Goal: Information Seeking & Learning: Learn about a topic

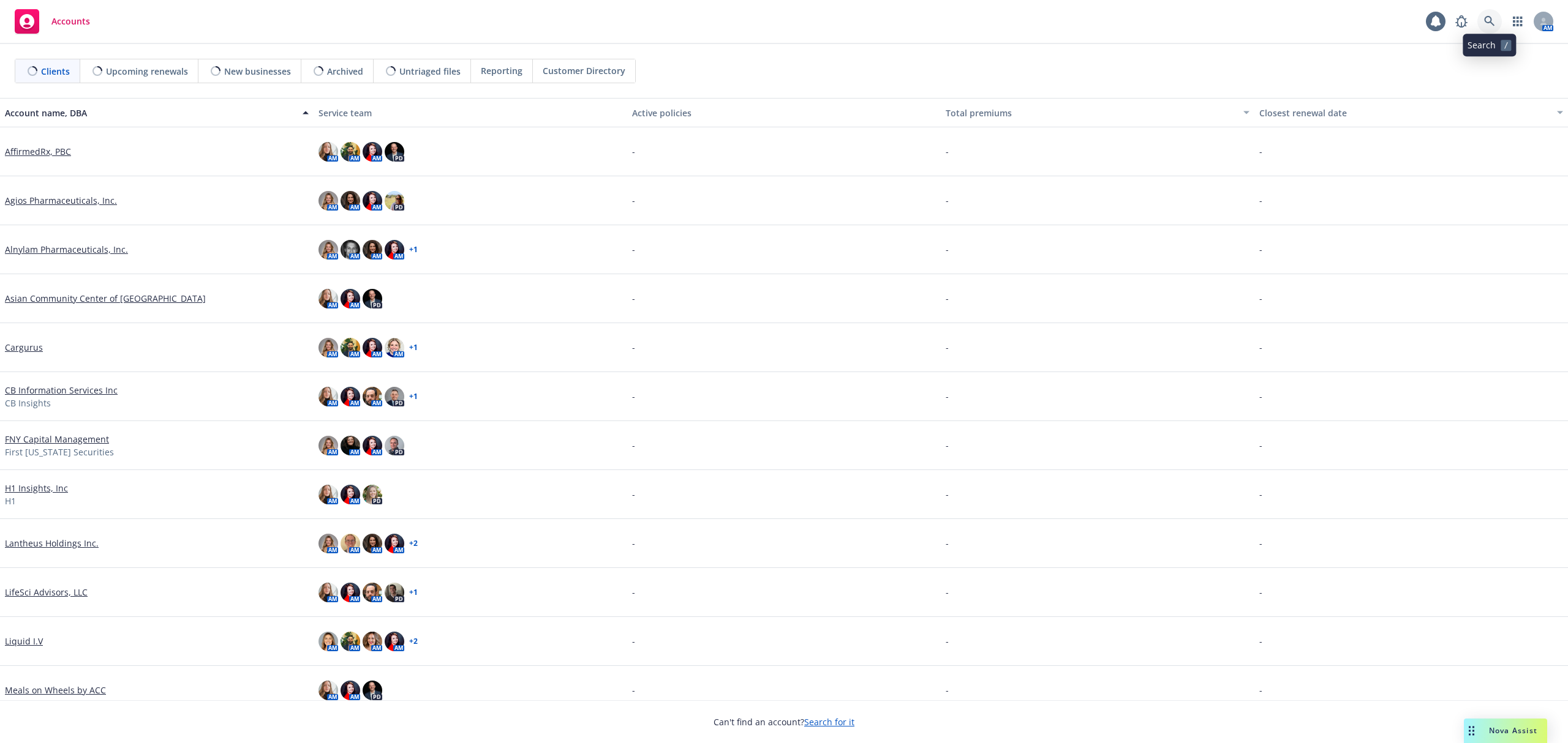
click at [1486, 15] on link at bounding box center [1490, 21] width 25 height 25
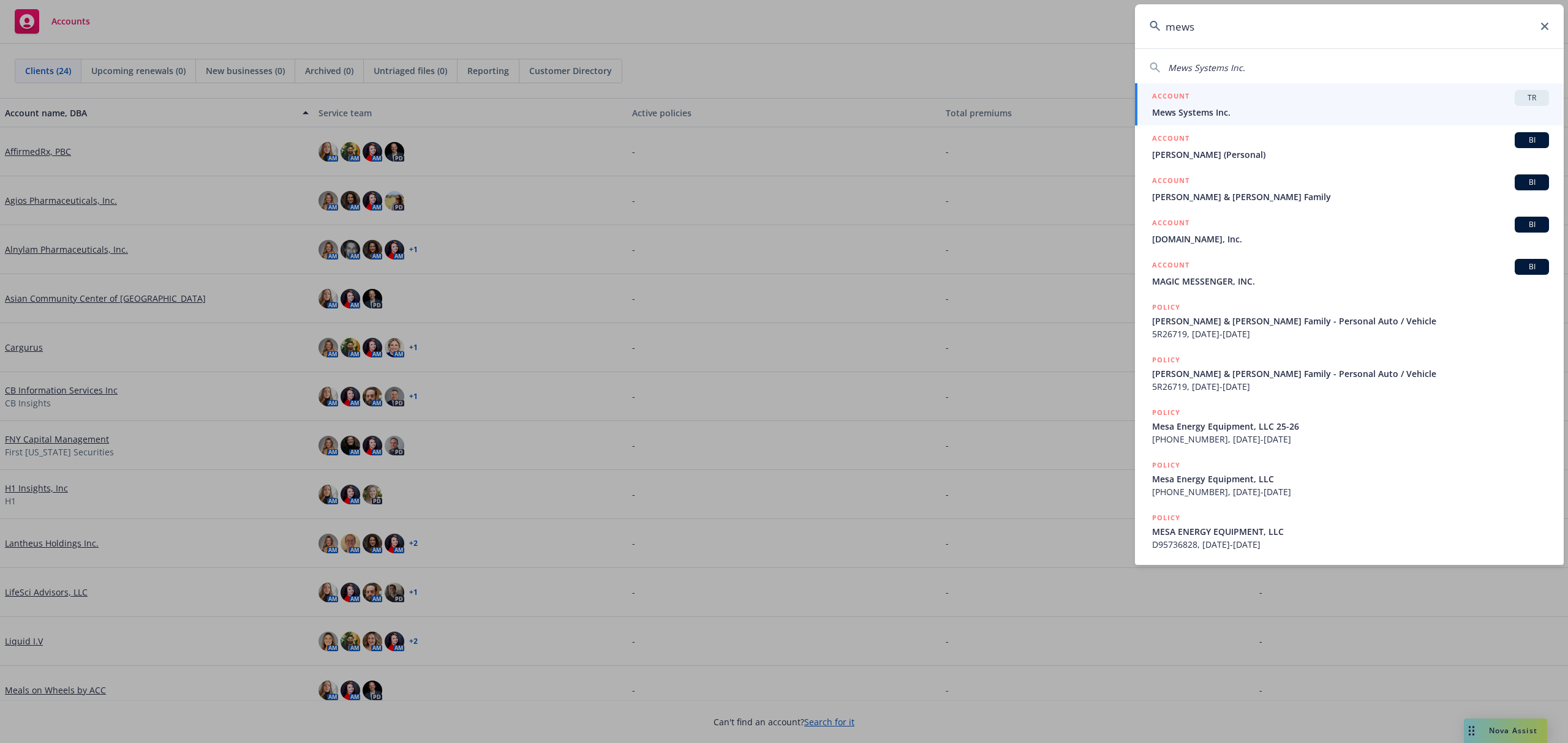
type input "mews"
click at [1250, 105] on div "ACCOUNT TR" at bounding box center [1350, 97] width 397 height 16
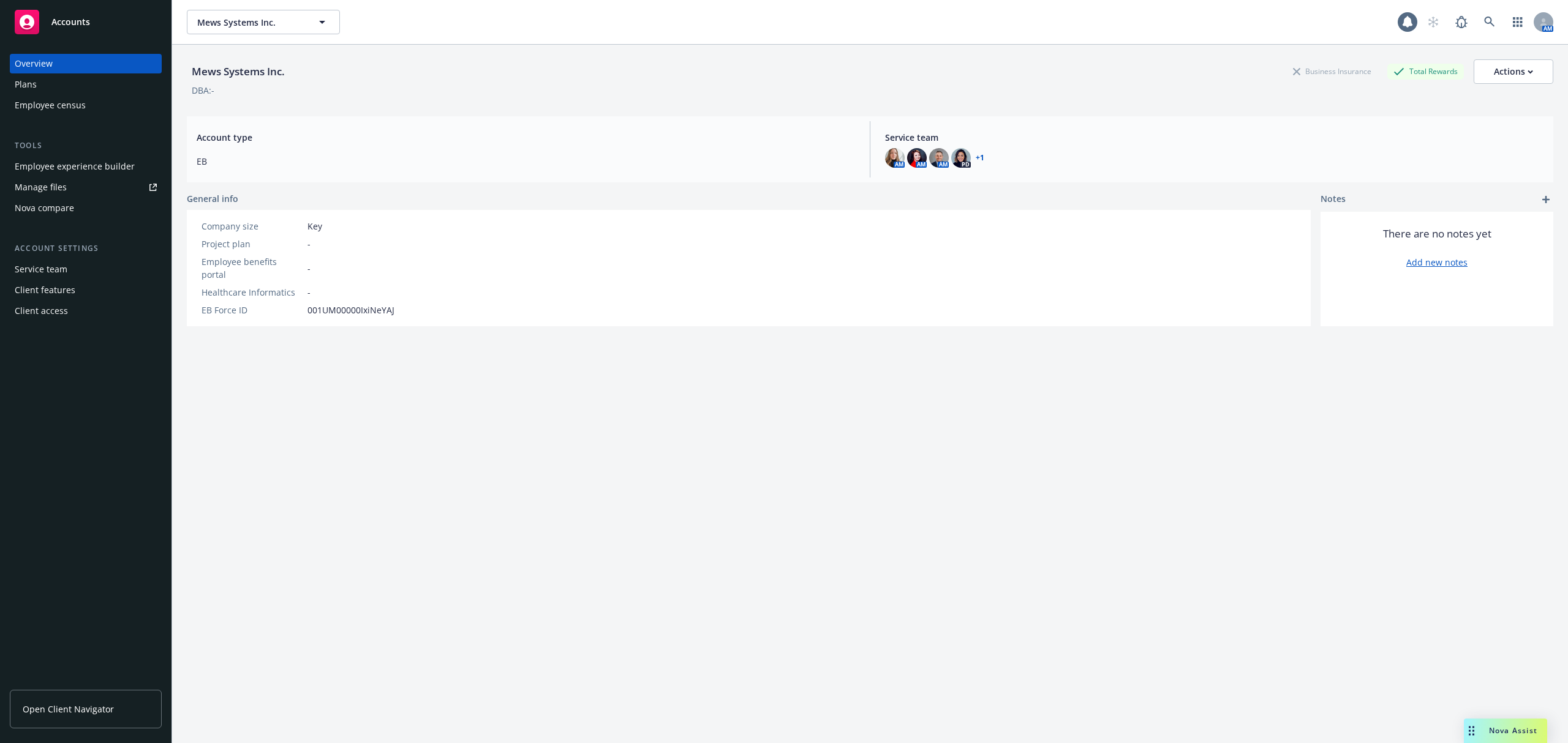
click at [96, 169] on div "Employee experience builder" at bounding box center [74, 166] width 120 height 20
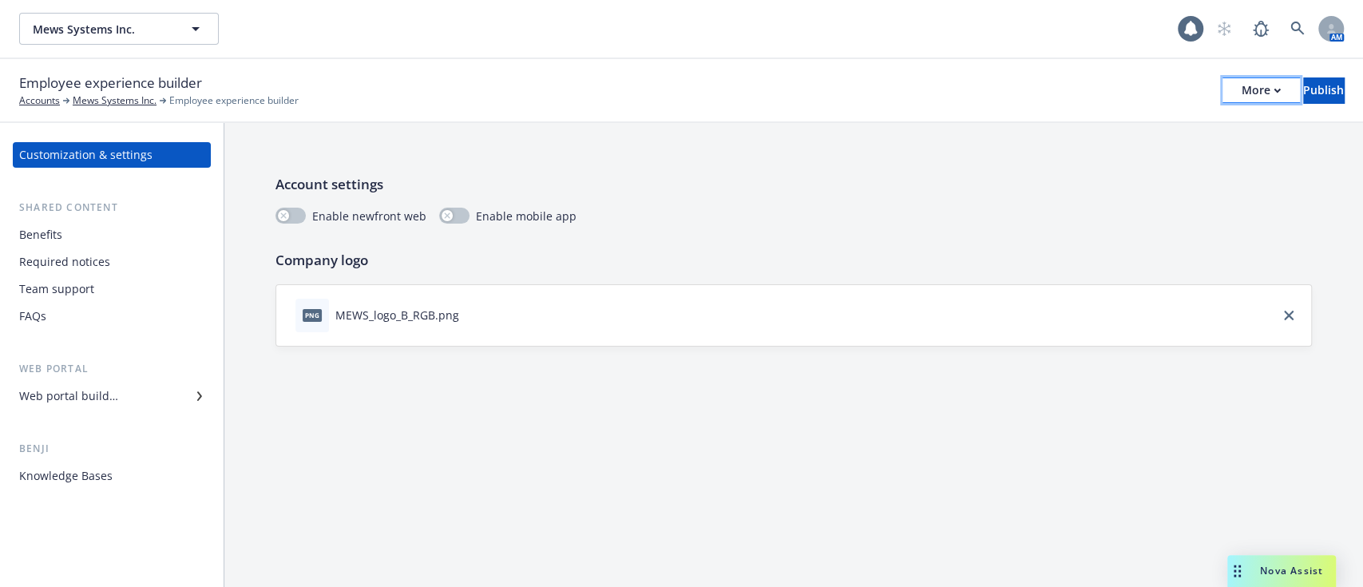
click at [1242, 93] on div "More" at bounding box center [1261, 90] width 39 height 24
drag, startPoint x: 1124, startPoint y: 140, endPoint x: 1116, endPoint y: 129, distance: 13.6
click at [1124, 139] on link "Copy preview link" at bounding box center [1129, 126] width 236 height 32
click at [88, 243] on div "Benefits" at bounding box center [111, 235] width 185 height 26
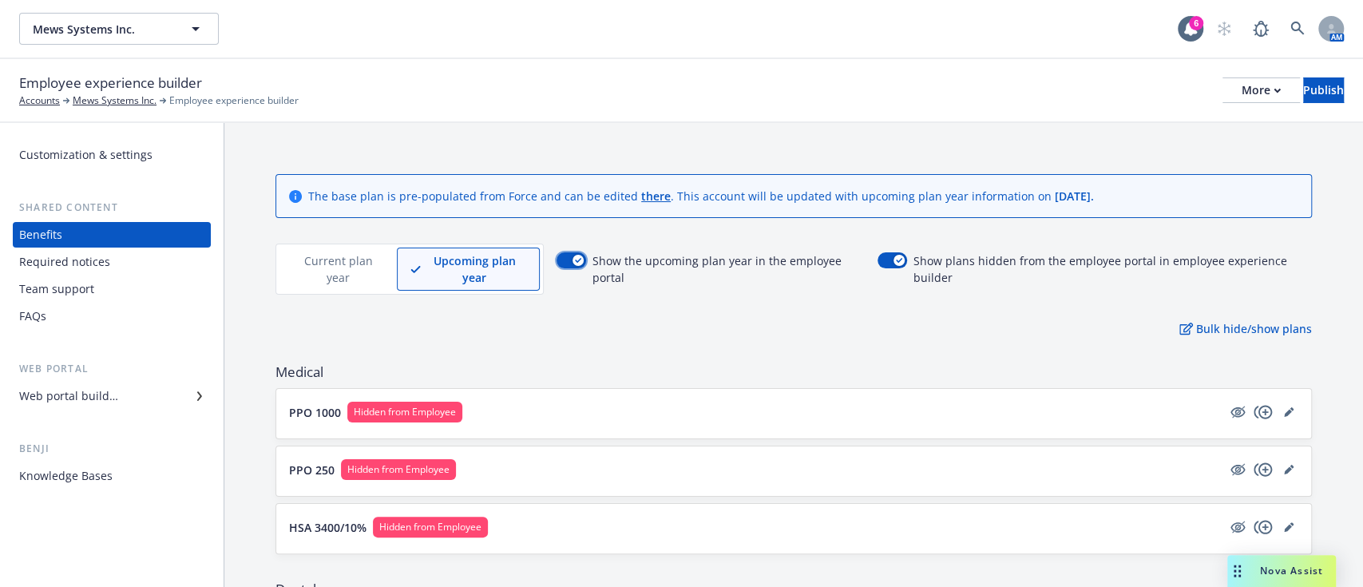
click at [569, 262] on button "button" at bounding box center [571, 260] width 29 height 16
click at [567, 255] on button "button" at bounding box center [571, 260] width 29 height 16
click at [878, 261] on button "button" at bounding box center [892, 260] width 29 height 16
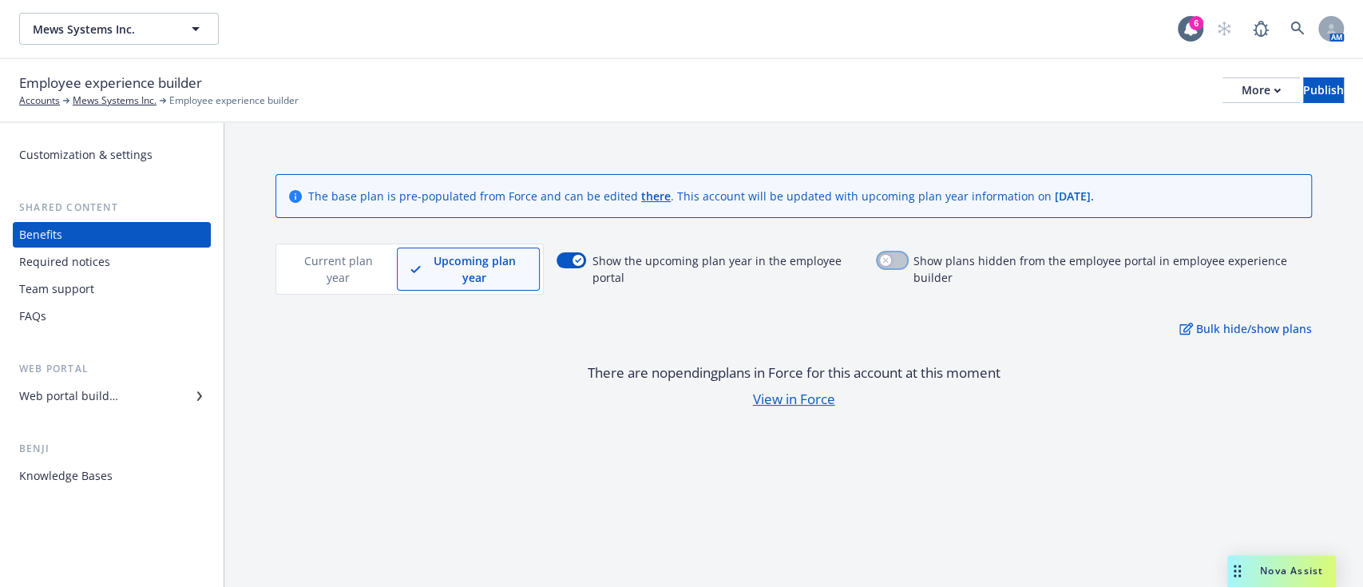
click at [902, 263] on button "button" at bounding box center [892, 260] width 29 height 16
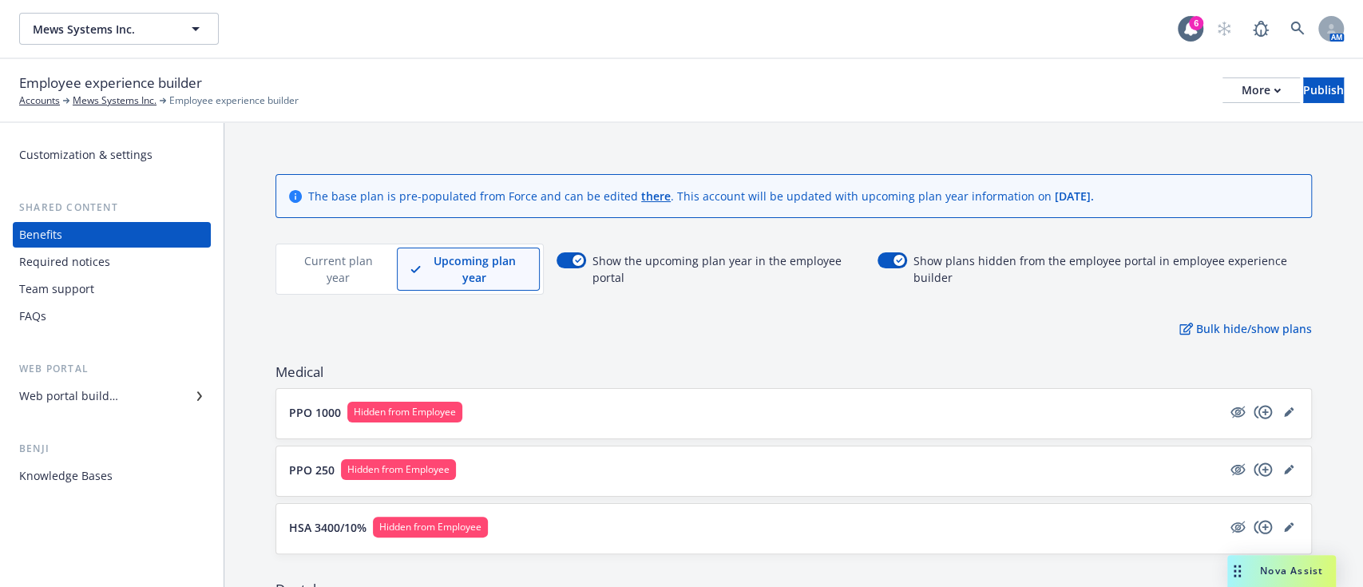
click at [341, 265] on p "Current plan year" at bounding box center [338, 269] width 90 height 34
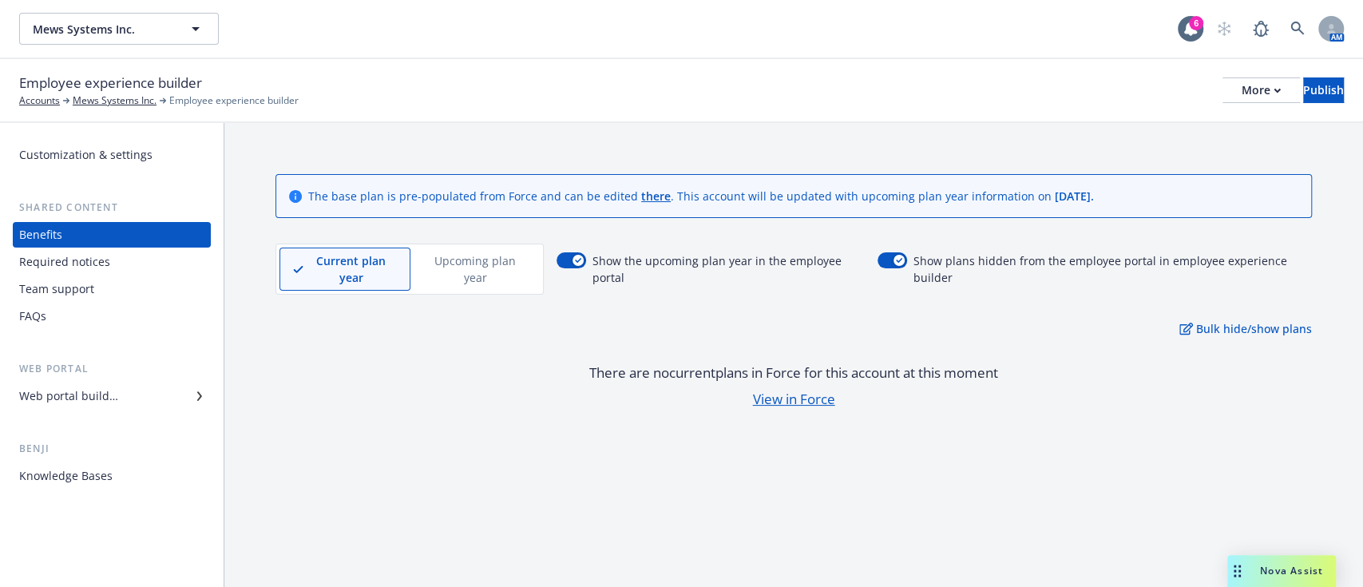
click at [474, 264] on p "Upcoming plan year" at bounding box center [475, 269] width 102 height 34
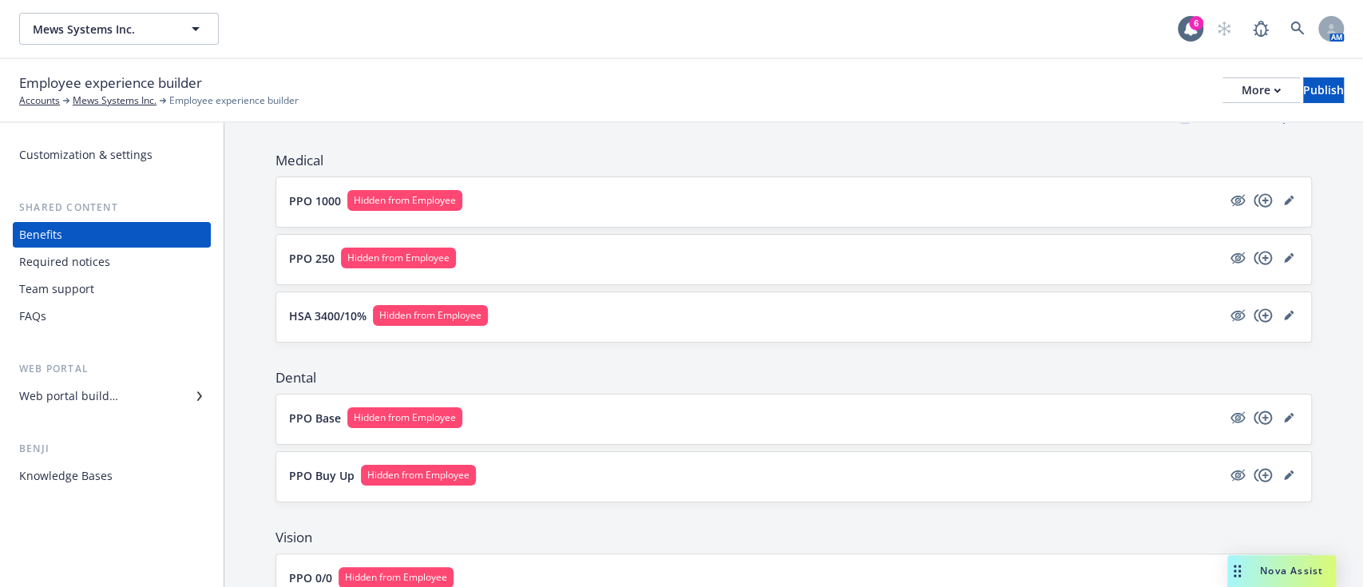
scroll to position [212, 0]
click at [291, 201] on p "PPO 1000" at bounding box center [315, 200] width 52 height 17
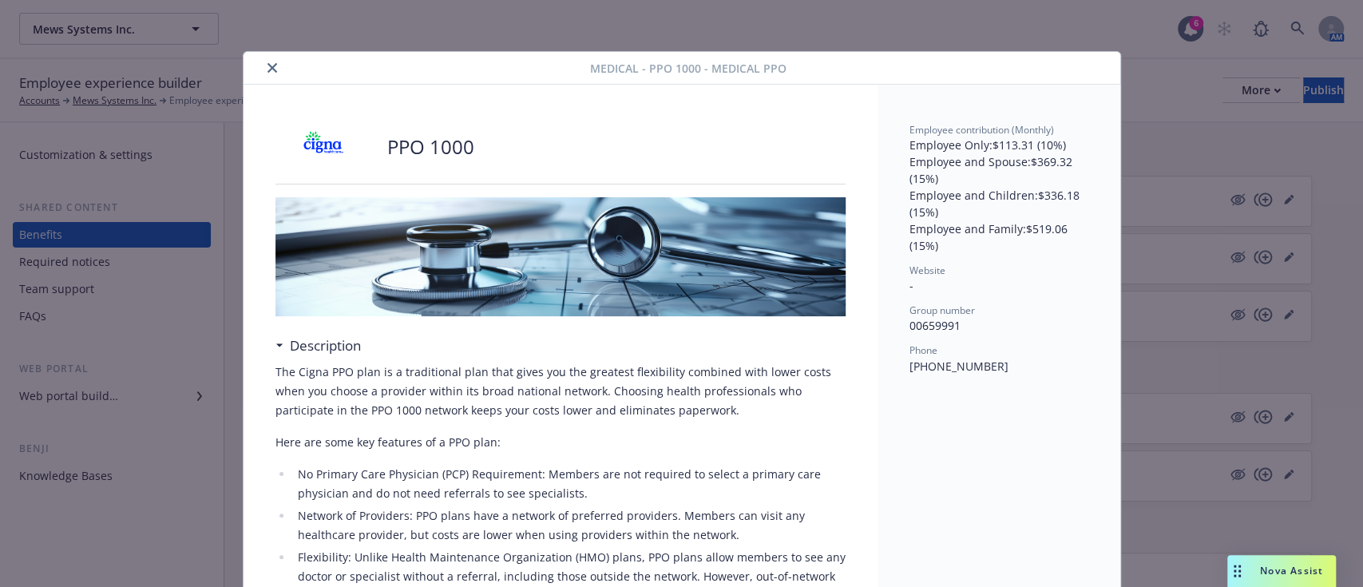
scroll to position [47, 0]
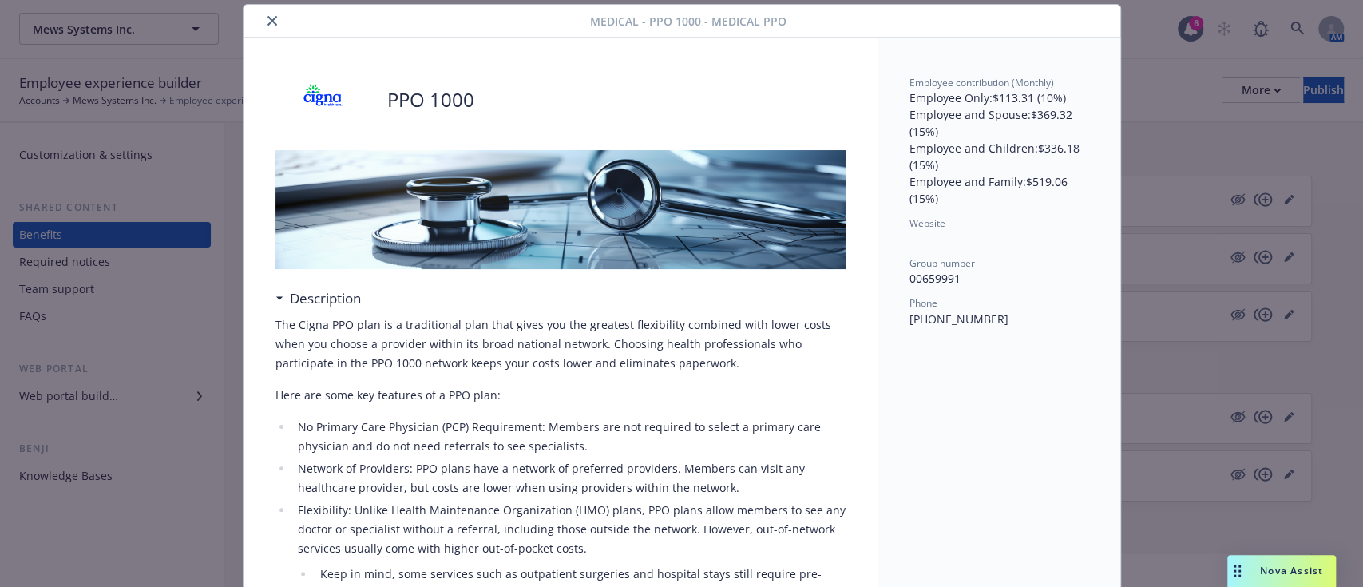
click at [263, 16] on button "close" at bounding box center [272, 20] width 19 height 19
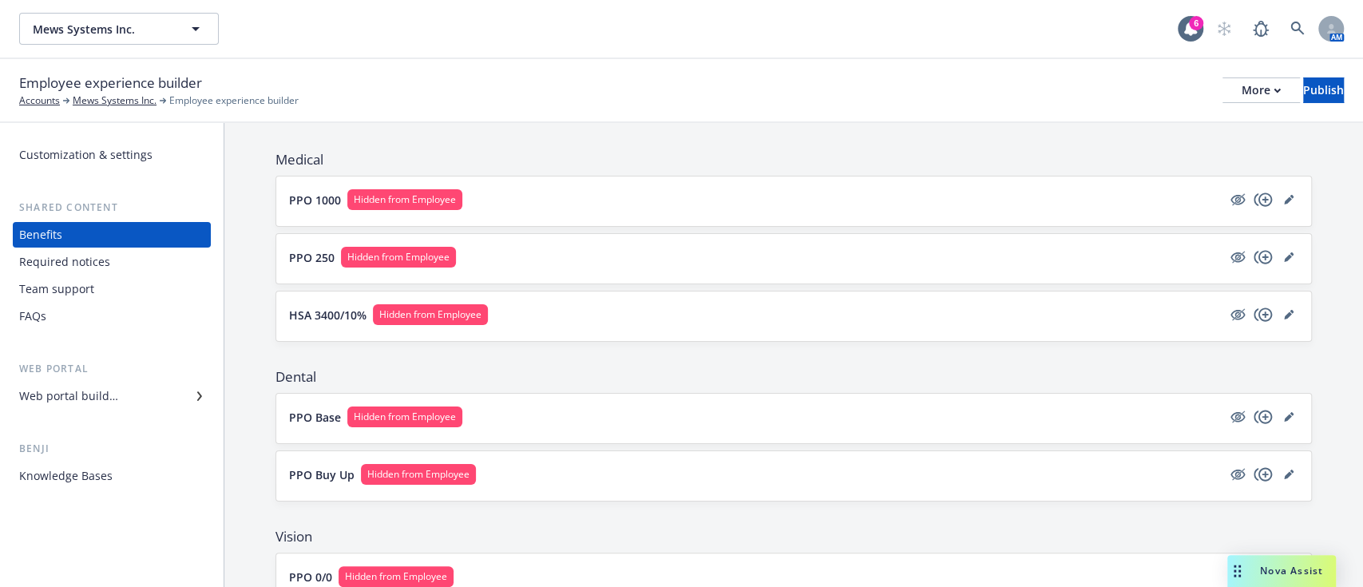
click at [326, 265] on button "PPO 250 Hidden from Employee" at bounding box center [755, 257] width 933 height 21
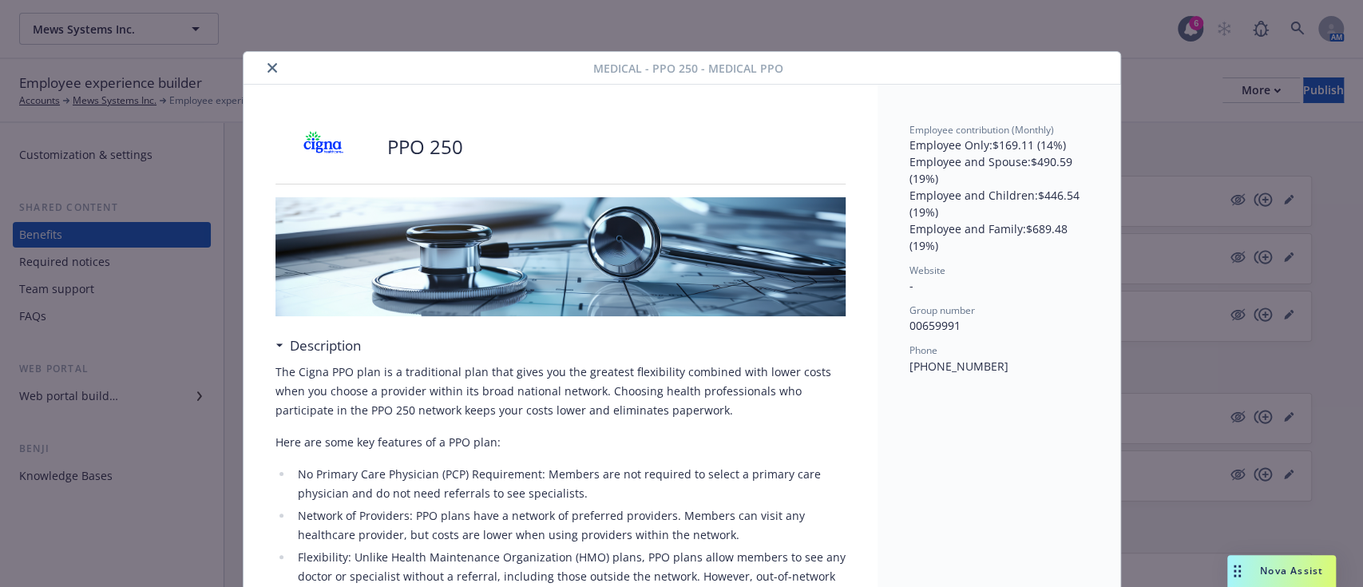
click at [268, 63] on icon "close" at bounding box center [273, 68] width 10 height 10
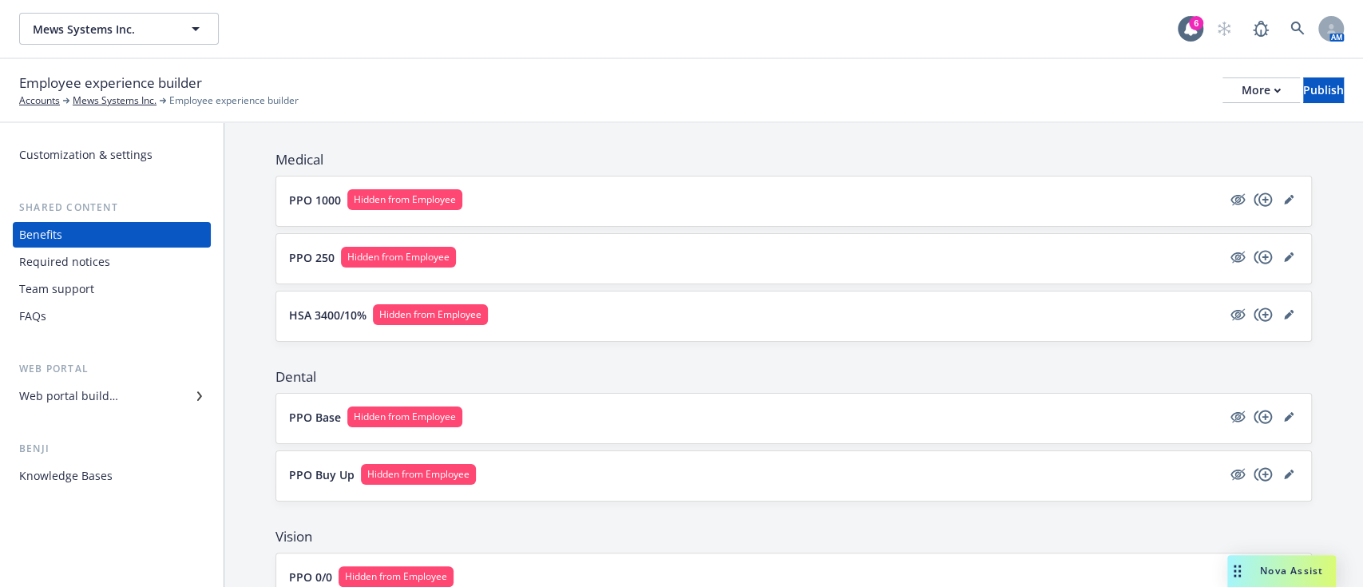
click at [466, 184] on div "PPO 1000 Hidden from Employee" at bounding box center [793, 201] width 1035 height 50
click at [473, 195] on button "PPO 1000 Hidden from Employee" at bounding box center [755, 199] width 933 height 21
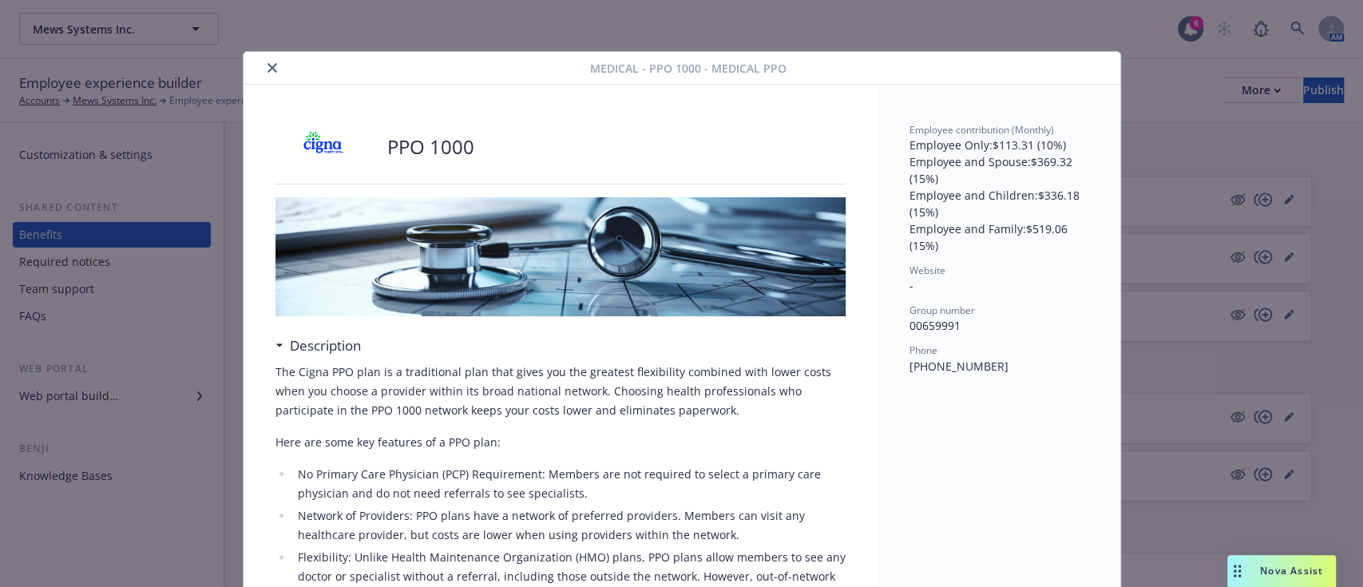
click at [268, 65] on icon "close" at bounding box center [273, 68] width 10 height 10
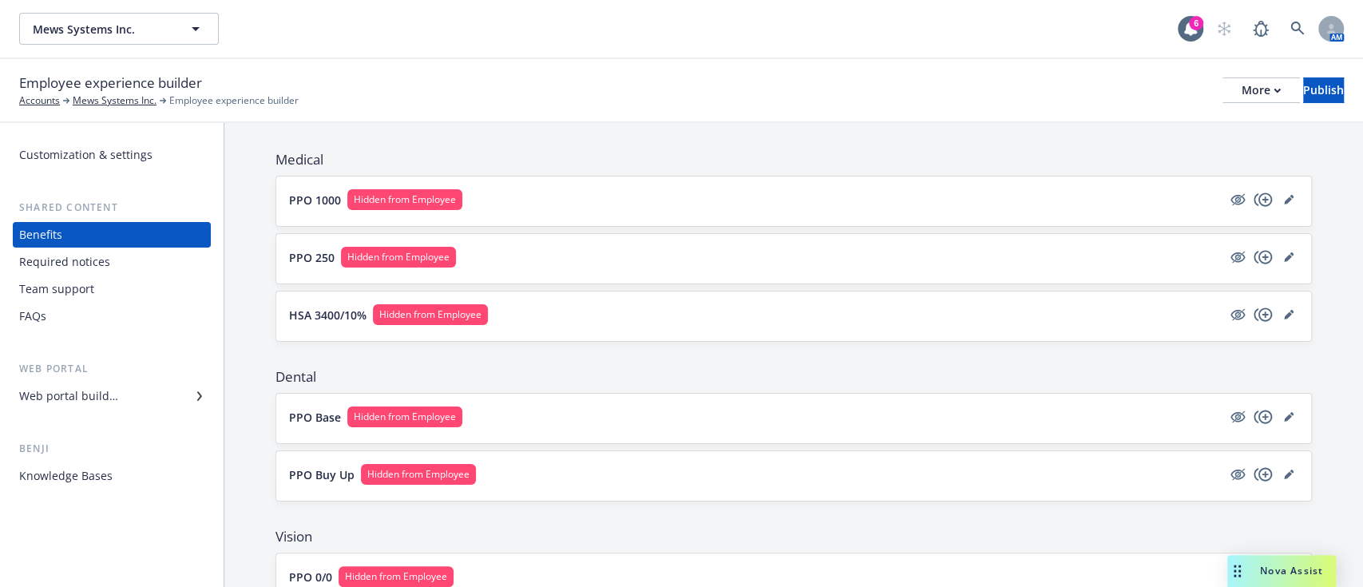
click at [580, 275] on div "PPO 250 Hidden from Employee" at bounding box center [793, 259] width 1035 height 50
click at [580, 247] on button "PPO 250 Hidden from Employee" at bounding box center [755, 257] width 933 height 21
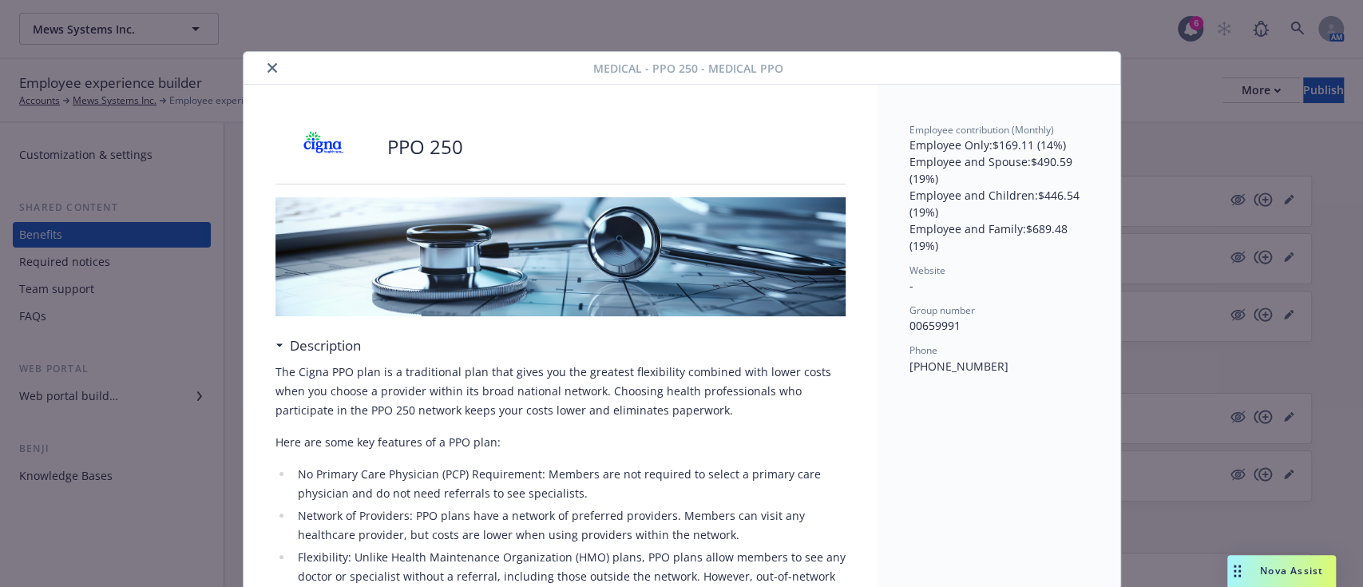
click at [263, 60] on button "close" at bounding box center [272, 67] width 19 height 19
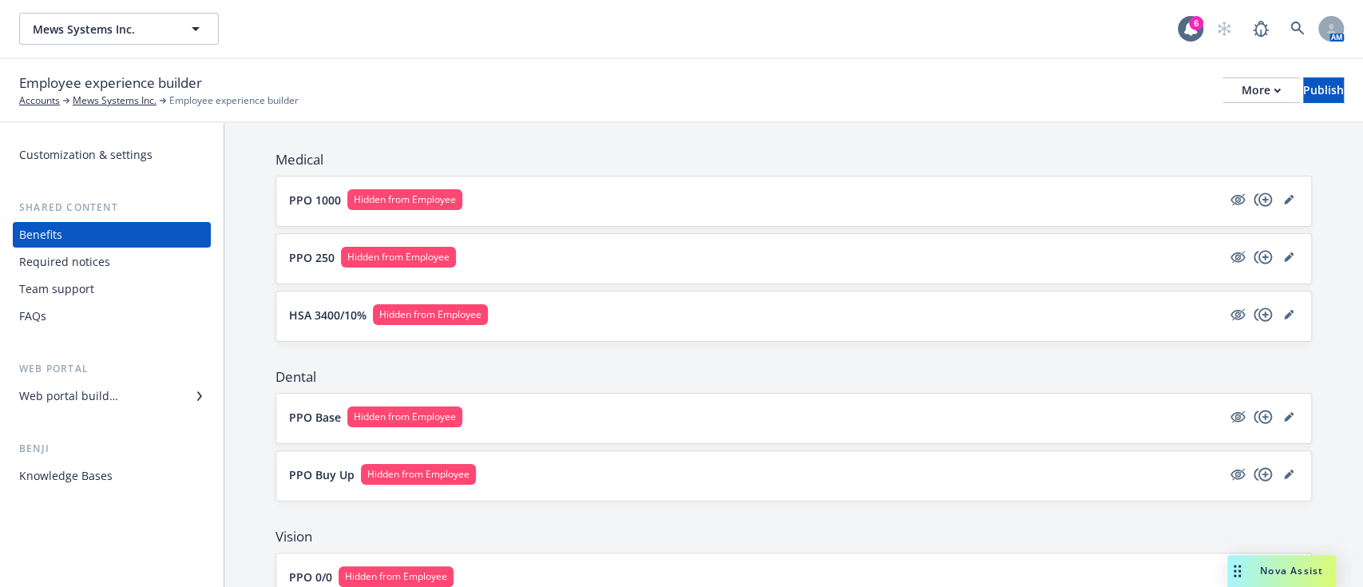
click at [334, 315] on p "HSA 3400/10%" at bounding box center [327, 315] width 77 height 17
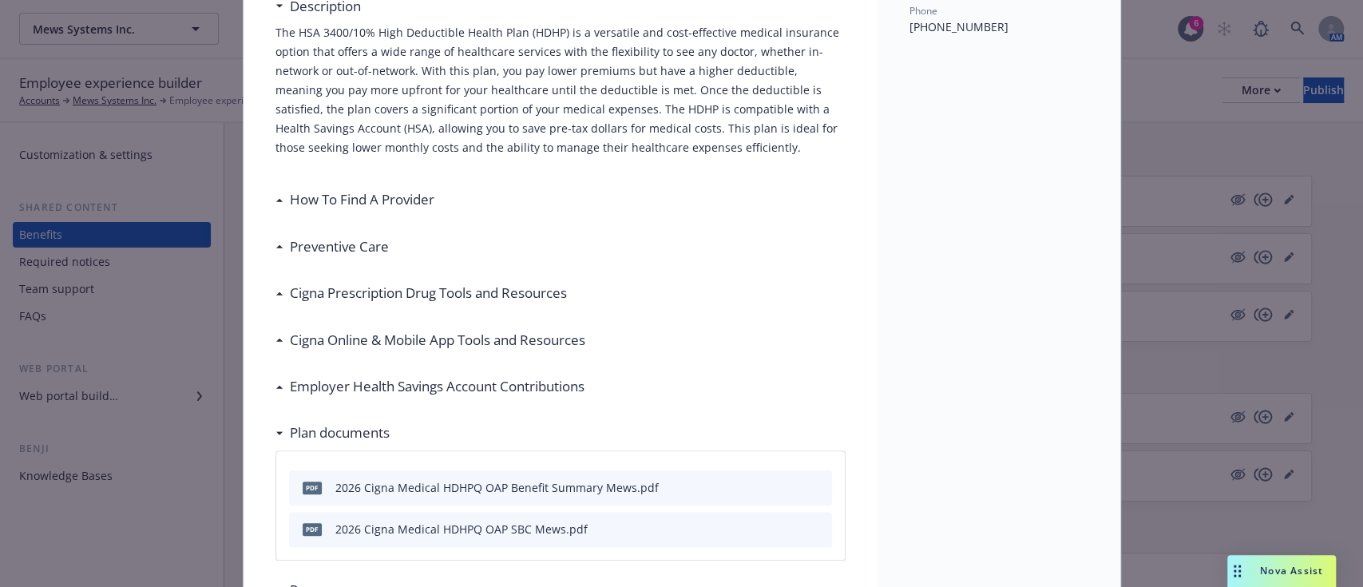
scroll to position [483, 0]
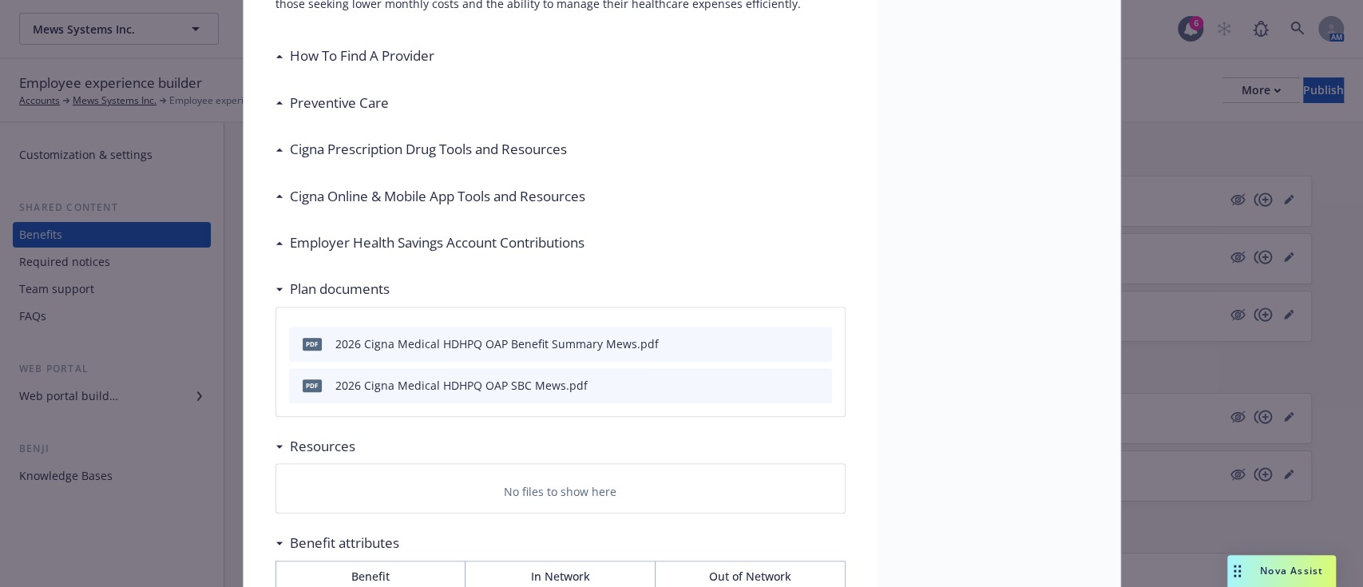
click at [810, 380] on icon "preview file" at bounding box center [817, 384] width 14 height 11
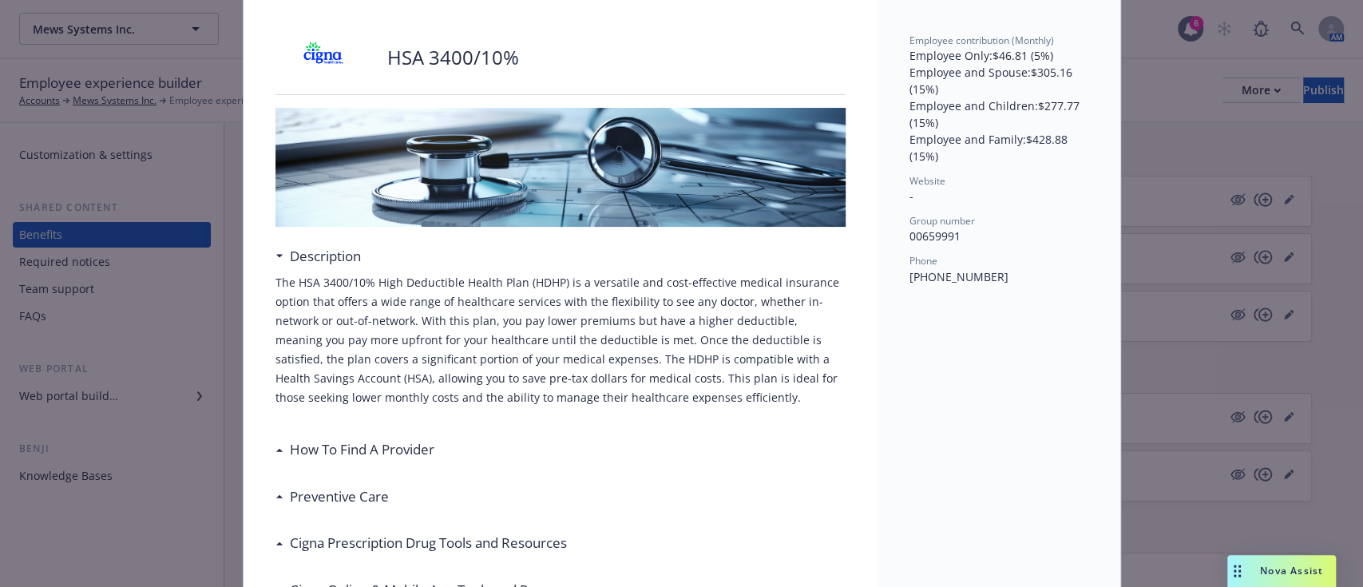
scroll to position [0, 0]
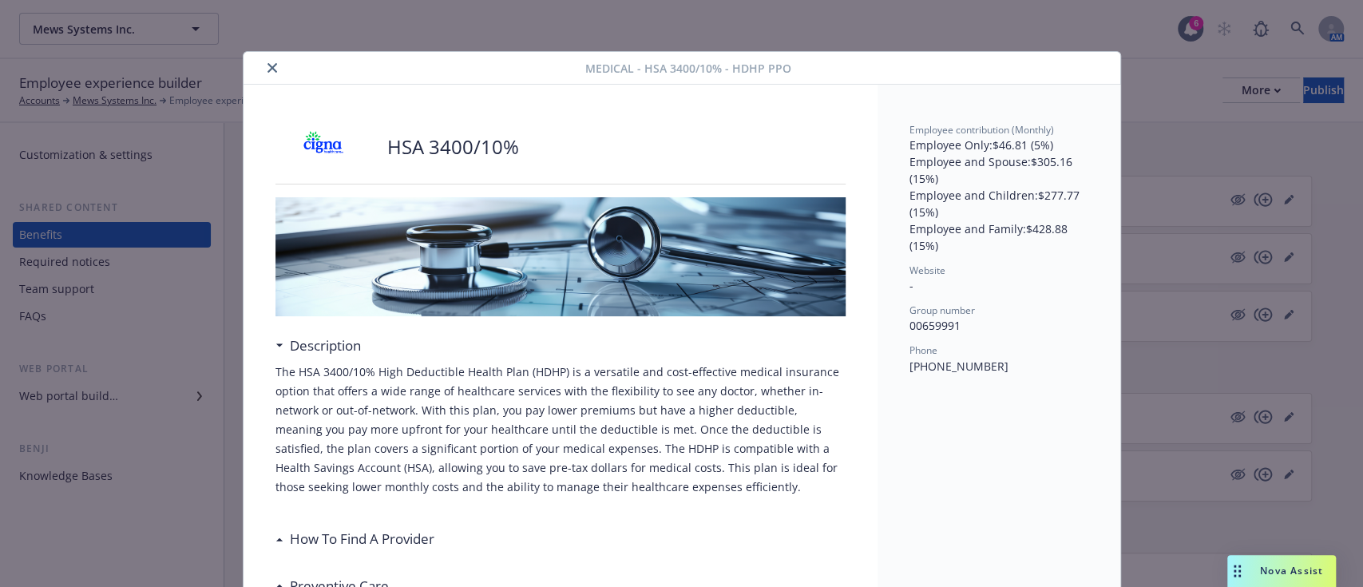
click at [267, 58] on button "close" at bounding box center [272, 67] width 19 height 19
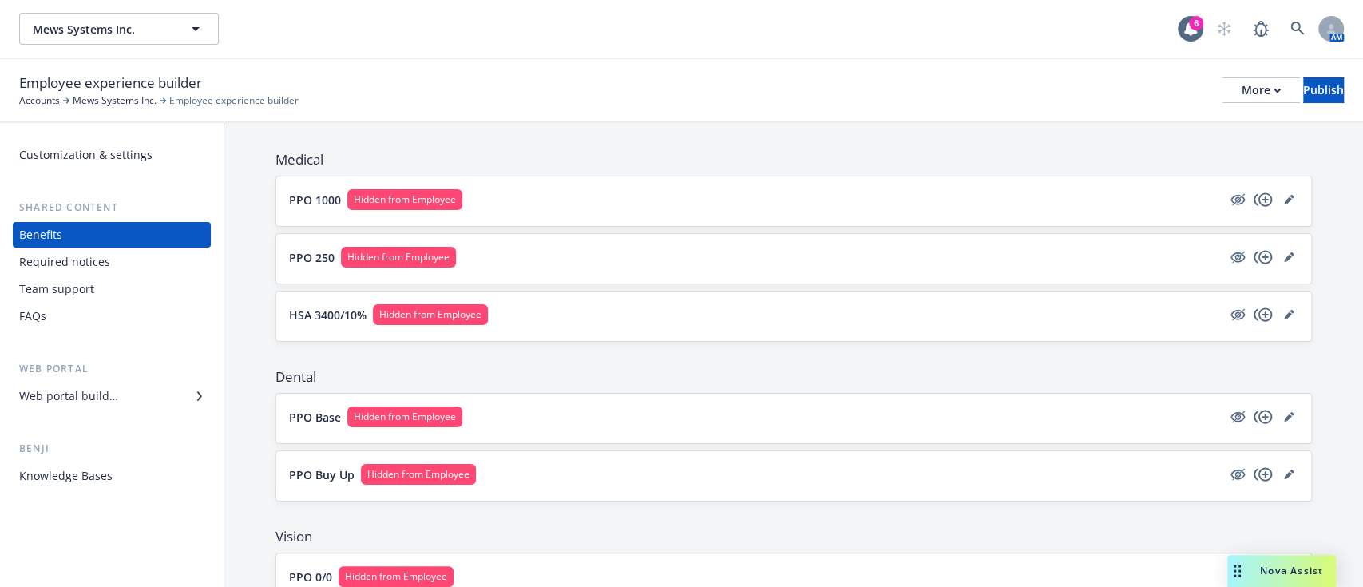
click at [377, 264] on div "Hidden from Employee" at bounding box center [398, 257] width 115 height 21
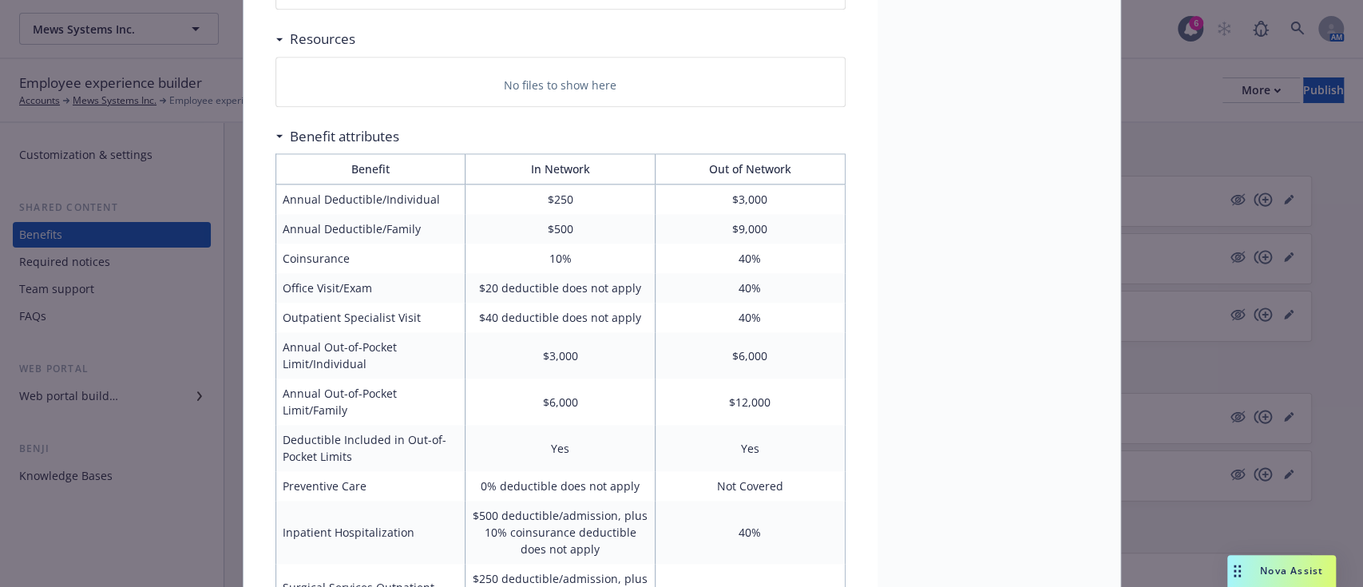
scroll to position [1112, 0]
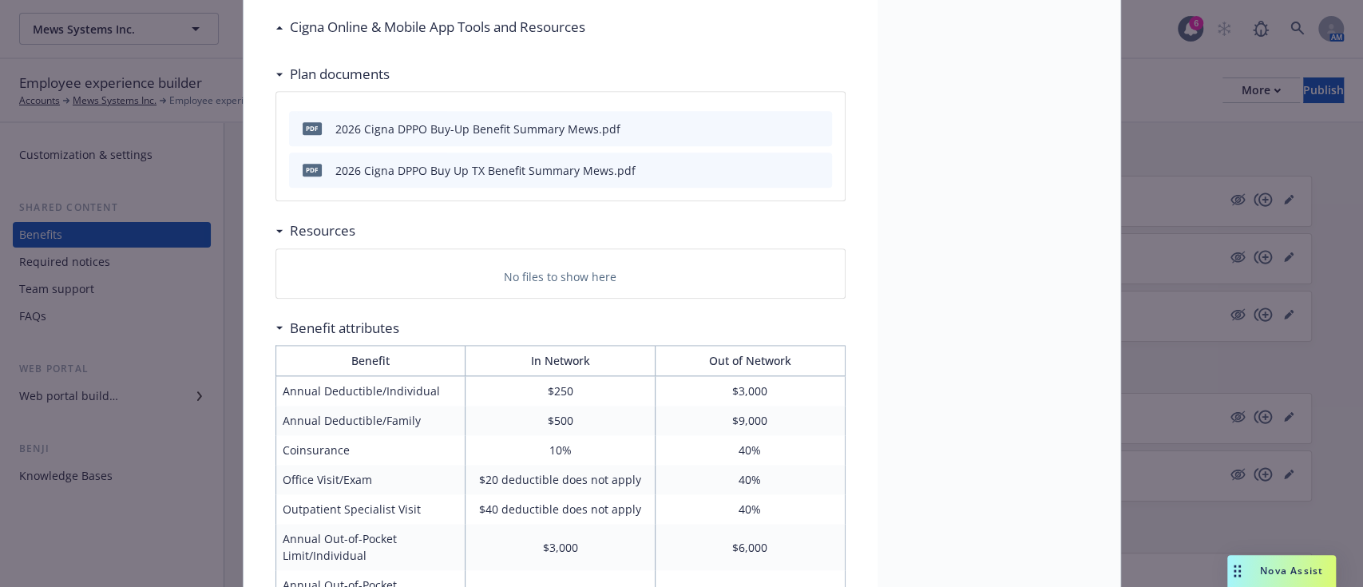
click at [811, 111] on div "pdf 2026 Cigna DPPO Buy-Up Benefit Summary Mews.pdf" at bounding box center [560, 128] width 543 height 35
click at [811, 122] on icon "preview file" at bounding box center [817, 127] width 14 height 11
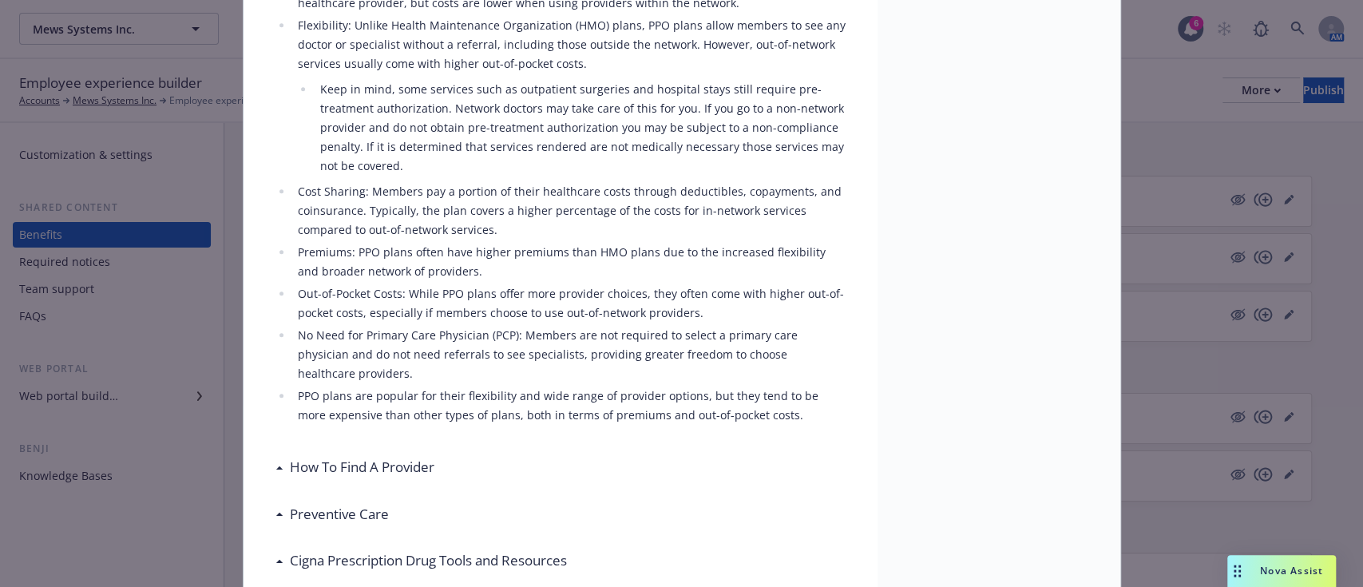
scroll to position [0, 0]
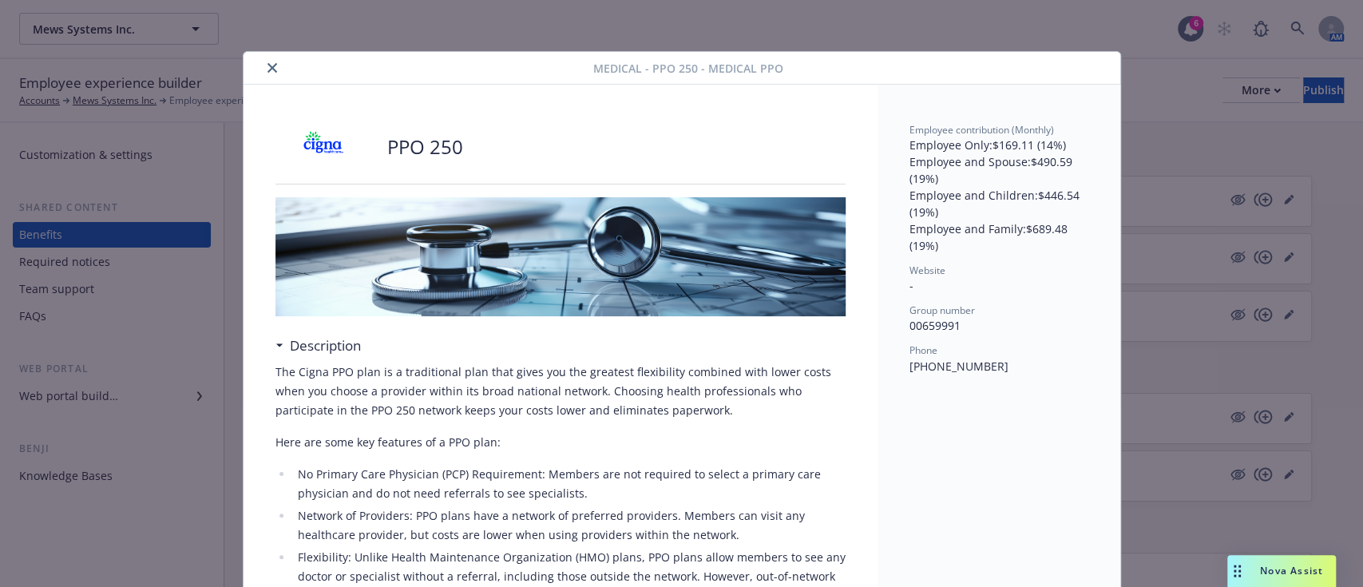
click at [264, 73] on button "close" at bounding box center [272, 67] width 19 height 19
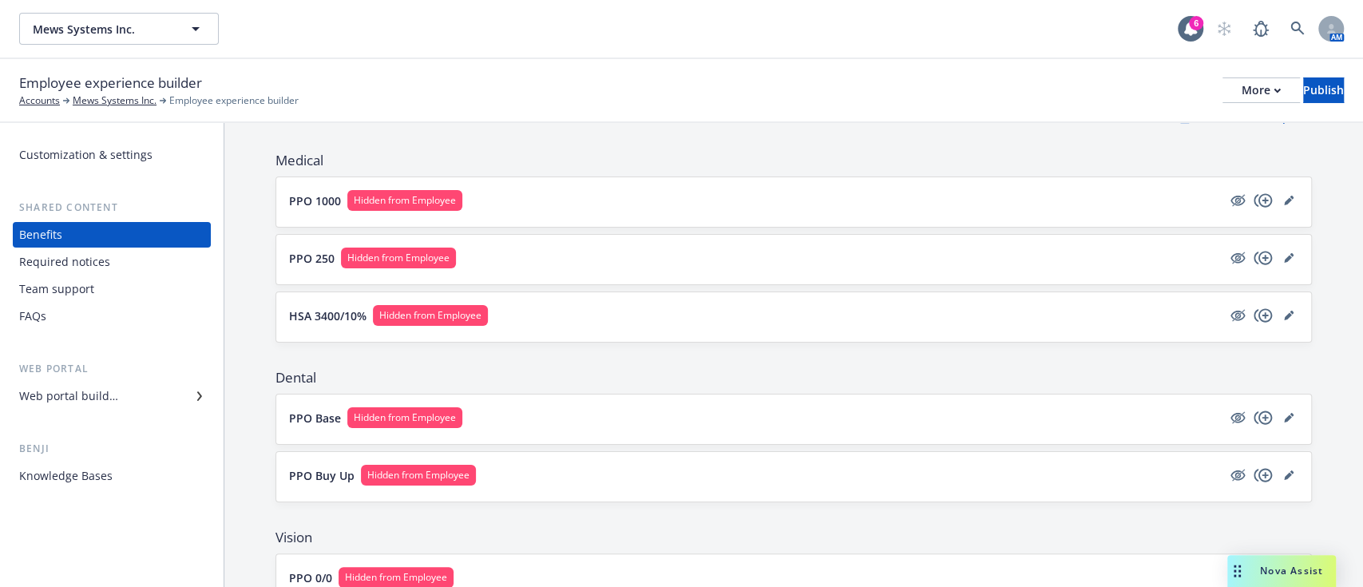
scroll to position [212, 0]
click at [307, 202] on p "PPO 1000" at bounding box center [315, 200] width 52 height 17
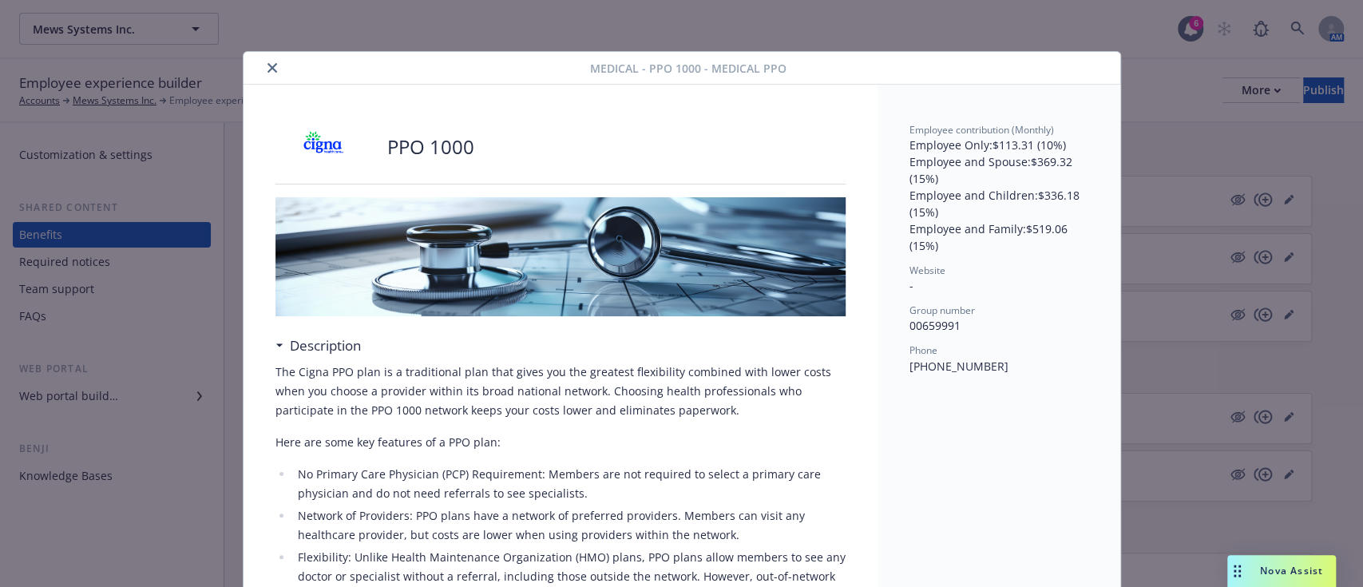
click at [268, 64] on icon "close" at bounding box center [273, 68] width 10 height 10
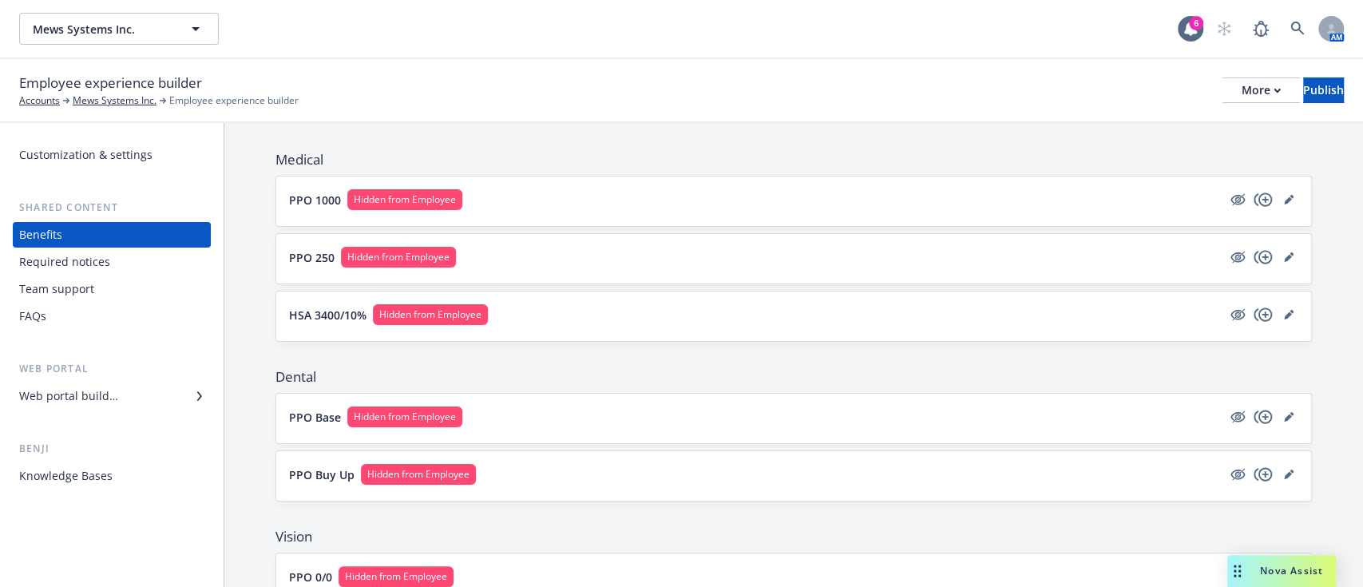
click at [319, 261] on p "PPO 250" at bounding box center [312, 257] width 46 height 17
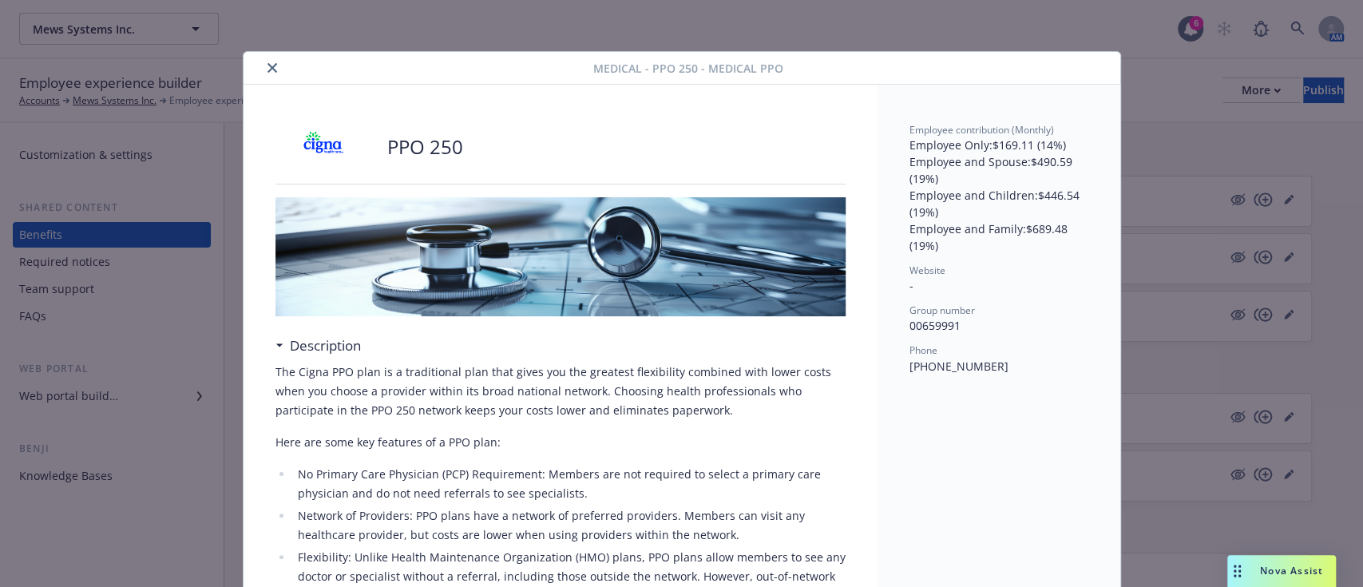
click at [268, 67] on icon "close" at bounding box center [273, 68] width 10 height 10
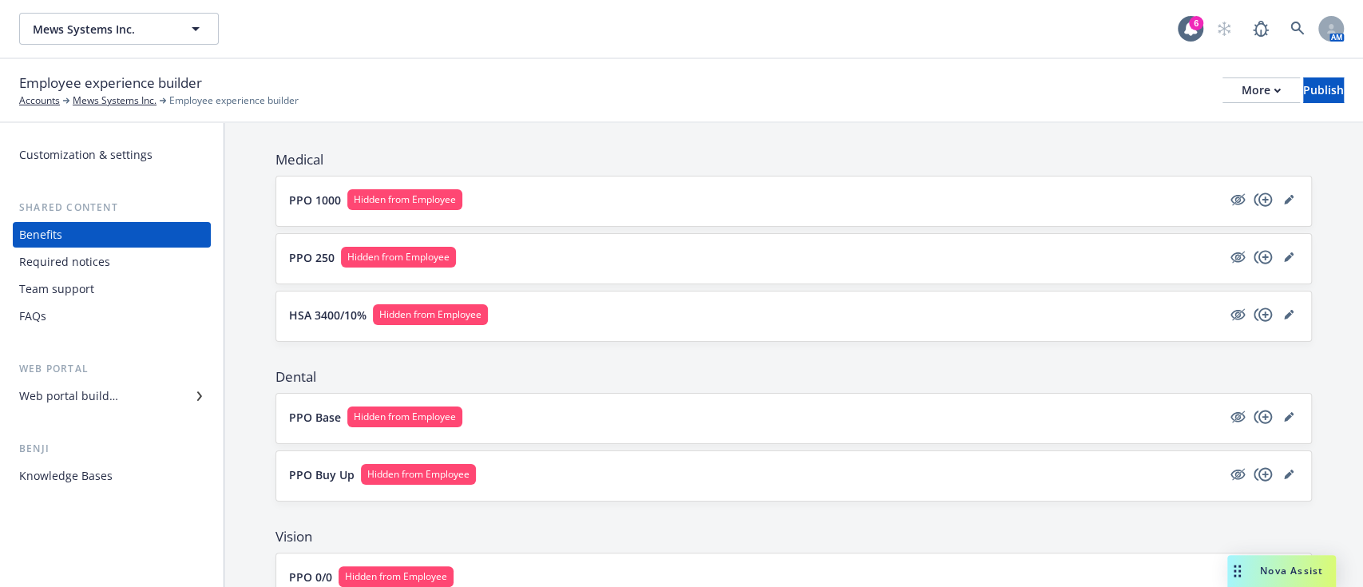
click at [351, 320] on p "HSA 3400/10%" at bounding box center [327, 315] width 77 height 17
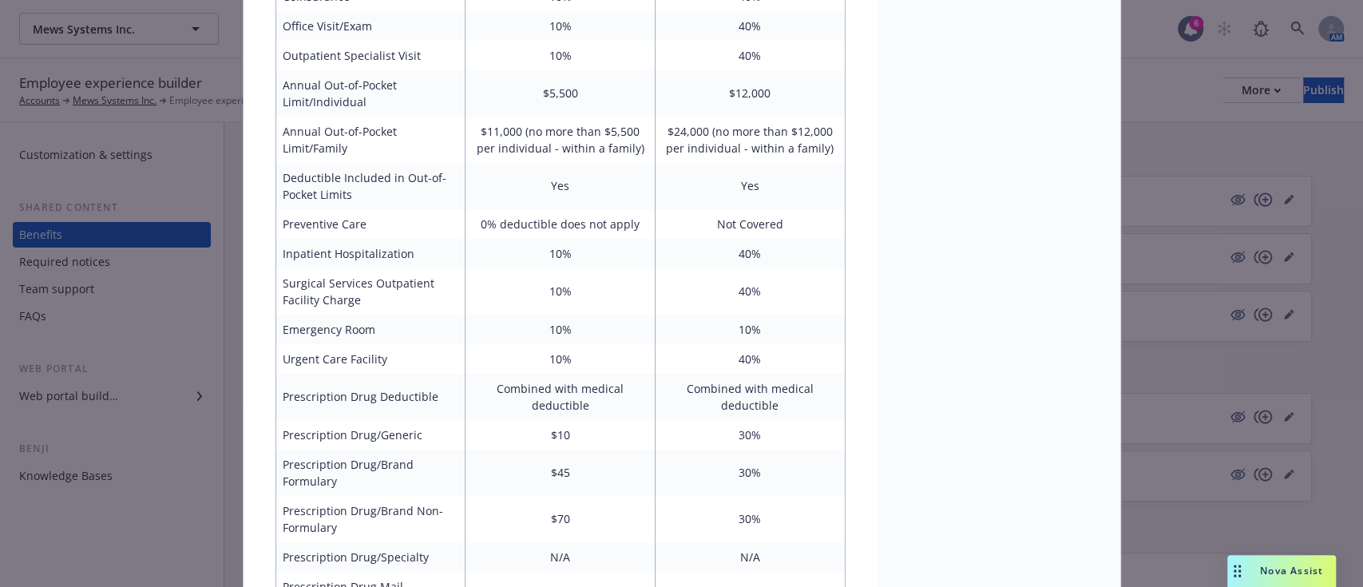
scroll to position [1325, 0]
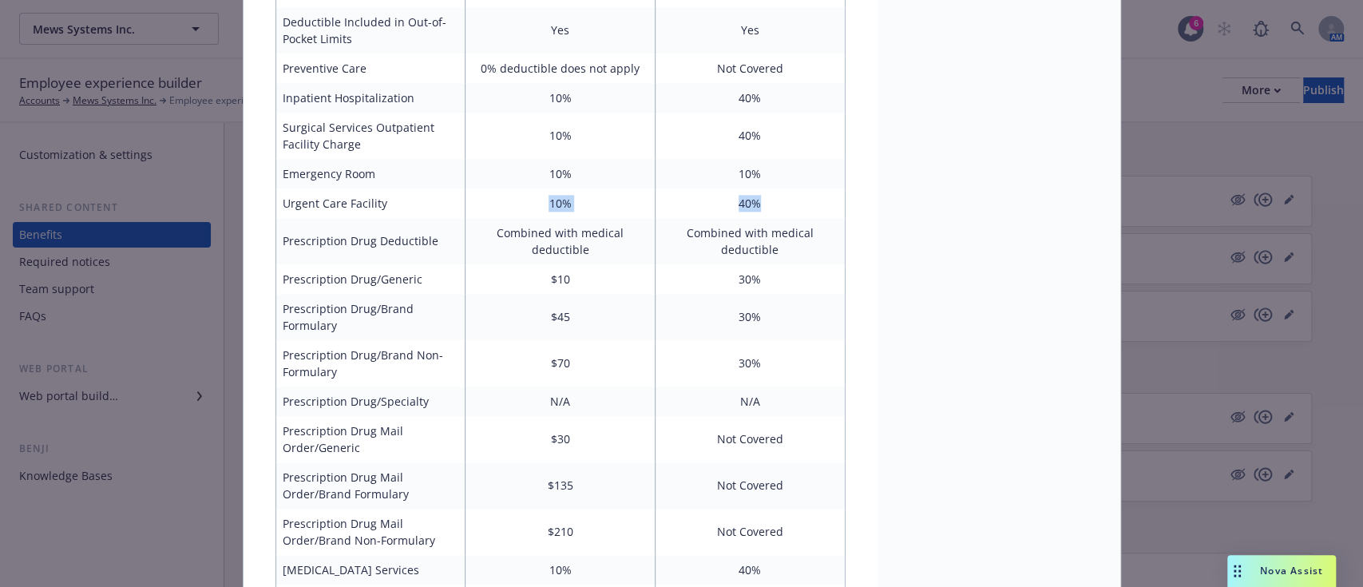
drag, startPoint x: 527, startPoint y: 200, endPoint x: 760, endPoint y: 199, distance: 233.2
click at [760, 199] on tr "Urgent Care Facility 10% 40%" at bounding box center [560, 203] width 569 height 30
copy tr "10% 40%"
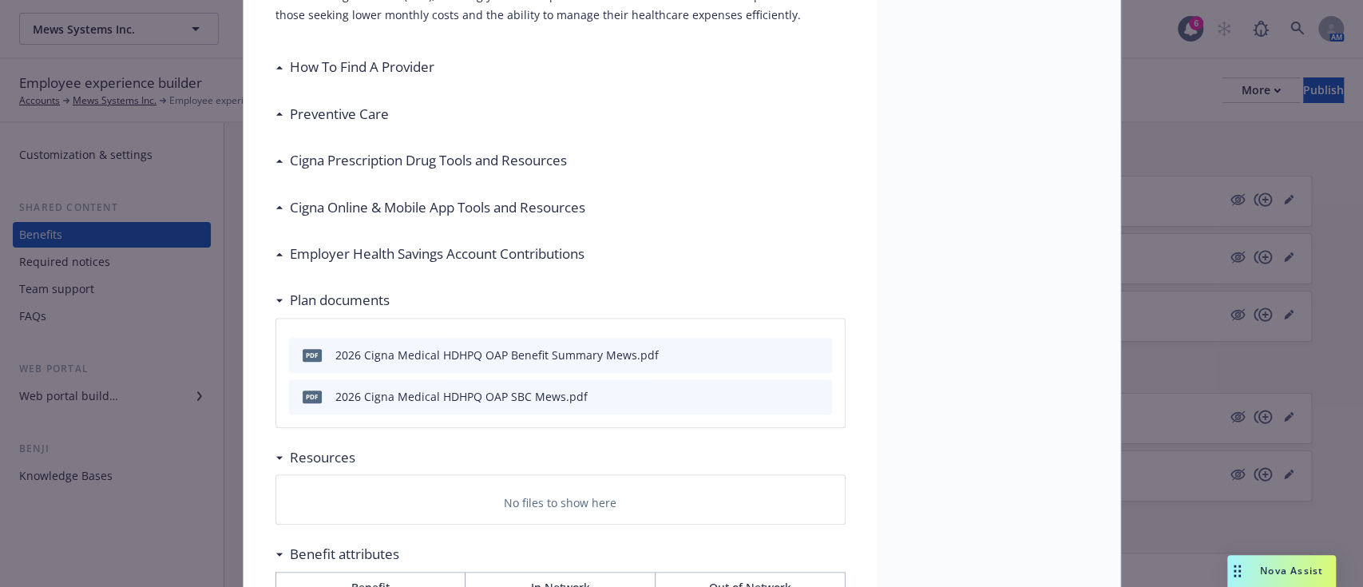
scroll to position [47, 0]
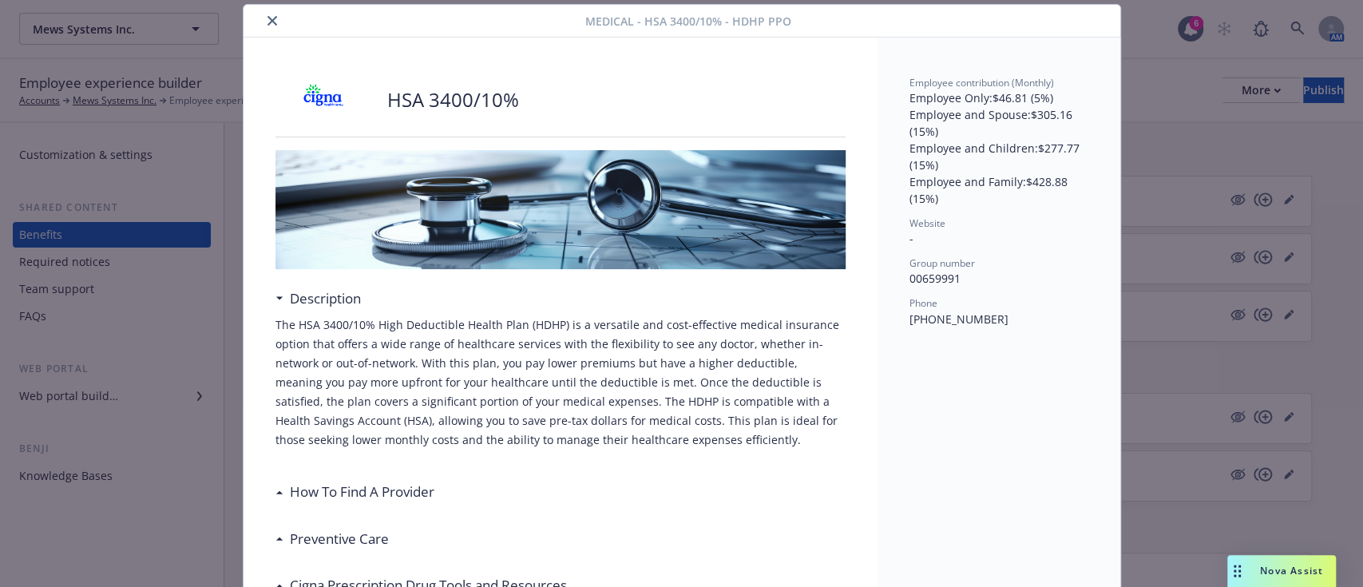
click at [214, 200] on div "Medical - HSA 3400/10% - HDHP PPO HSA 3400/10% Description The HSA 3400/10% Hig…" at bounding box center [681, 293] width 1363 height 587
click at [263, 14] on button "close" at bounding box center [272, 20] width 19 height 19
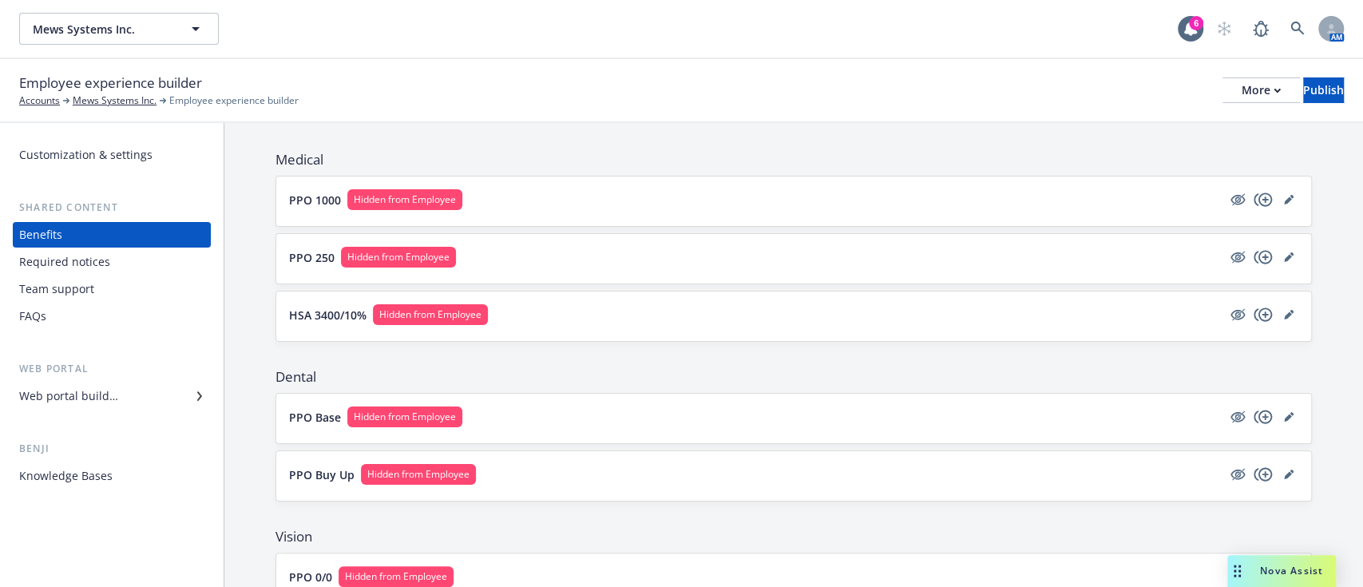
click at [292, 319] on p "HSA 3400/10%" at bounding box center [327, 315] width 77 height 17
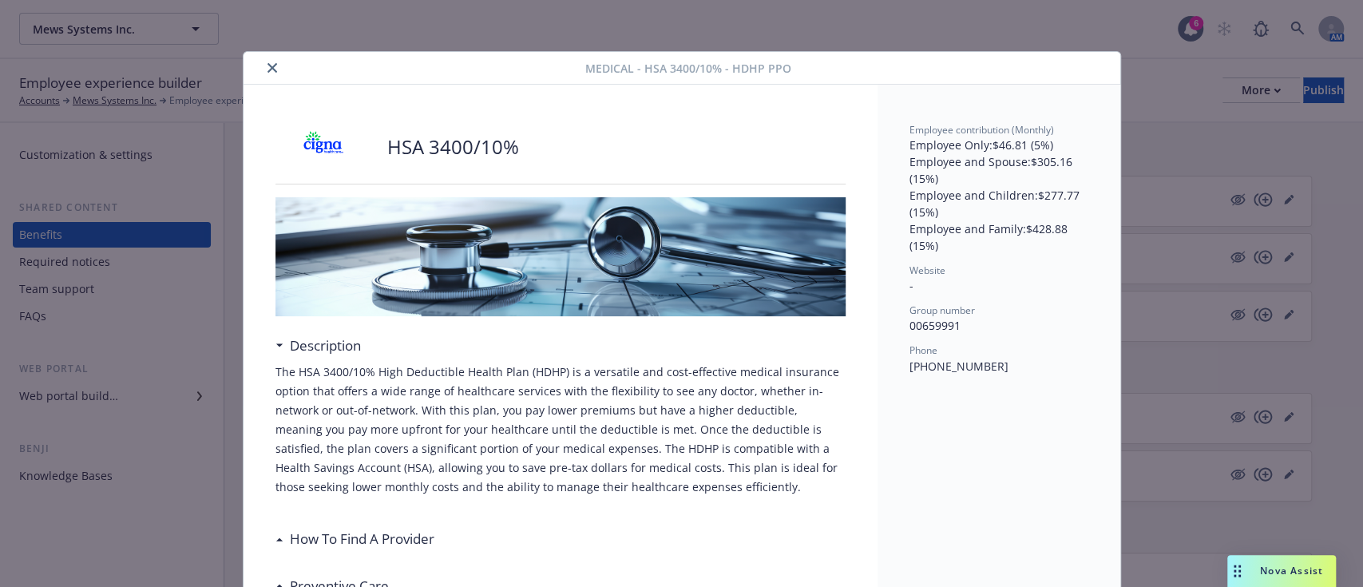
scroll to position [47, 0]
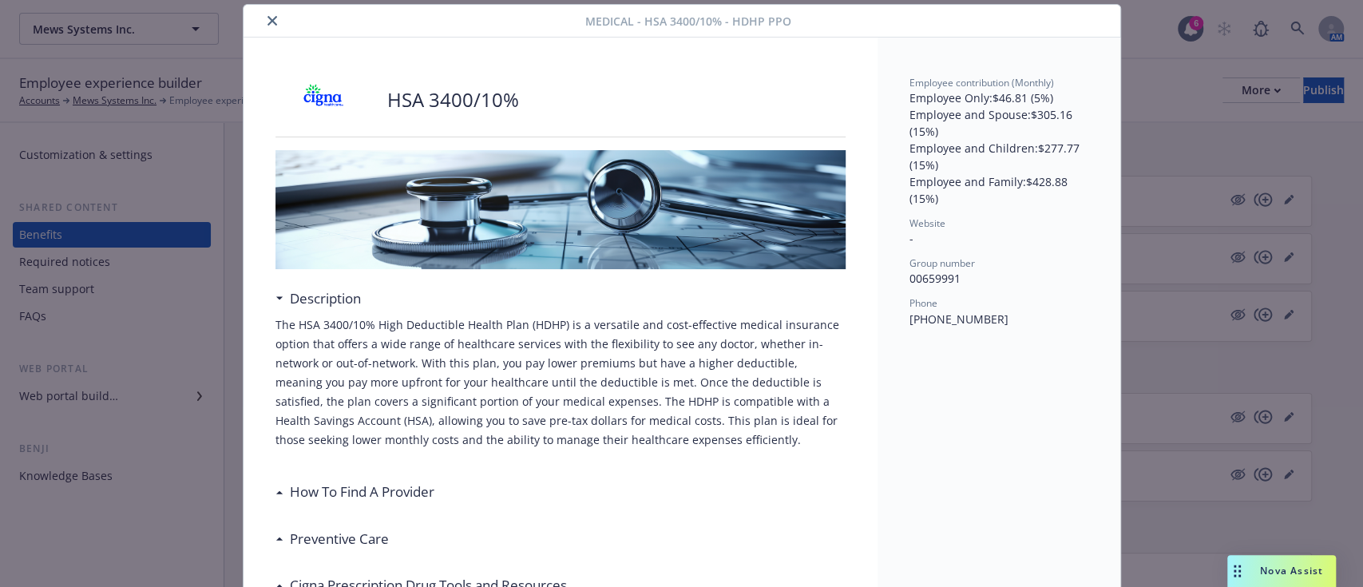
click at [263, 26] on button "close" at bounding box center [272, 20] width 19 height 19
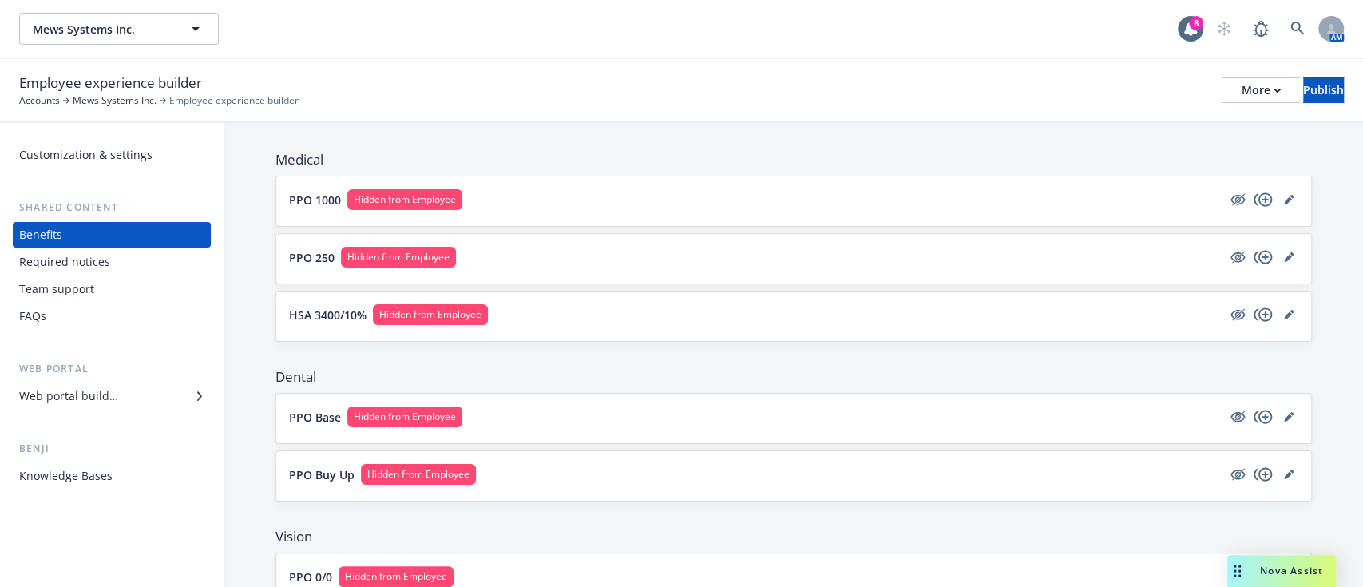
click at [303, 212] on div "PPO 1000 Hidden from Employee" at bounding box center [793, 201] width 1035 height 50
click at [309, 201] on p "PPO 1000" at bounding box center [315, 200] width 52 height 17
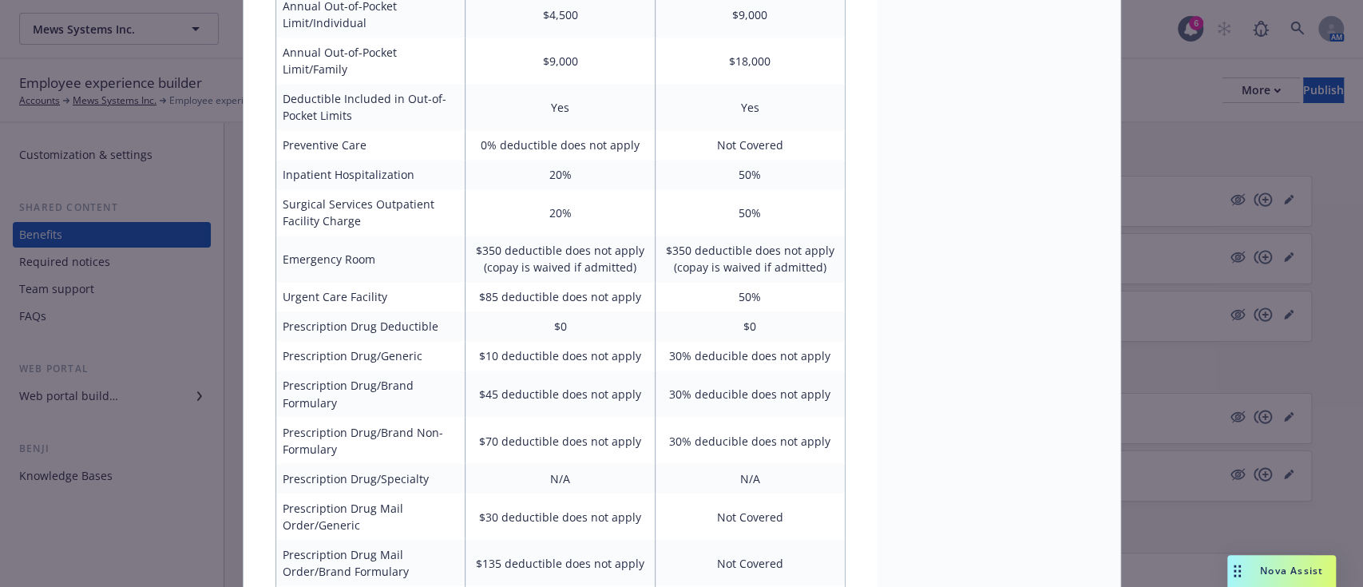
scroll to position [1819, 0]
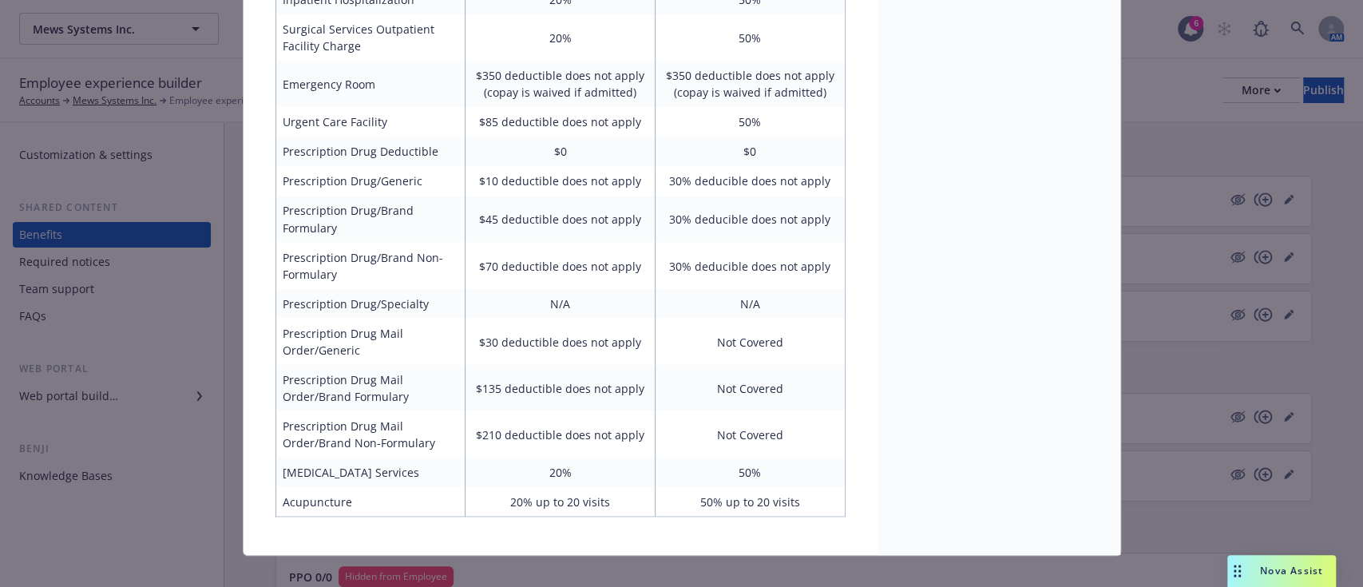
click at [1173, 145] on div "Medical - PPO 1000 - Medical PPO PPO 1000 Description The Cigna PPO plan is a t…" at bounding box center [681, 293] width 1363 height 587
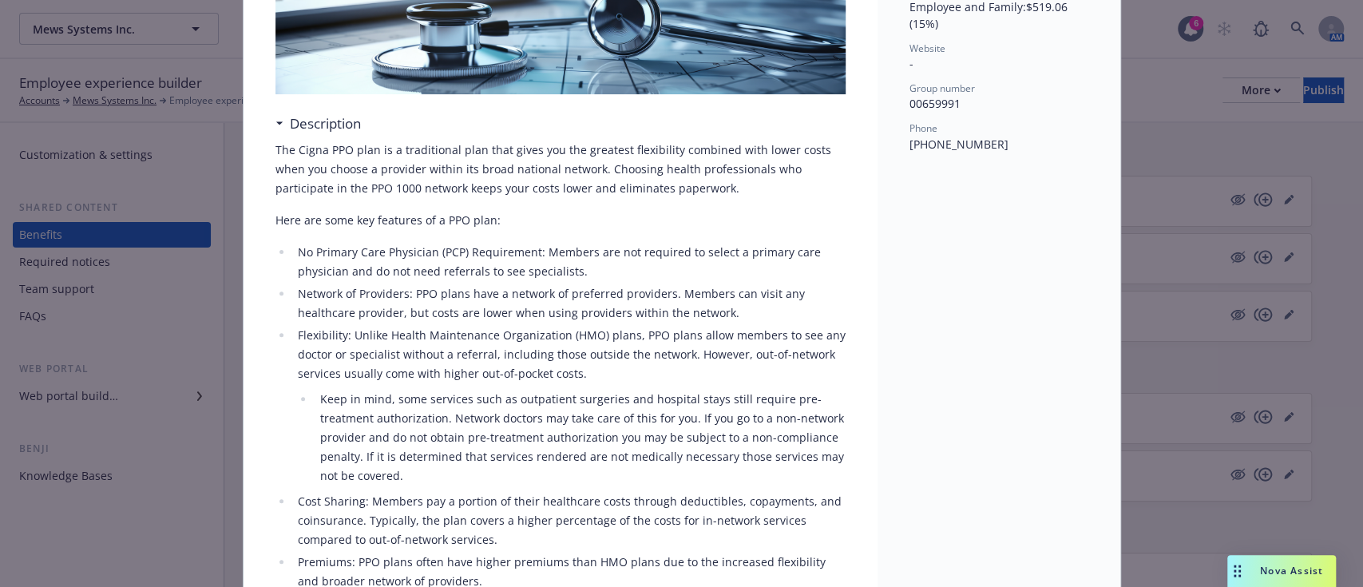
scroll to position [0, 0]
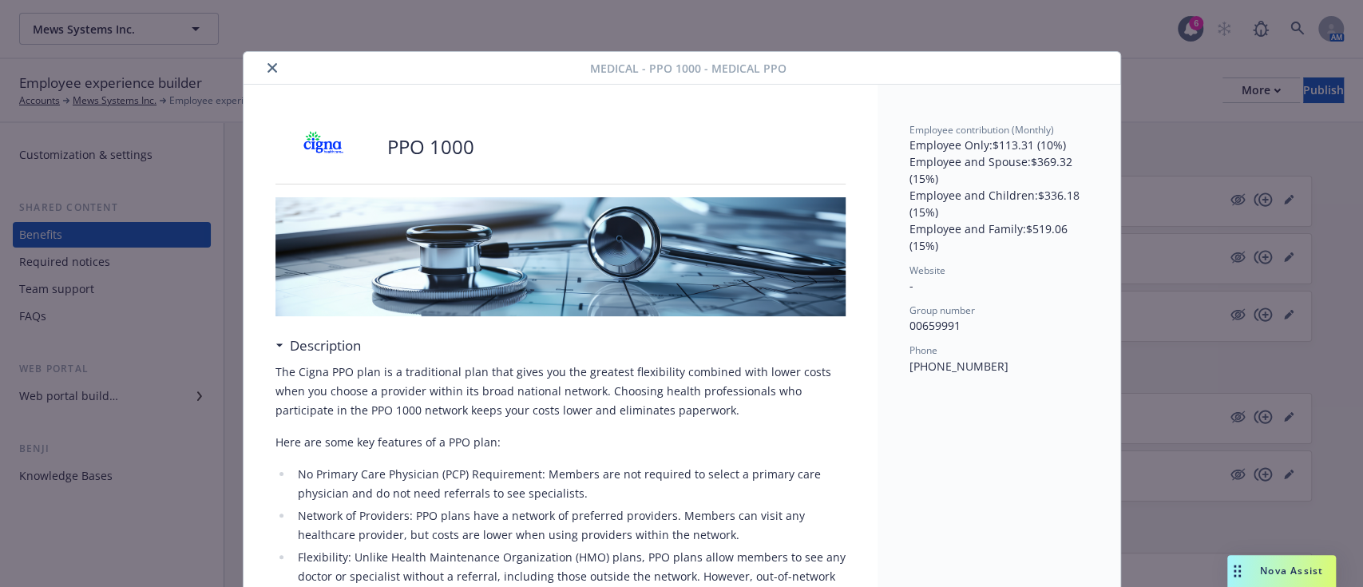
click at [263, 63] on button "close" at bounding box center [272, 67] width 19 height 19
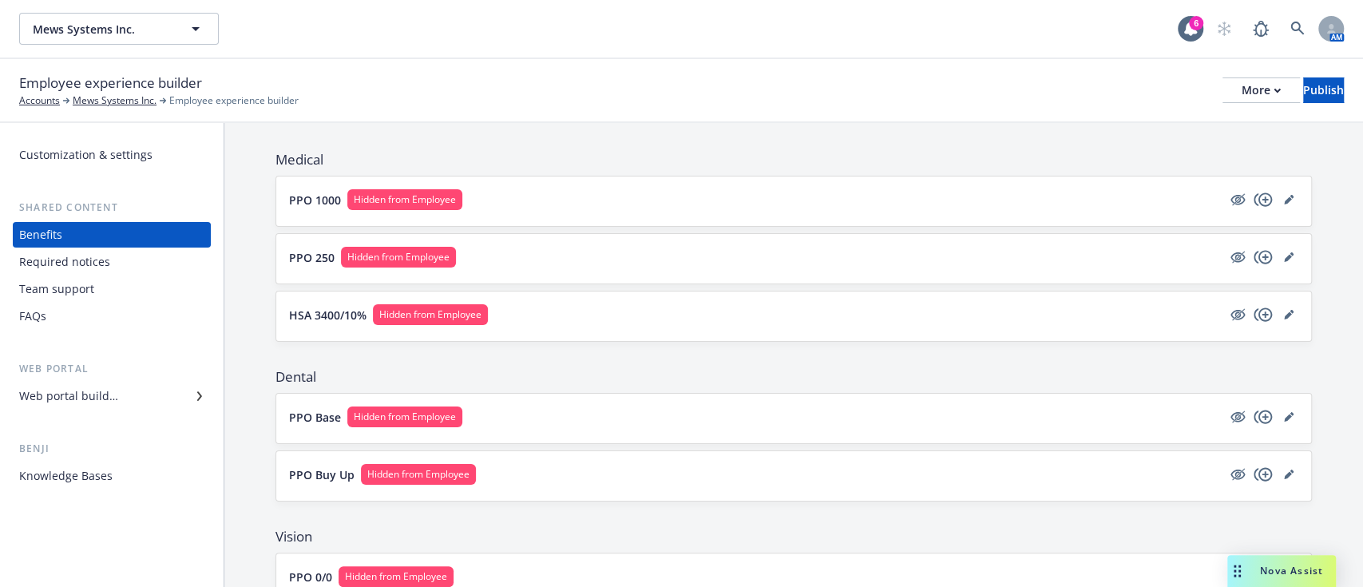
click at [577, 416] on button "PPO Base Hidden from Employee" at bounding box center [755, 416] width 933 height 21
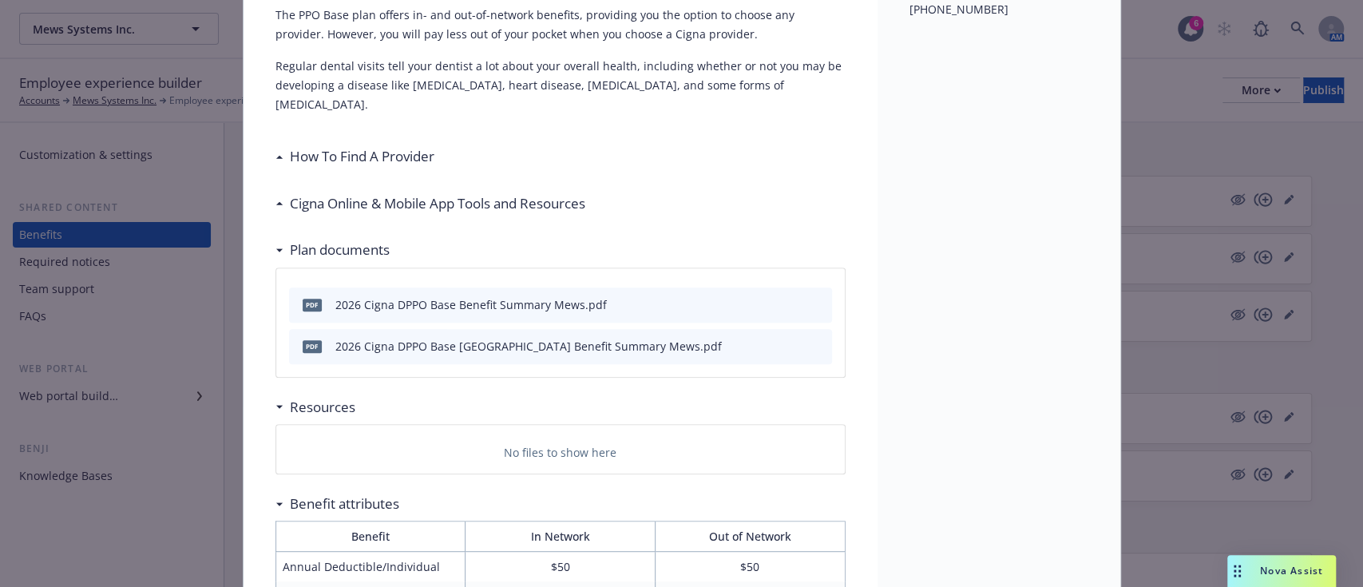
scroll to position [473, 0]
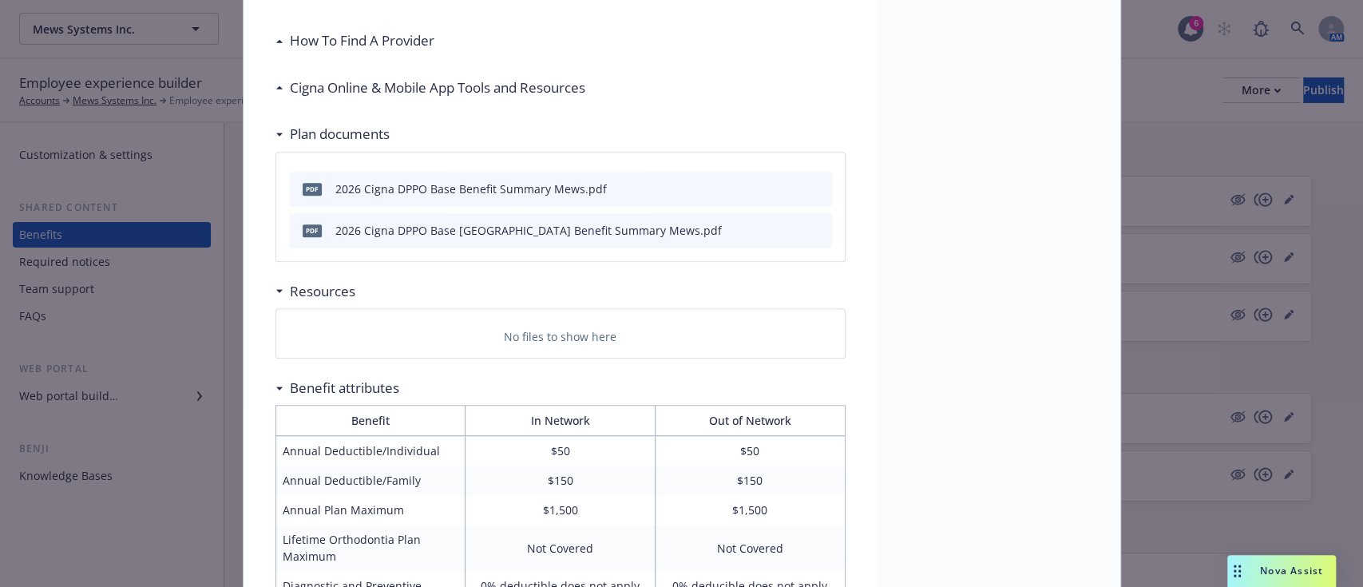
click at [810, 182] on icon "preview file" at bounding box center [817, 187] width 14 height 11
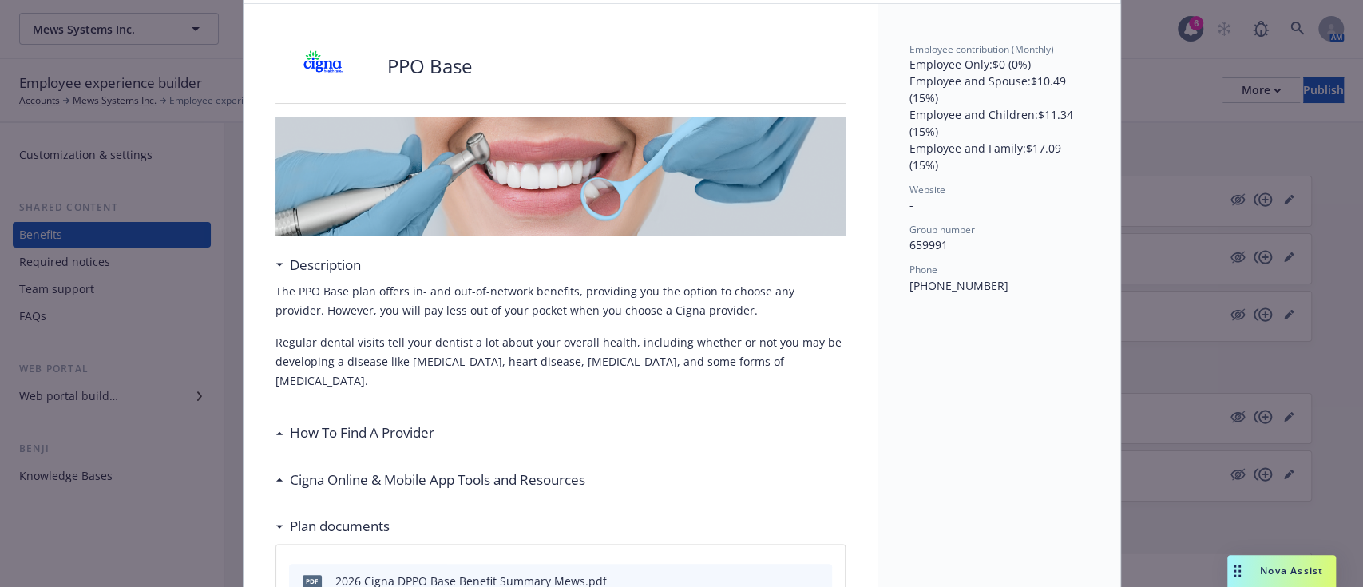
scroll to position [0, 0]
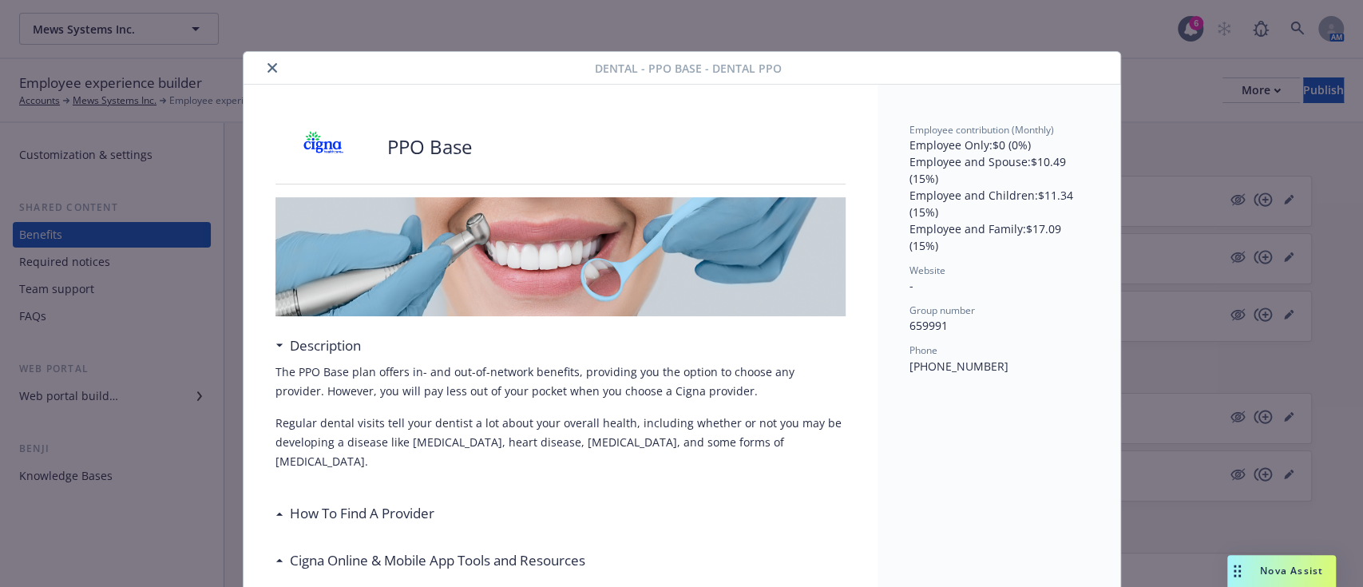
click at [263, 75] on button "close" at bounding box center [272, 67] width 19 height 19
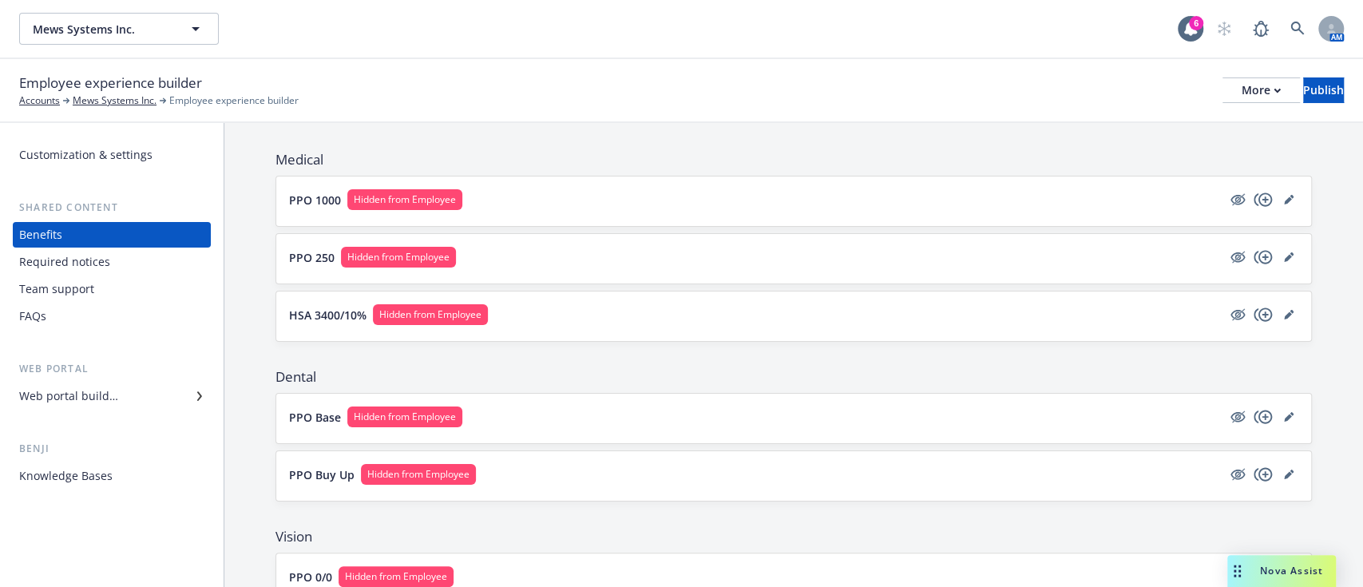
click at [339, 470] on p "PPO Buy Up" at bounding box center [321, 474] width 65 height 17
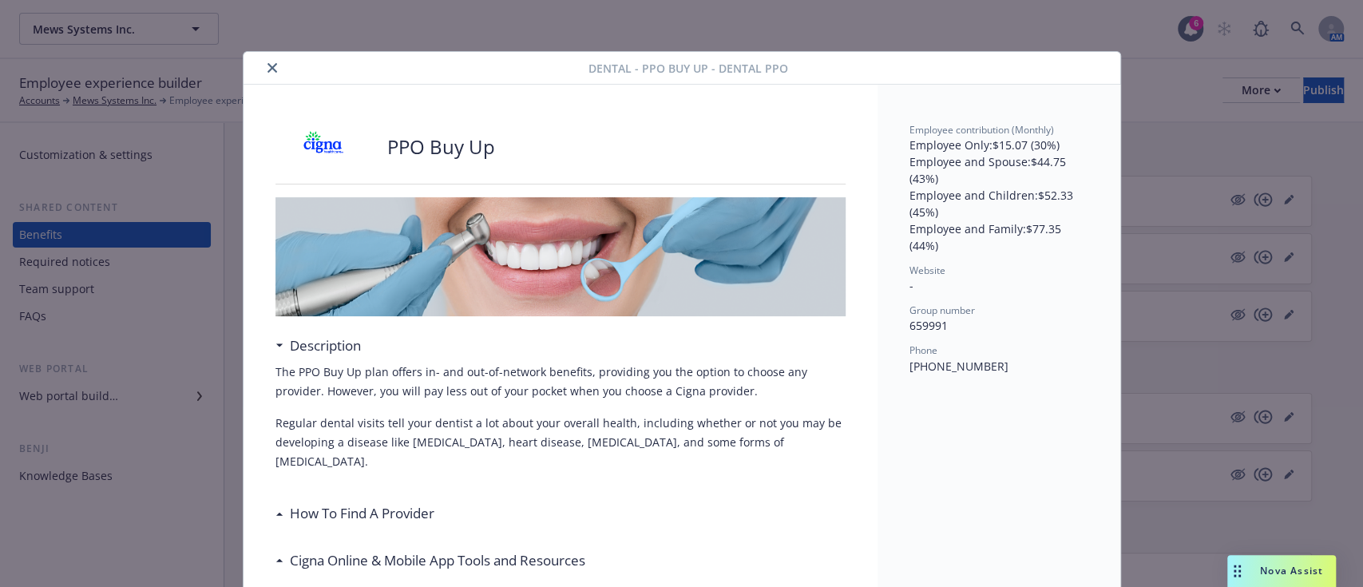
click at [268, 69] on icon "close" at bounding box center [273, 68] width 10 height 10
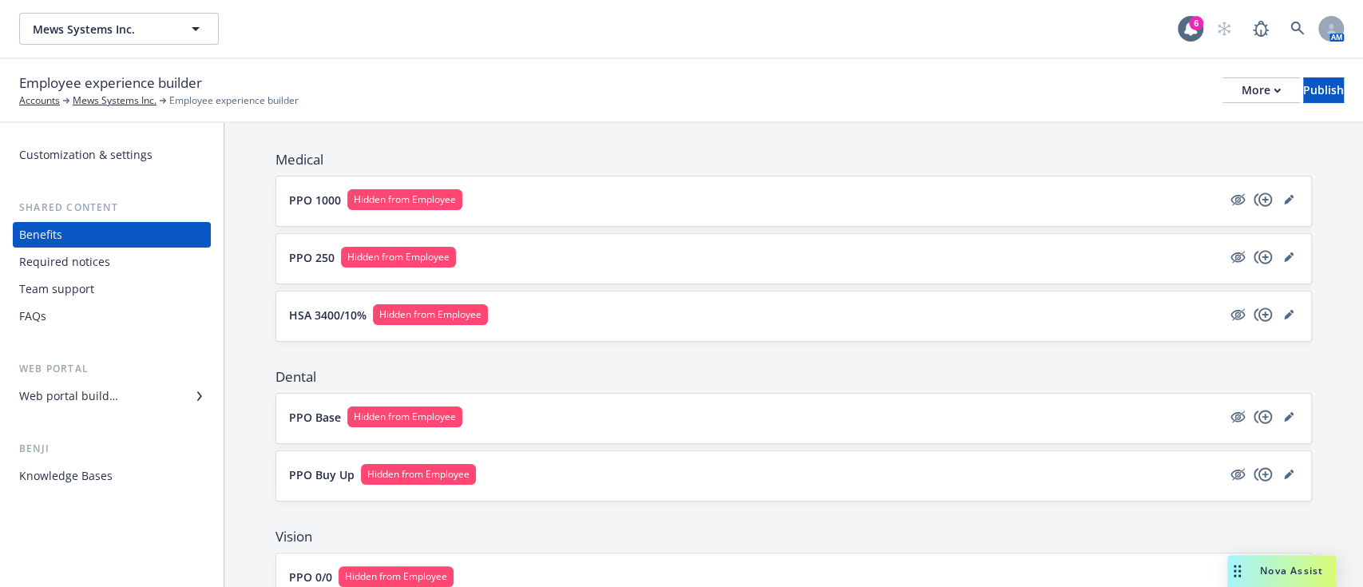
click at [334, 422] on p "PPO Base" at bounding box center [315, 417] width 52 height 17
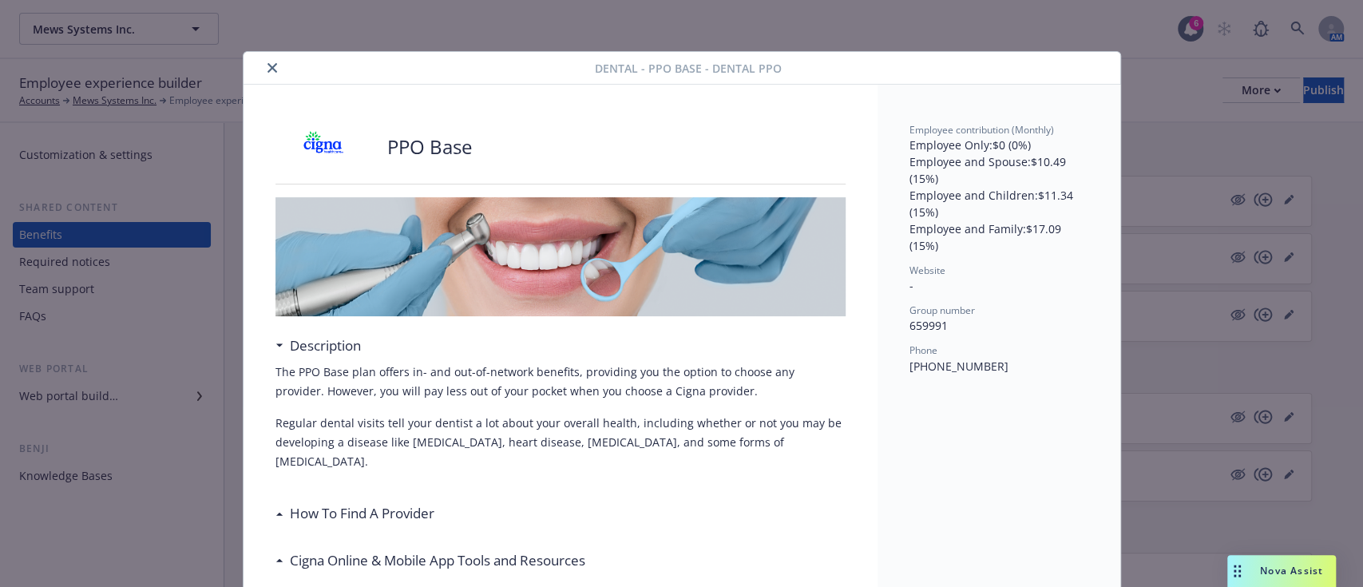
click at [268, 67] on icon "close" at bounding box center [273, 68] width 10 height 10
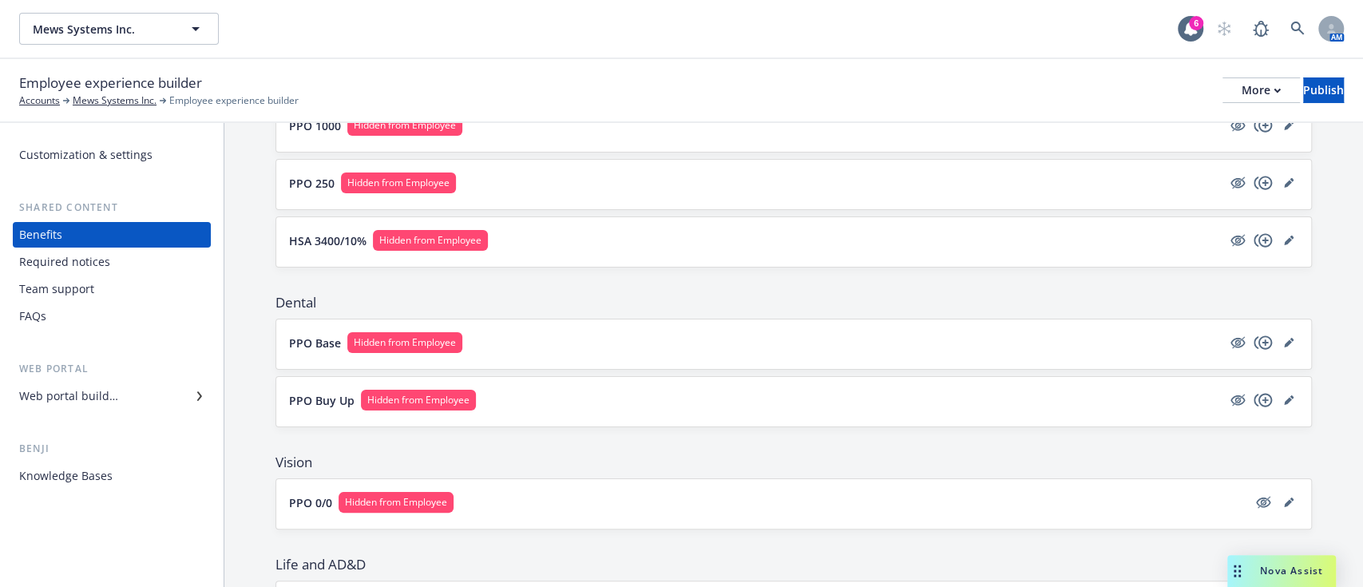
scroll to position [319, 0]
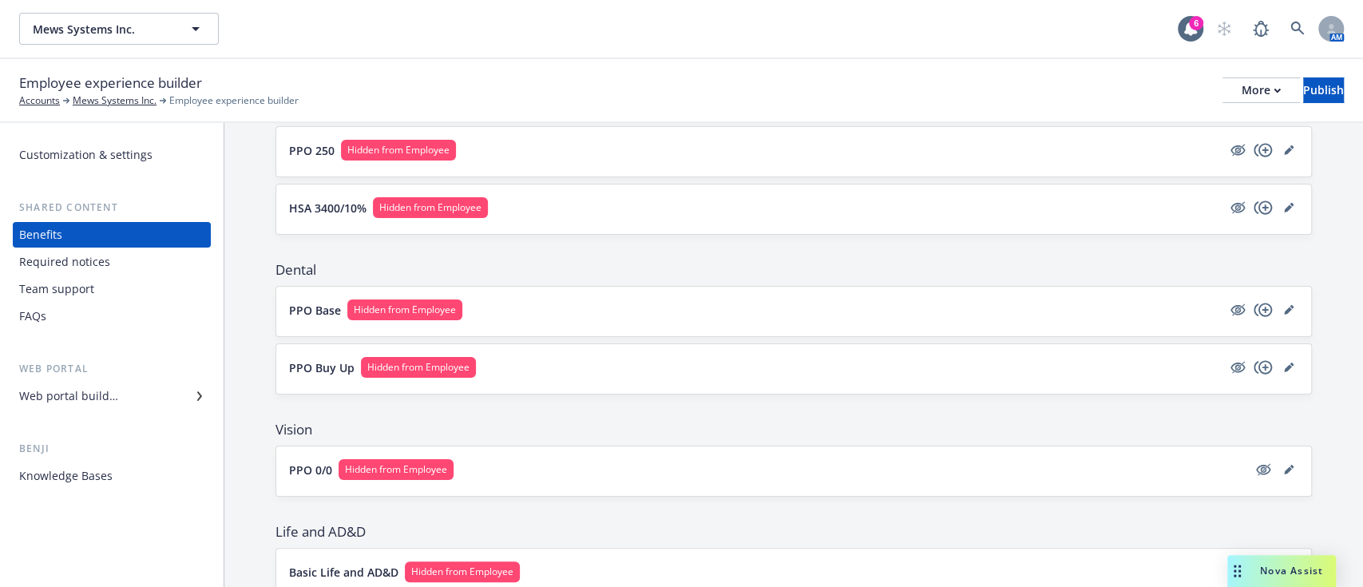
click at [309, 351] on div "PPO Buy Up Hidden from Employee" at bounding box center [793, 369] width 1035 height 50
click at [311, 378] on div "PPO Buy Up Hidden from Employee" at bounding box center [793, 369] width 1009 height 24
click at [321, 371] on p "PPO Buy Up" at bounding box center [321, 367] width 65 height 17
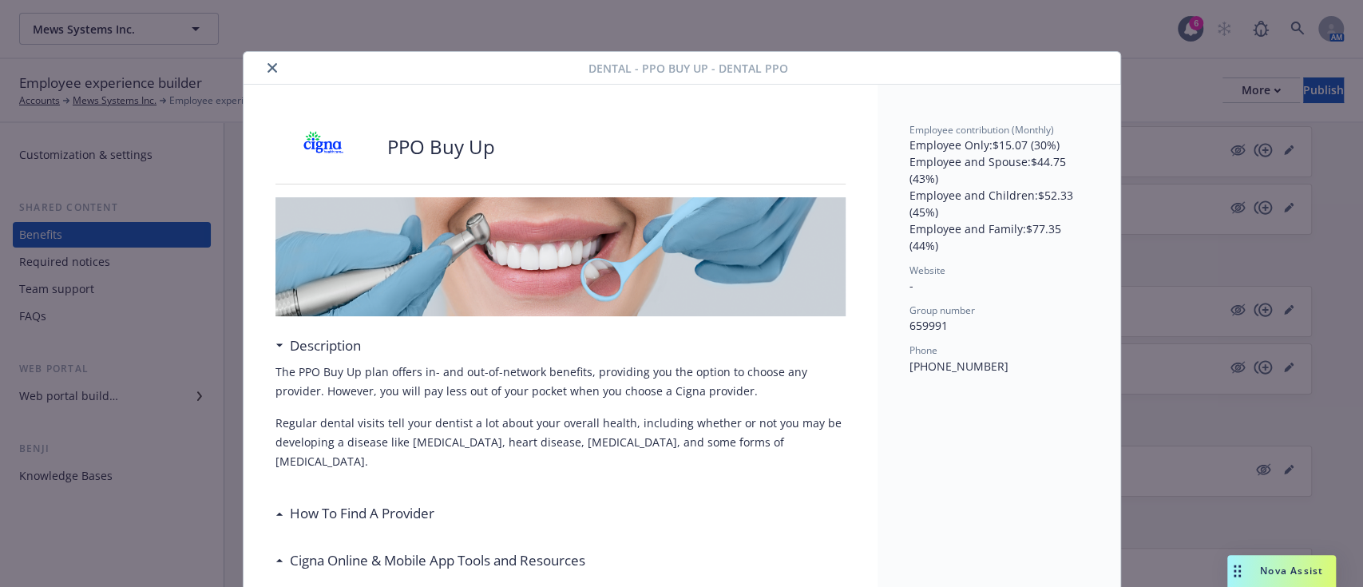
click at [268, 71] on icon "close" at bounding box center [273, 68] width 10 height 10
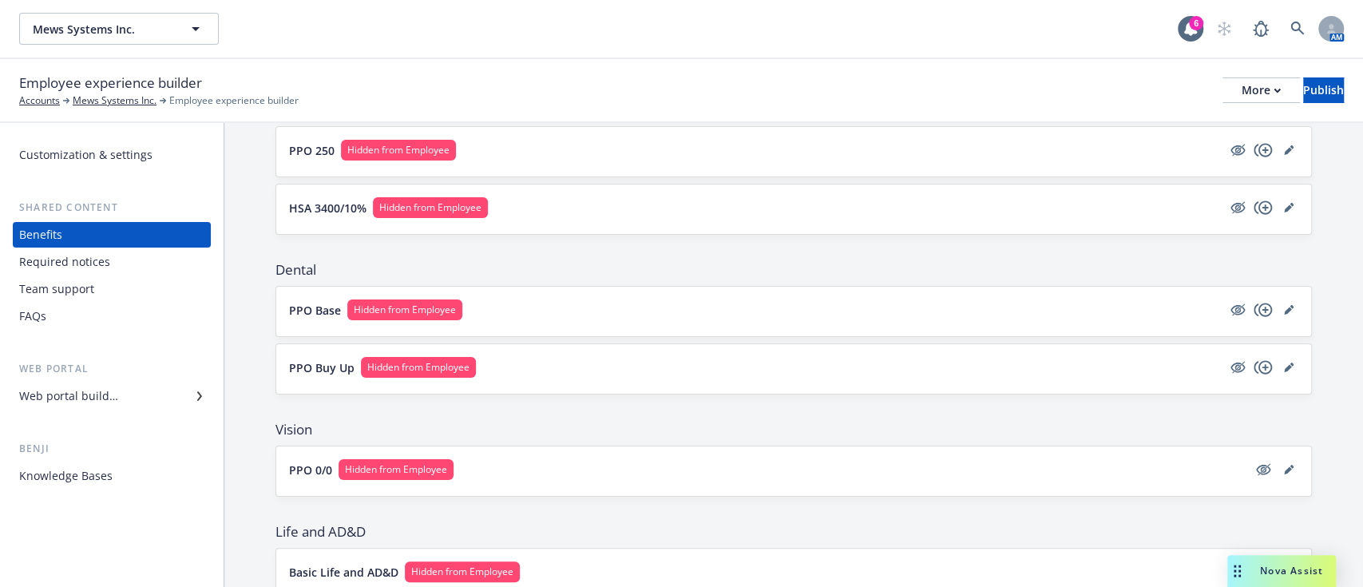
click at [335, 302] on p "PPO Base" at bounding box center [315, 310] width 52 height 17
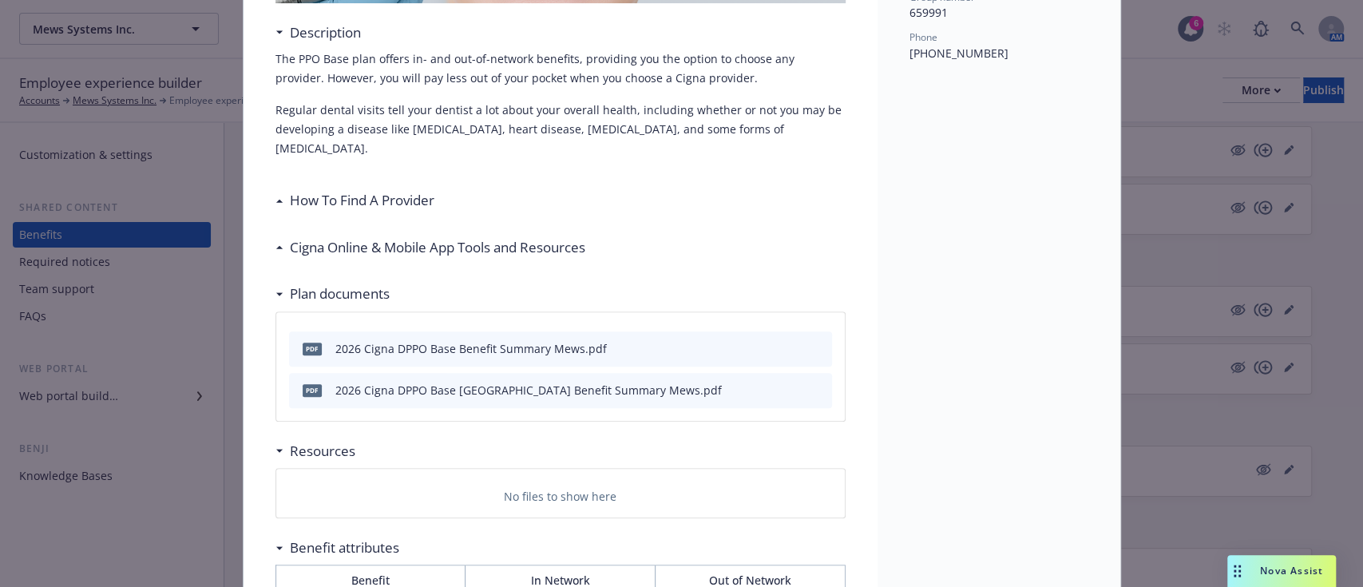
scroll to position [279, 0]
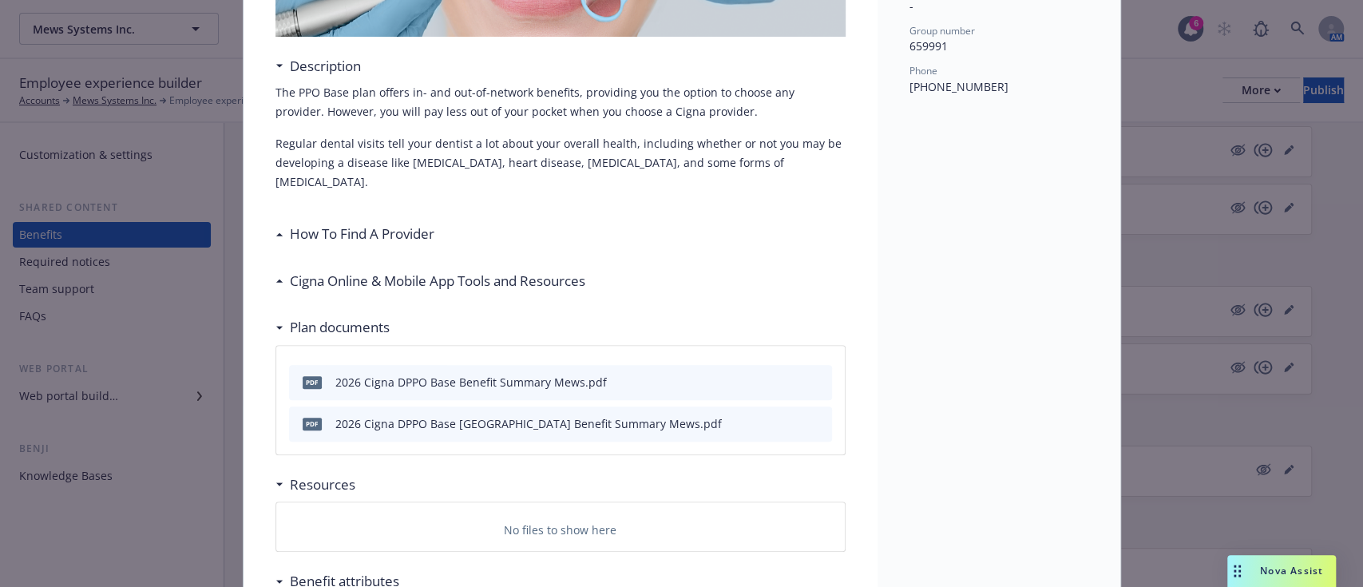
click at [810, 375] on icon "preview file" at bounding box center [817, 380] width 14 height 11
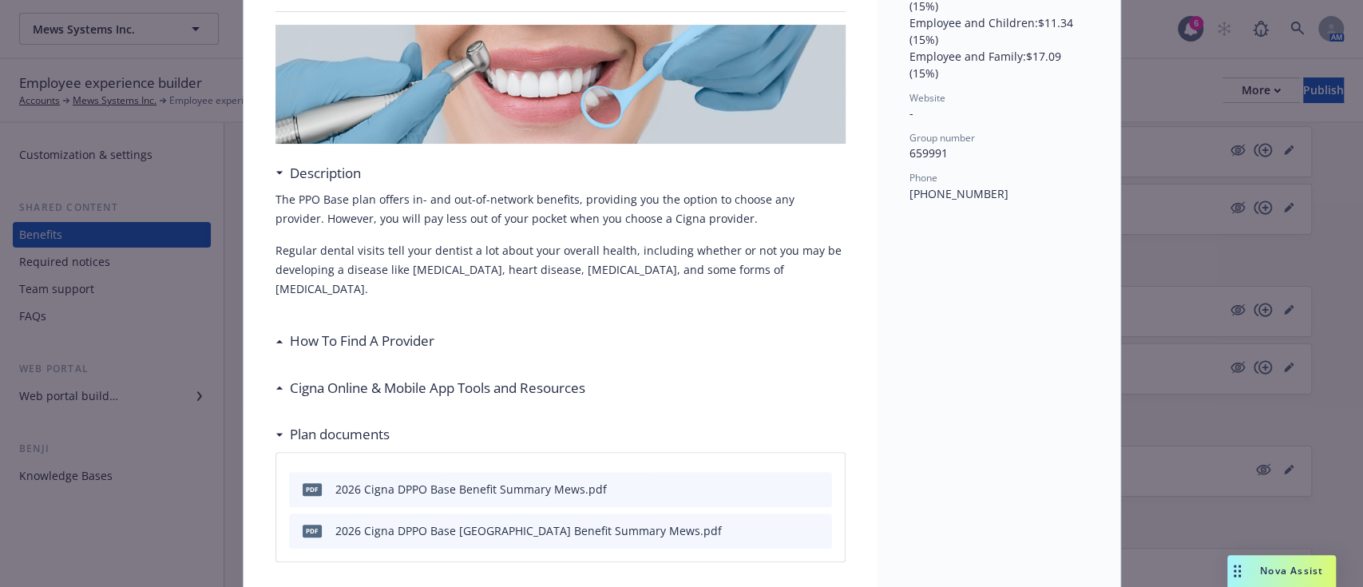
scroll to position [0, 0]
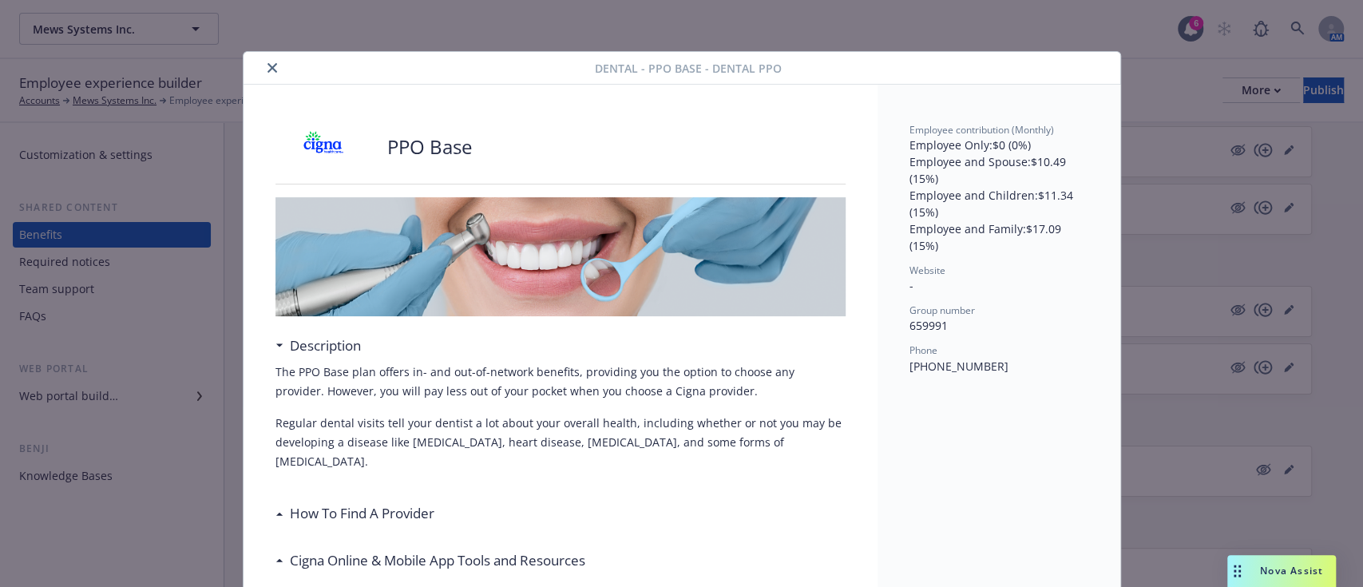
click at [268, 71] on icon "close" at bounding box center [273, 68] width 10 height 10
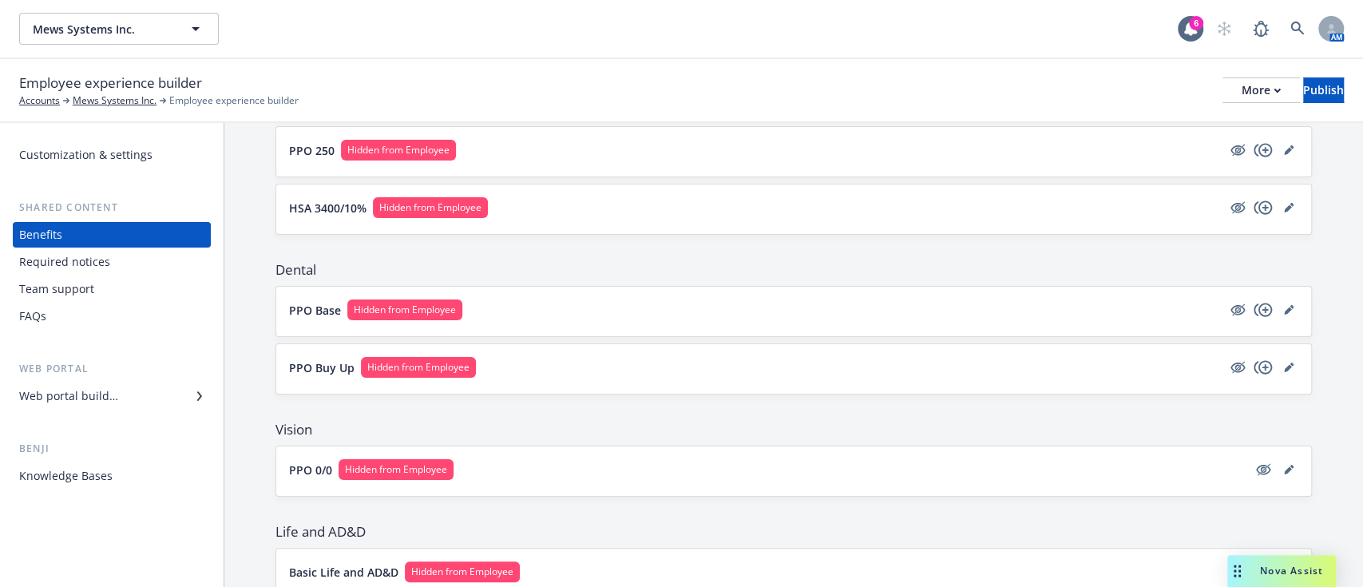
click at [311, 361] on p "PPO Buy Up" at bounding box center [321, 367] width 65 height 17
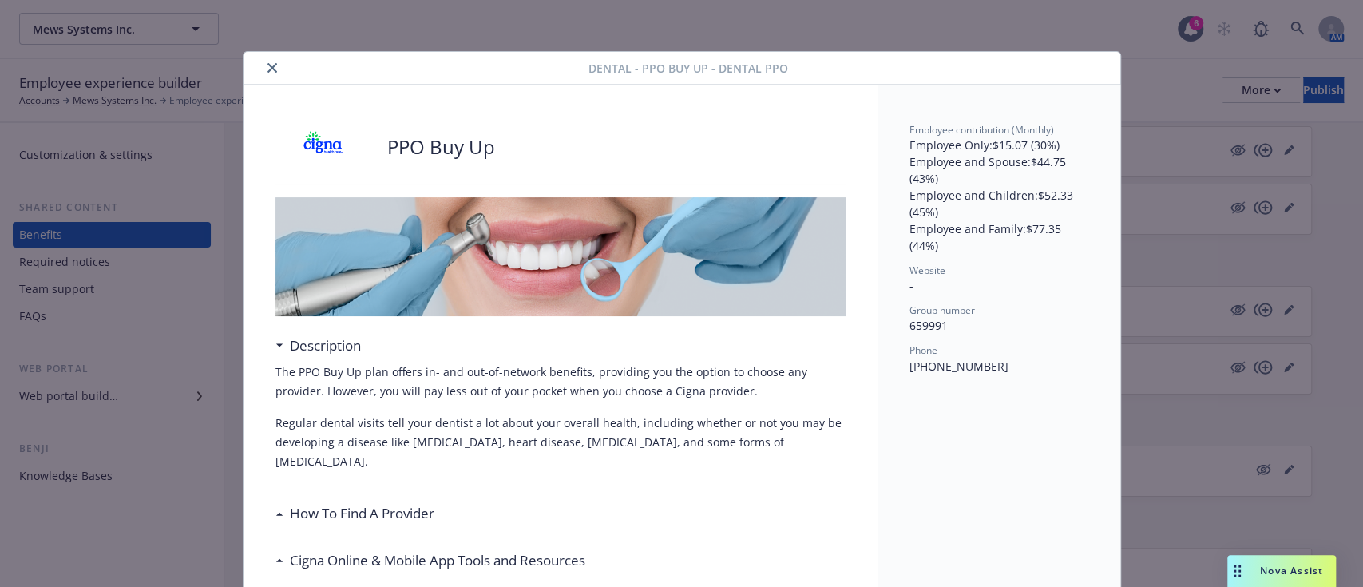
drag, startPoint x: 269, startPoint y: 64, endPoint x: 536, endPoint y: 293, distance: 351.7
click at [269, 64] on button "close" at bounding box center [272, 67] width 19 height 19
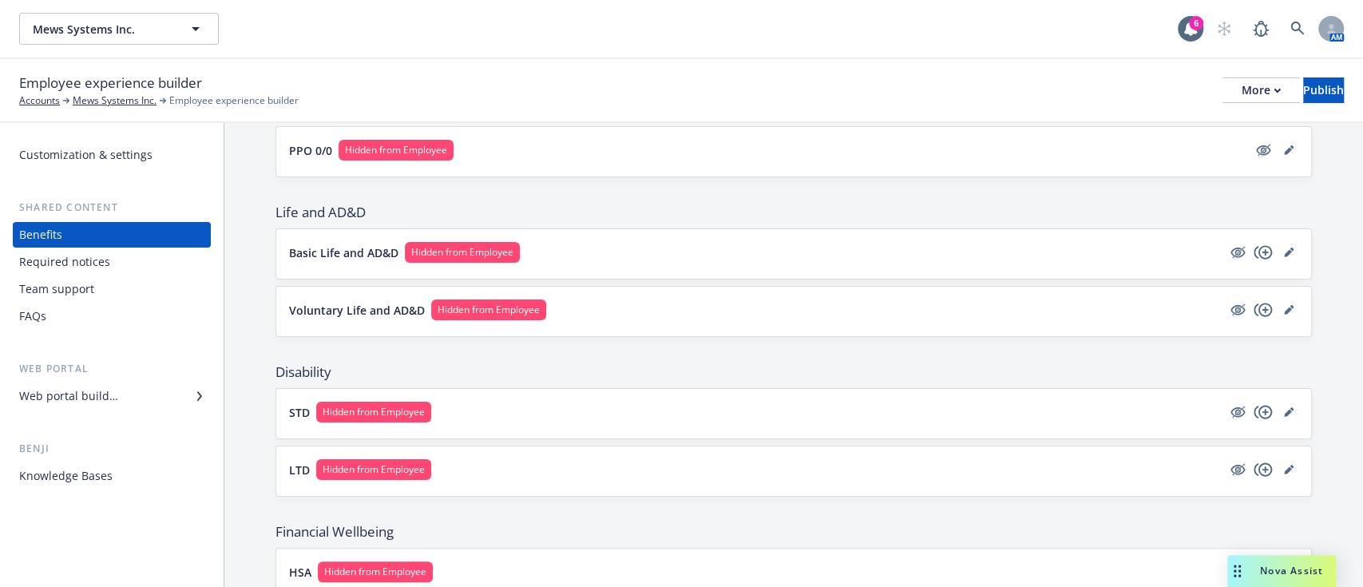
scroll to position [532, 0]
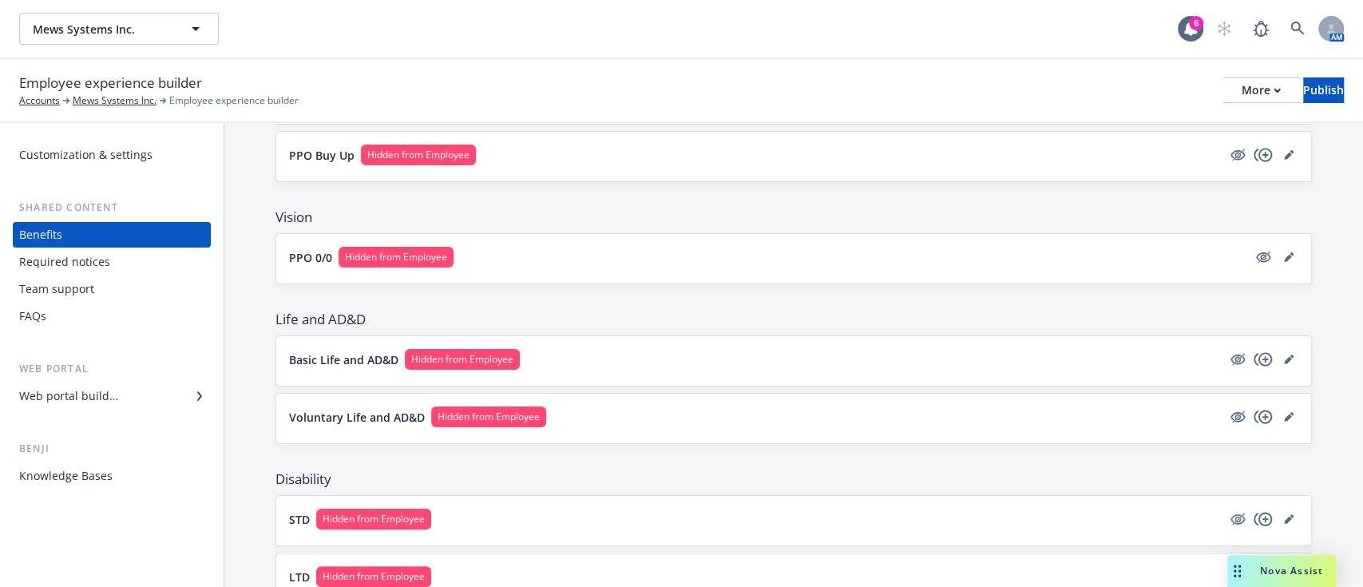
click at [317, 268] on div "PPO 0/0 Hidden from Employee" at bounding box center [793, 259] width 1009 height 24
click at [570, 241] on div "PPO 0/0 Hidden from Employee" at bounding box center [793, 259] width 1035 height 50
click at [573, 252] on button "PPO 0/0 Hidden from Employee" at bounding box center [768, 257] width 958 height 21
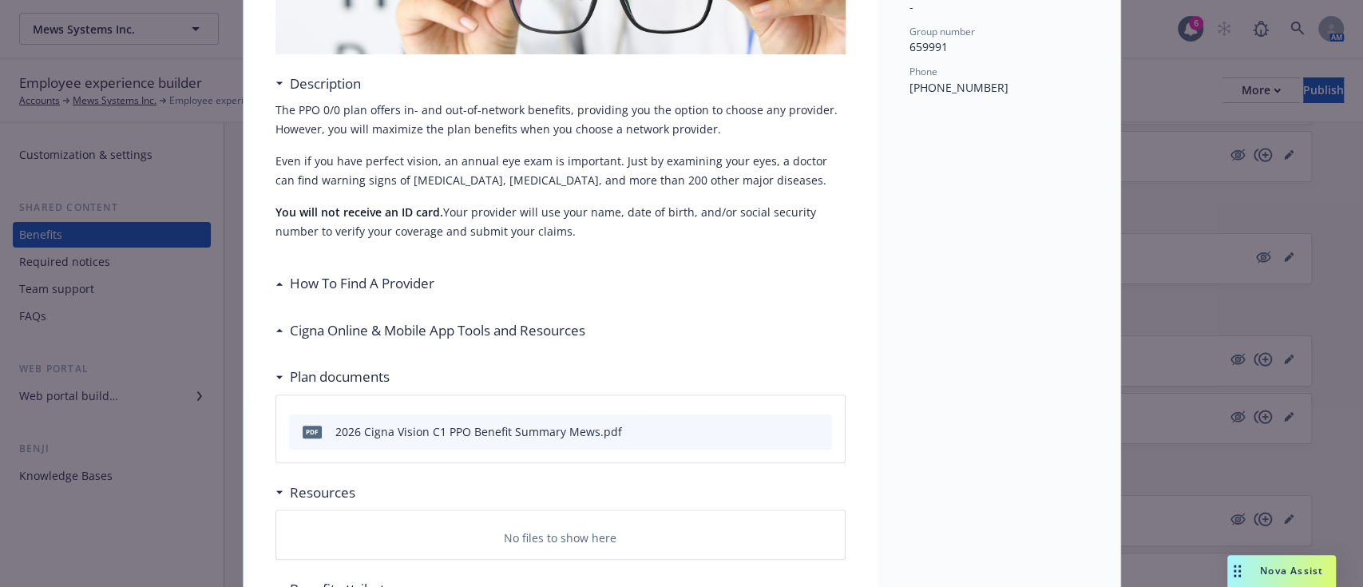
scroll to position [260, 0]
click at [810, 433] on icon "preview file" at bounding box center [817, 431] width 14 height 11
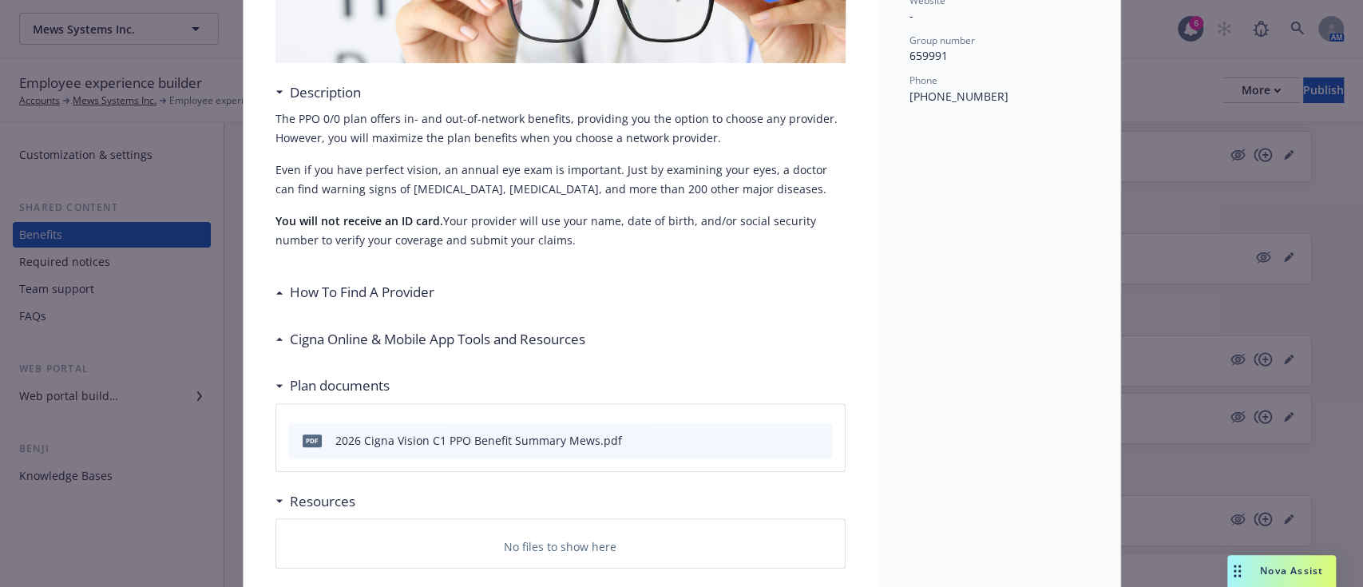
scroll to position [0, 0]
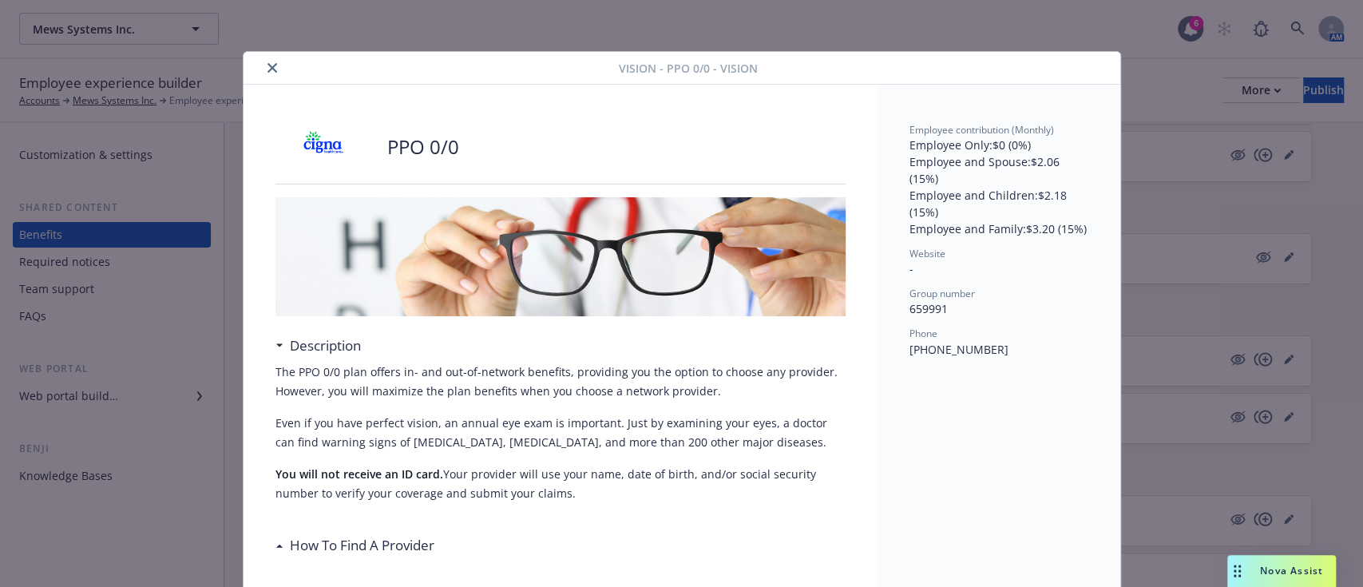
drag, startPoint x: 262, startPoint y: 60, endPoint x: 321, endPoint y: 141, distance: 100.0
click at [263, 60] on button "close" at bounding box center [272, 67] width 19 height 19
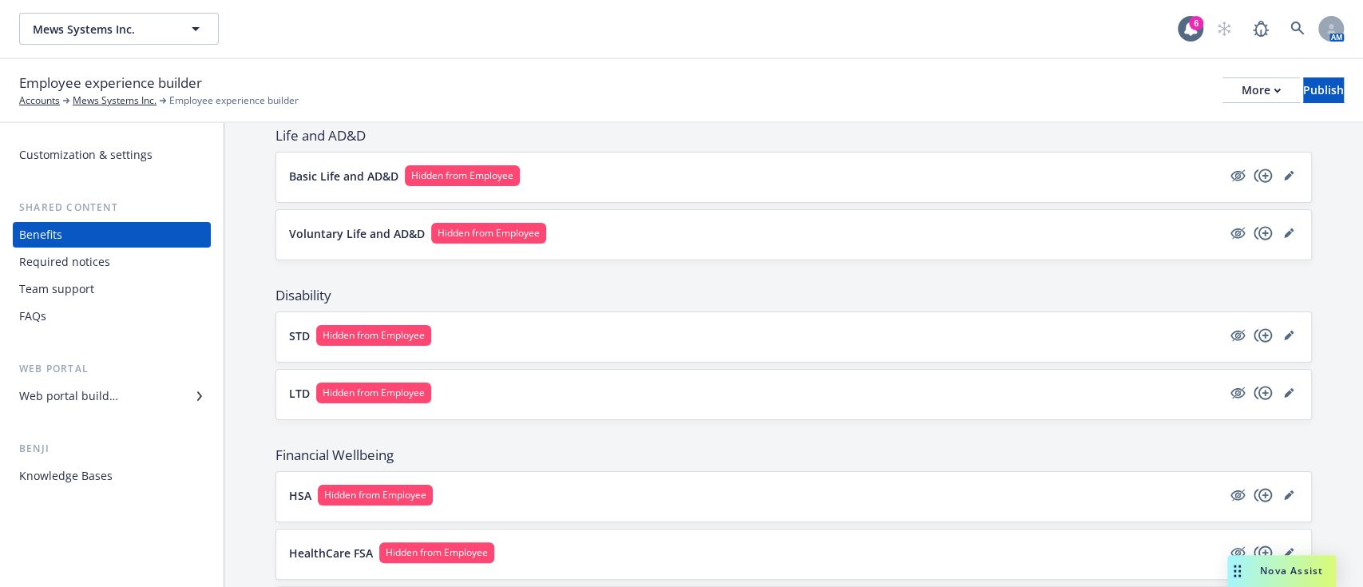
scroll to position [609, 0]
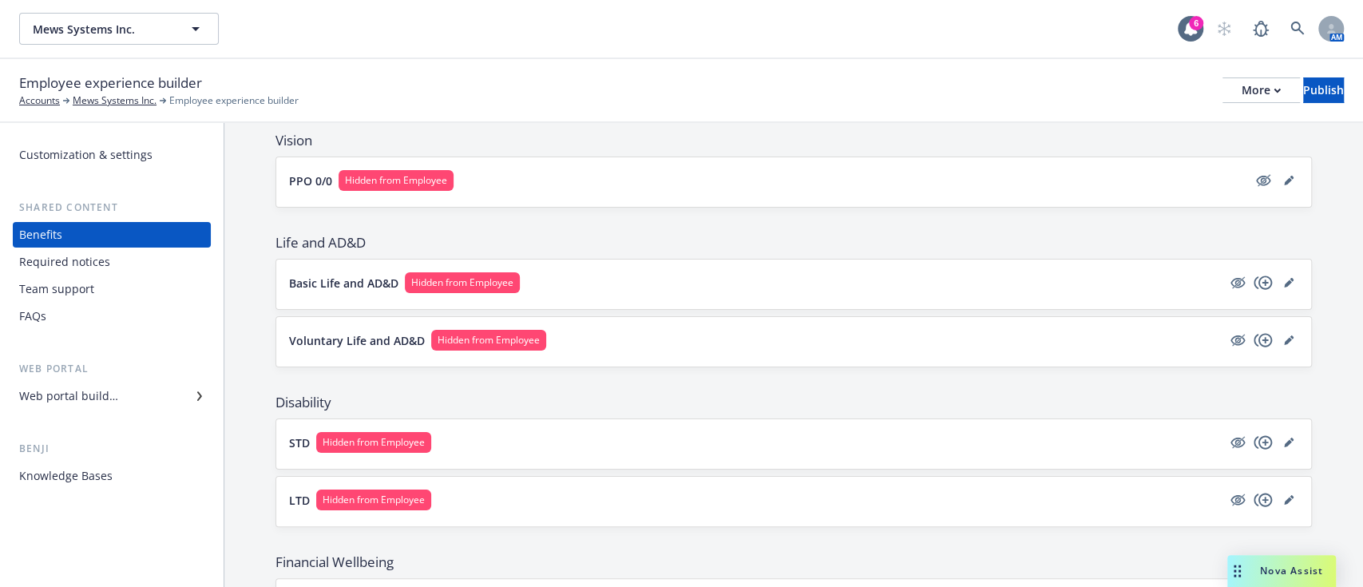
click at [363, 291] on div "Basic Life and AD&D Hidden from Employee" at bounding box center [793, 284] width 1009 height 24
click at [367, 282] on p "Basic Life and AD&D" at bounding box center [343, 283] width 109 height 17
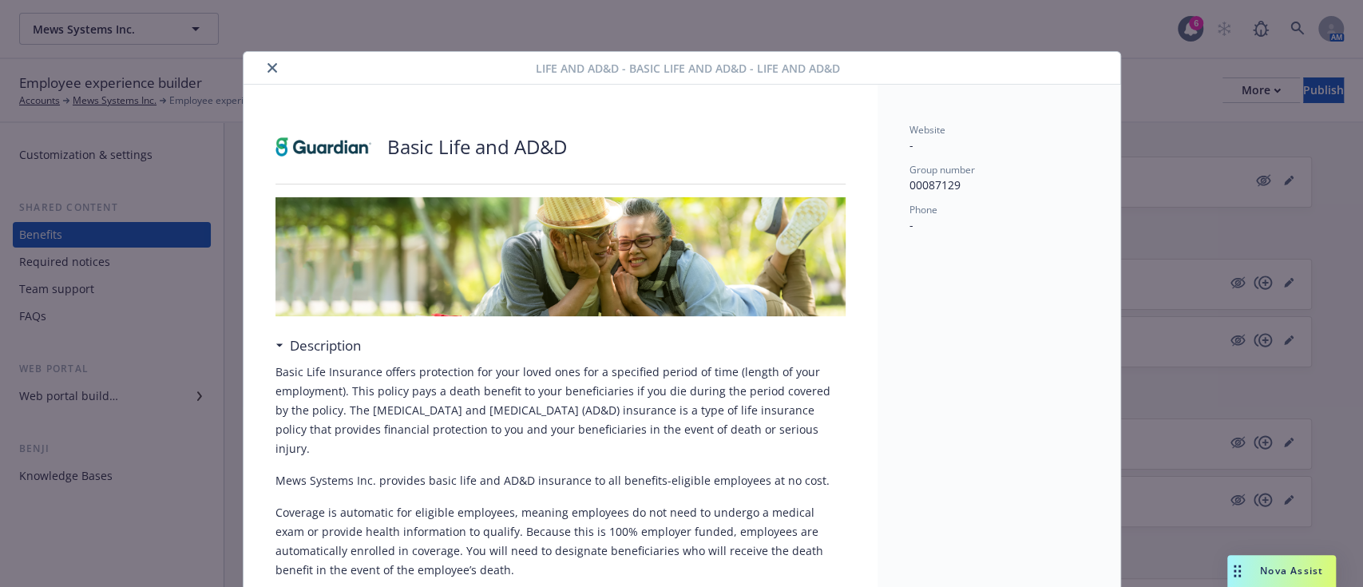
scroll to position [47, 0]
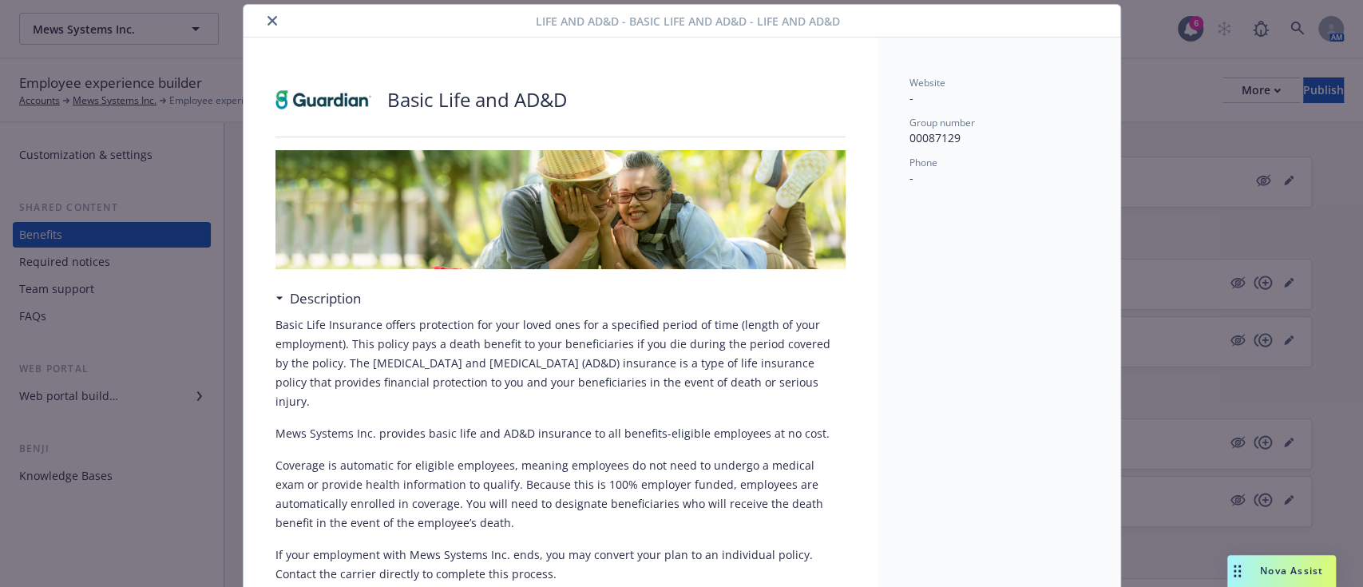
click at [271, 22] on button "close" at bounding box center [272, 20] width 19 height 19
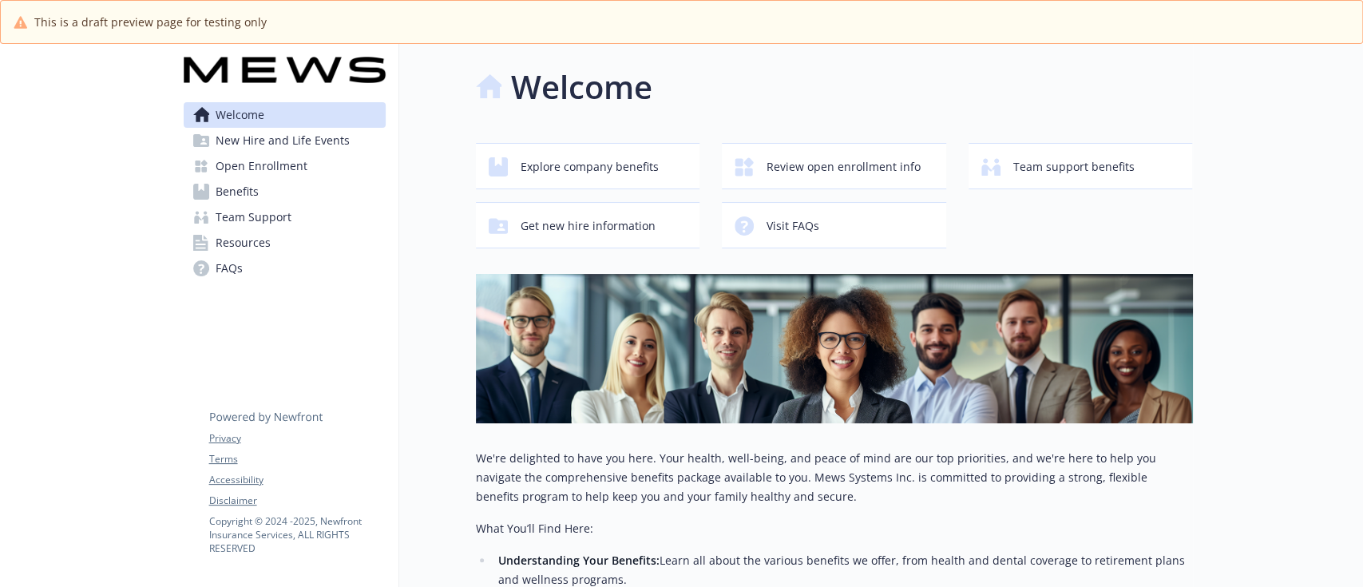
click at [259, 180] on link "Benefits" at bounding box center [285, 192] width 202 height 26
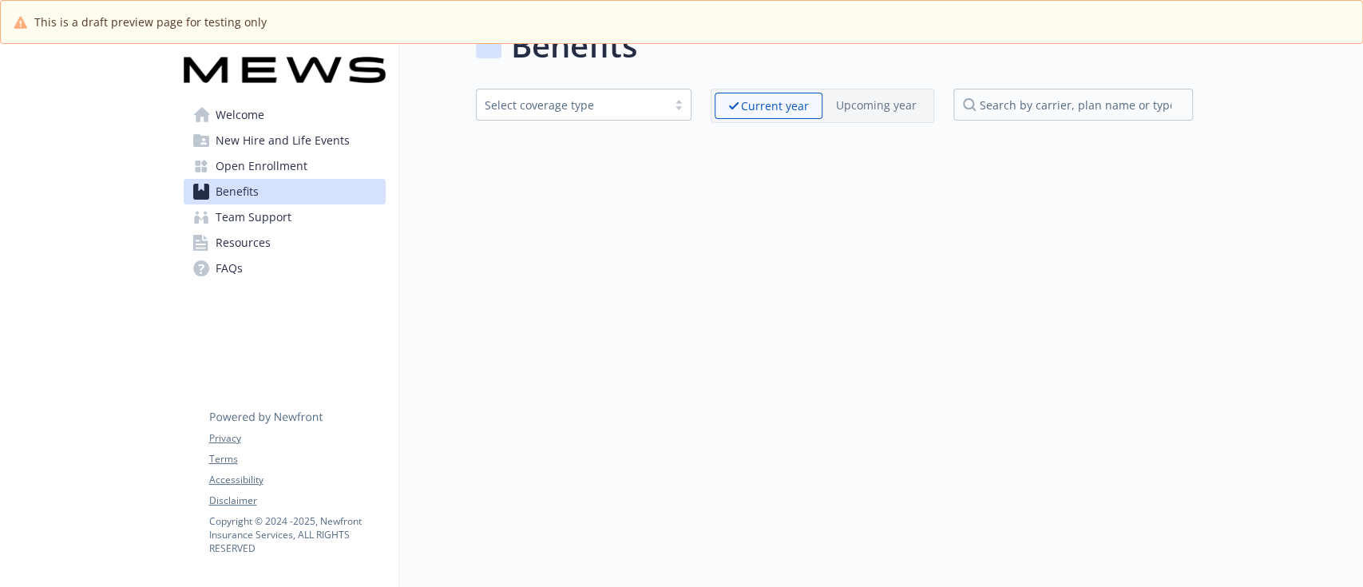
scroll to position [60, 0]
click at [881, 94] on p "Upcoming year" at bounding box center [876, 102] width 81 height 17
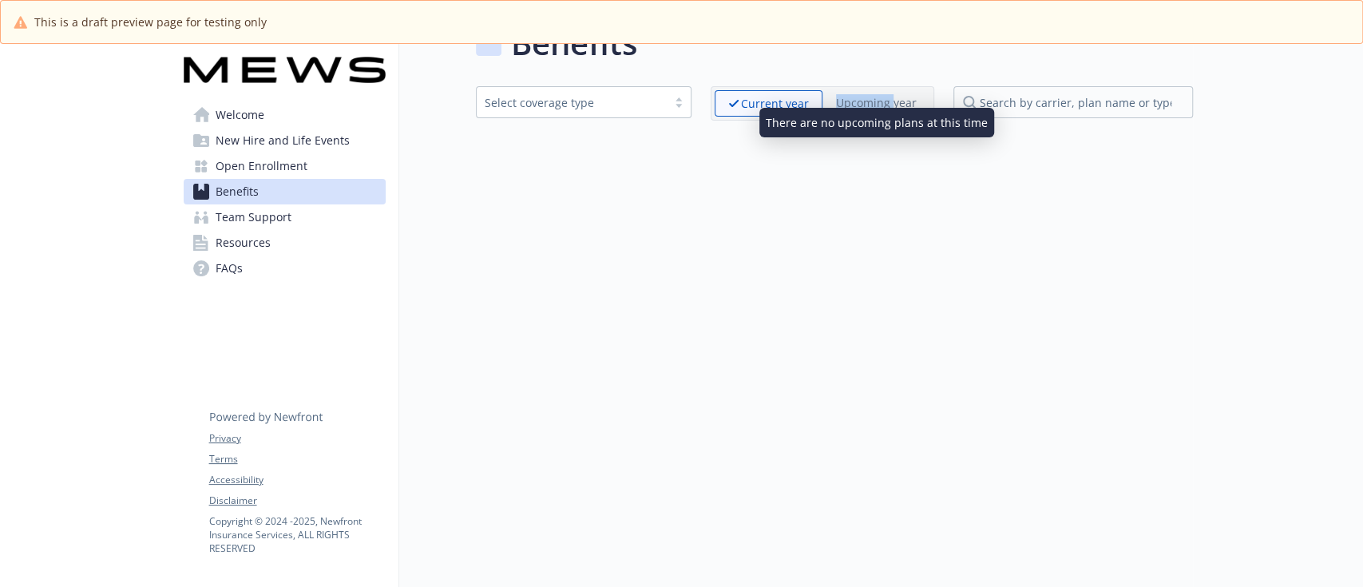
click at [881, 94] on p "Upcoming year" at bounding box center [876, 102] width 81 height 17
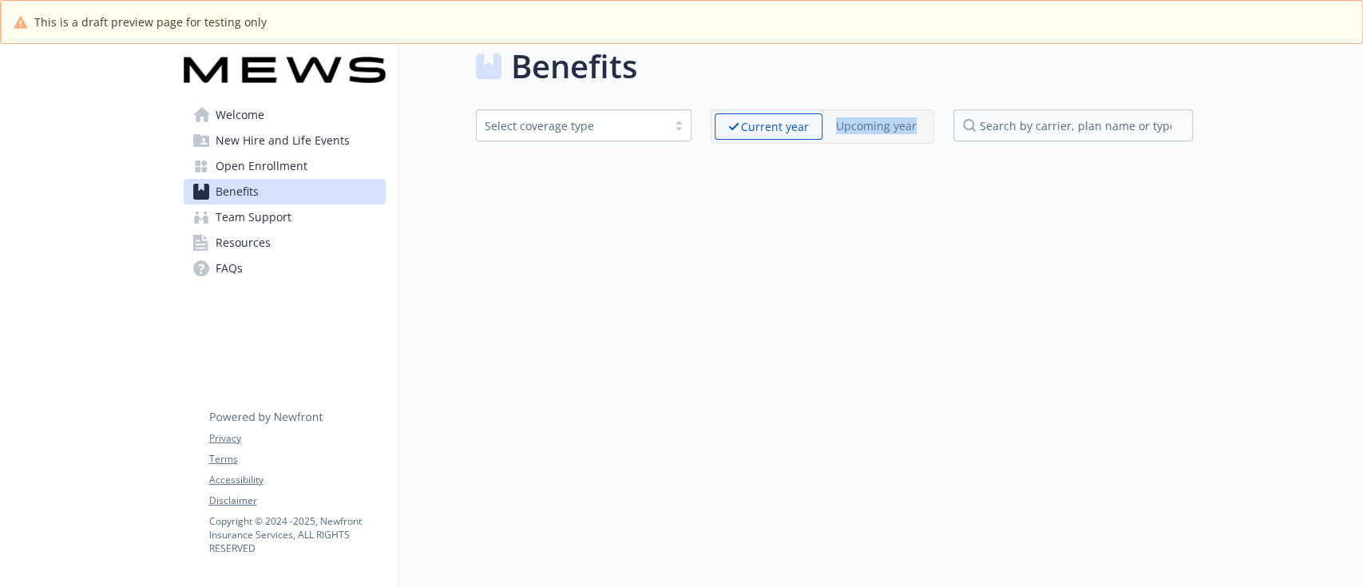
scroll to position [0, 0]
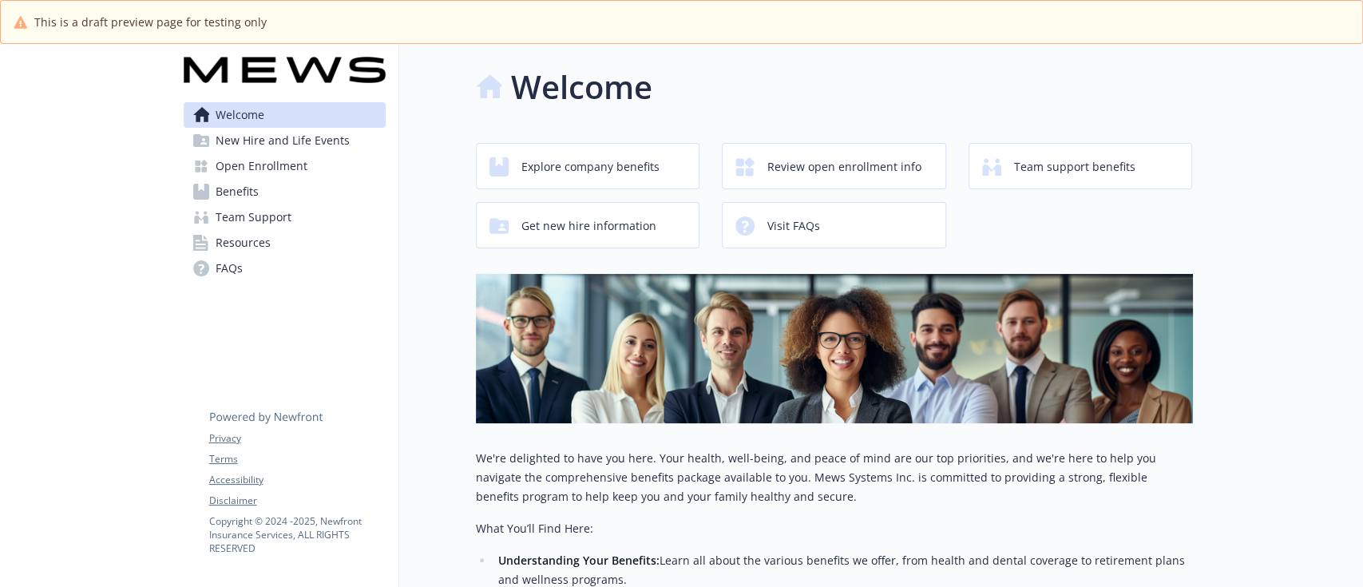
click at [241, 191] on span "Benefits" at bounding box center [237, 192] width 43 height 26
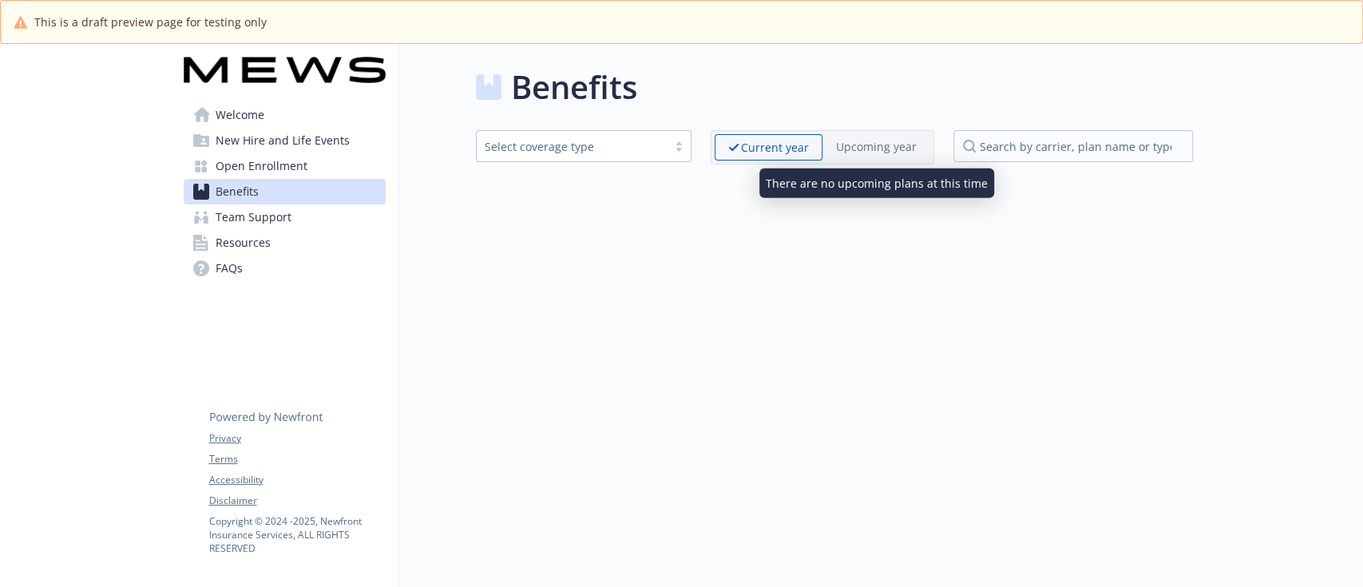
click at [898, 146] on p "Upcoming year" at bounding box center [876, 146] width 81 height 17
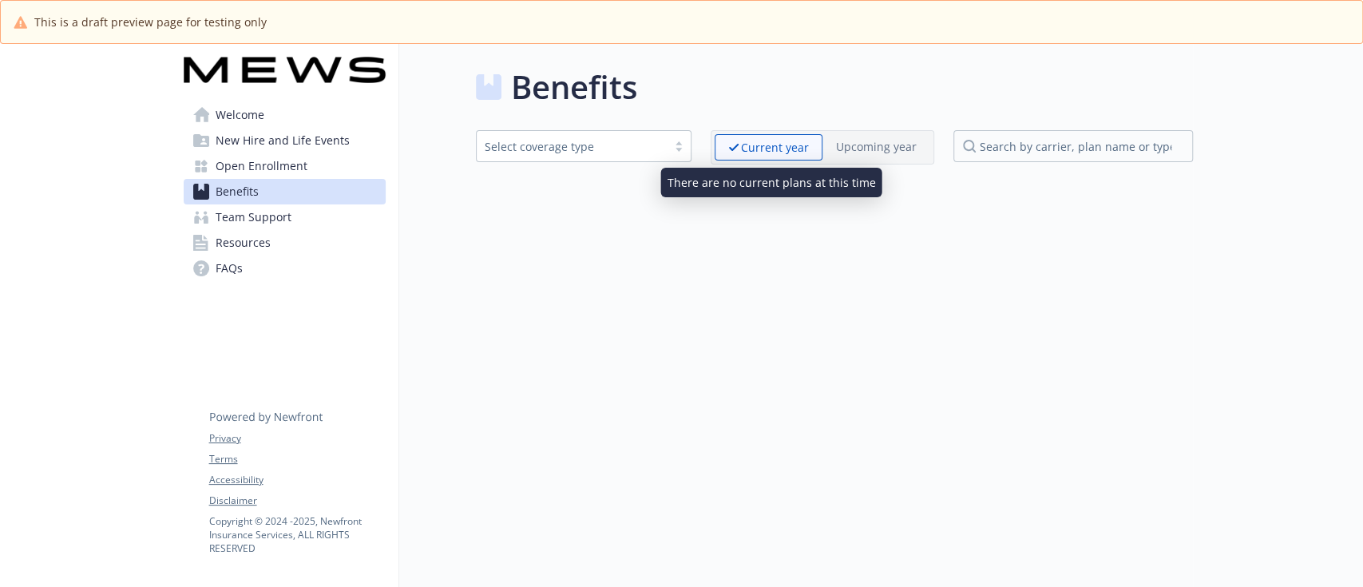
click at [790, 149] on p "Current year" at bounding box center [775, 147] width 68 height 17
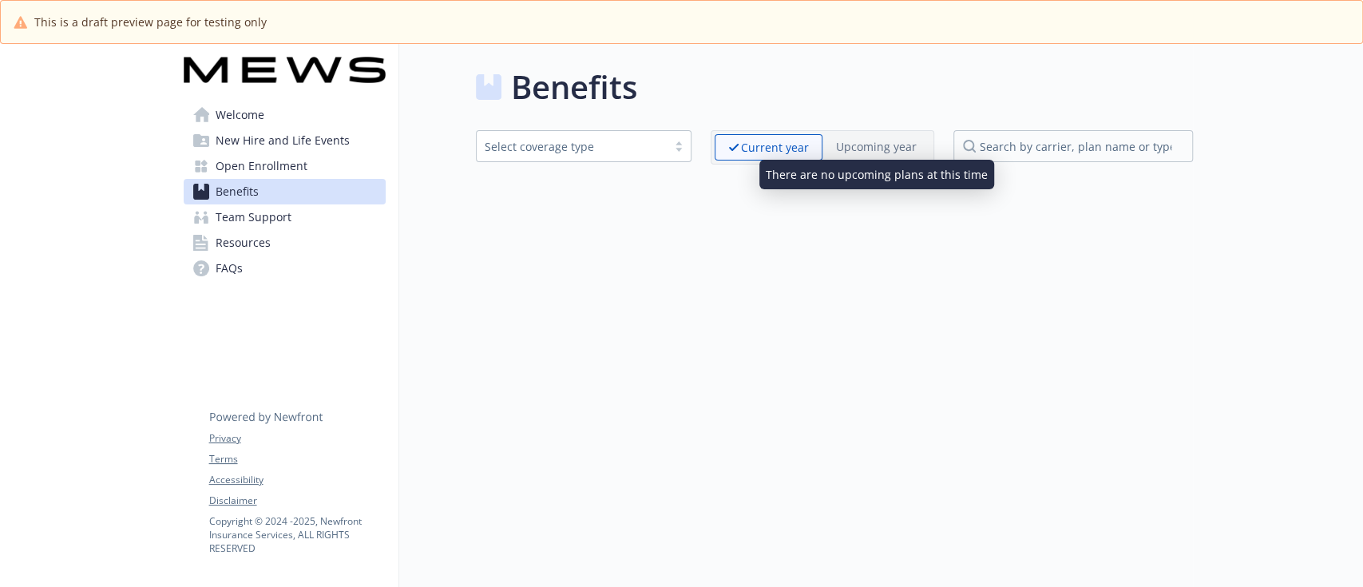
click at [870, 141] on p "Upcoming year" at bounding box center [876, 146] width 81 height 17
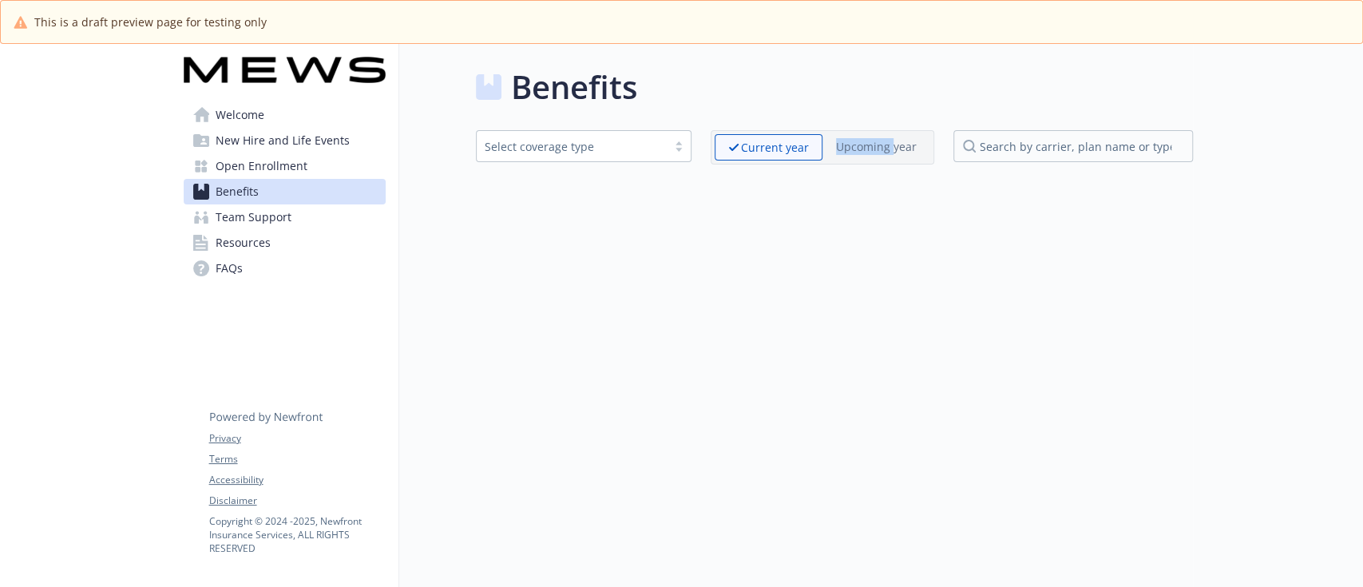
click at [870, 141] on p "Upcoming year" at bounding box center [876, 146] width 81 height 17
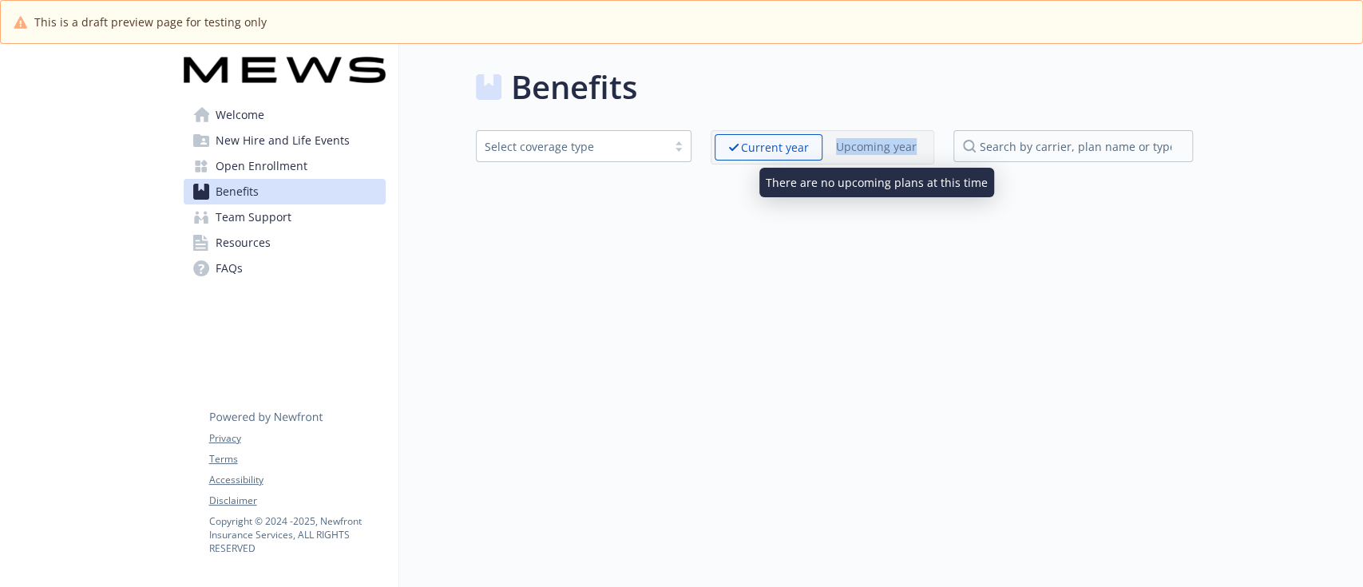
click at [870, 141] on p "Upcoming year" at bounding box center [876, 146] width 81 height 17
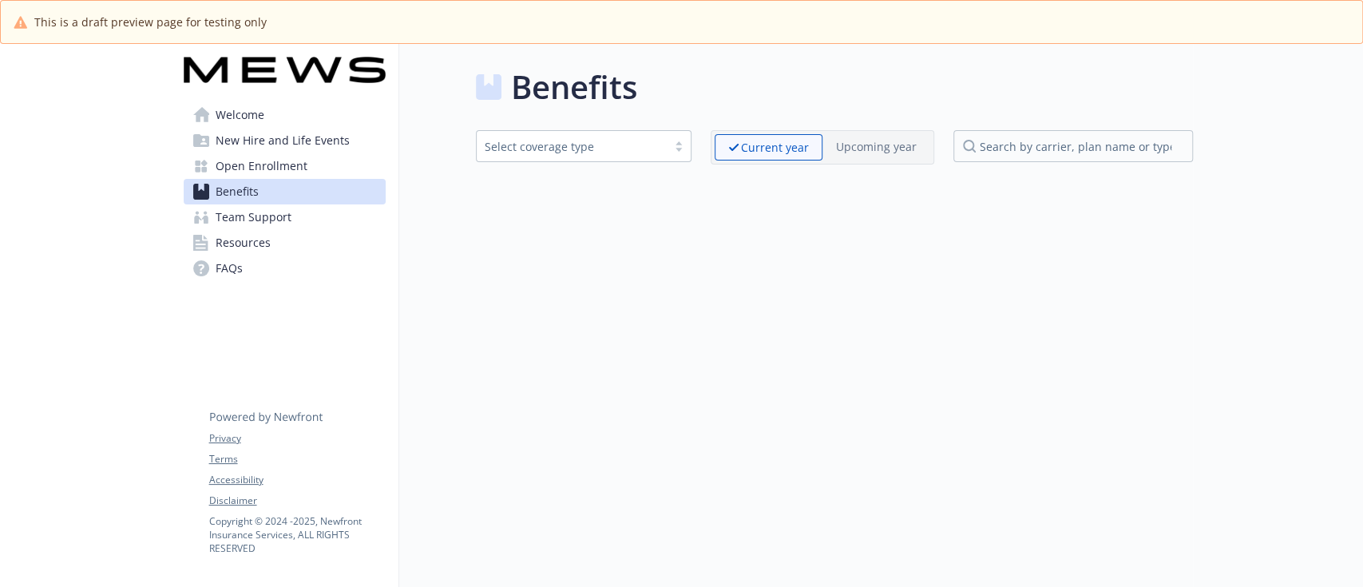
click at [878, 248] on div "Benefits Select coverage type Current year Upcoming year" at bounding box center [796, 337] width 794 height 587
click at [294, 170] on span "Open Enrollment" at bounding box center [262, 166] width 92 height 26
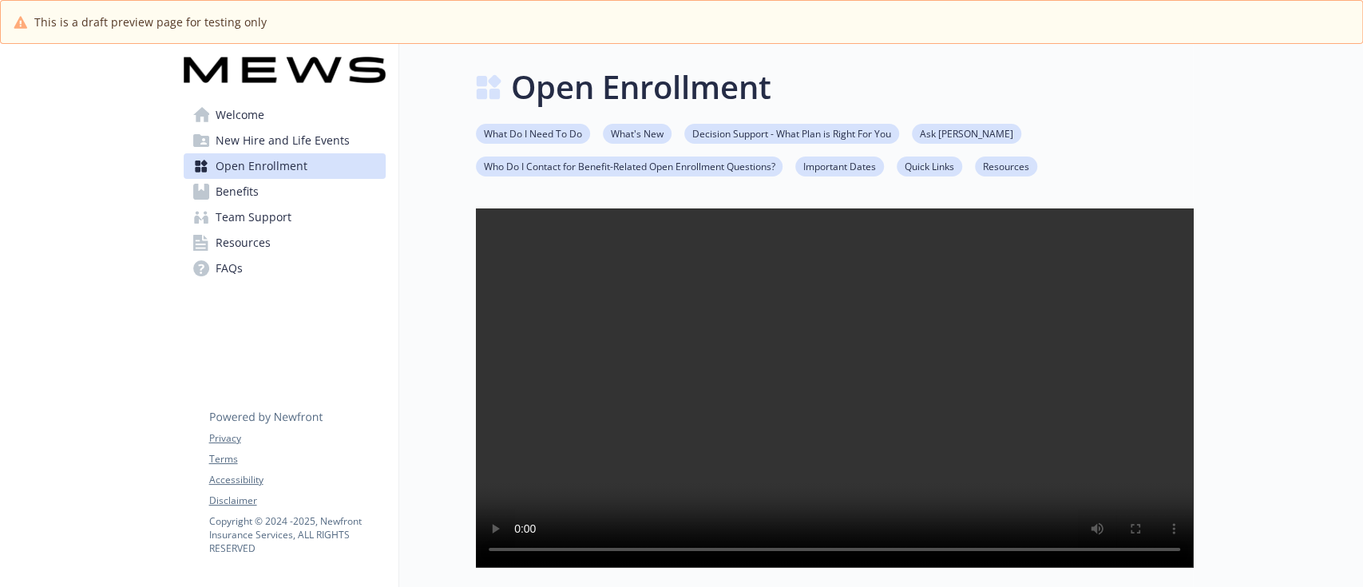
click at [264, 191] on link "Benefits" at bounding box center [285, 192] width 202 height 26
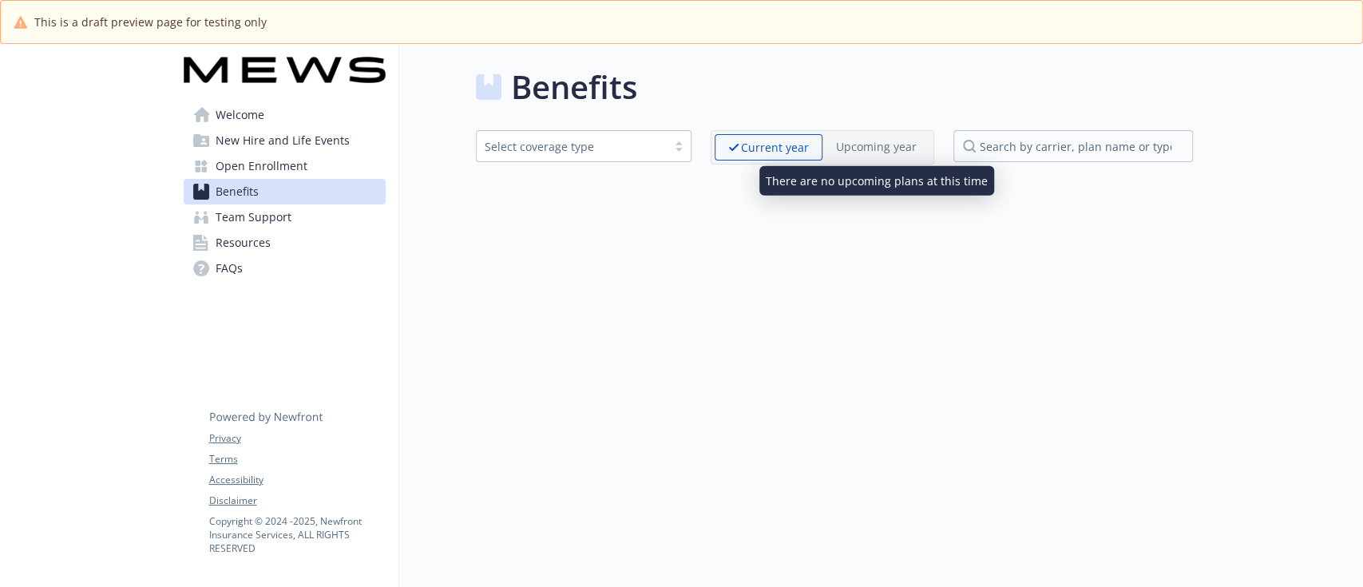
click at [871, 155] on div "Upcoming year" at bounding box center [877, 146] width 108 height 25
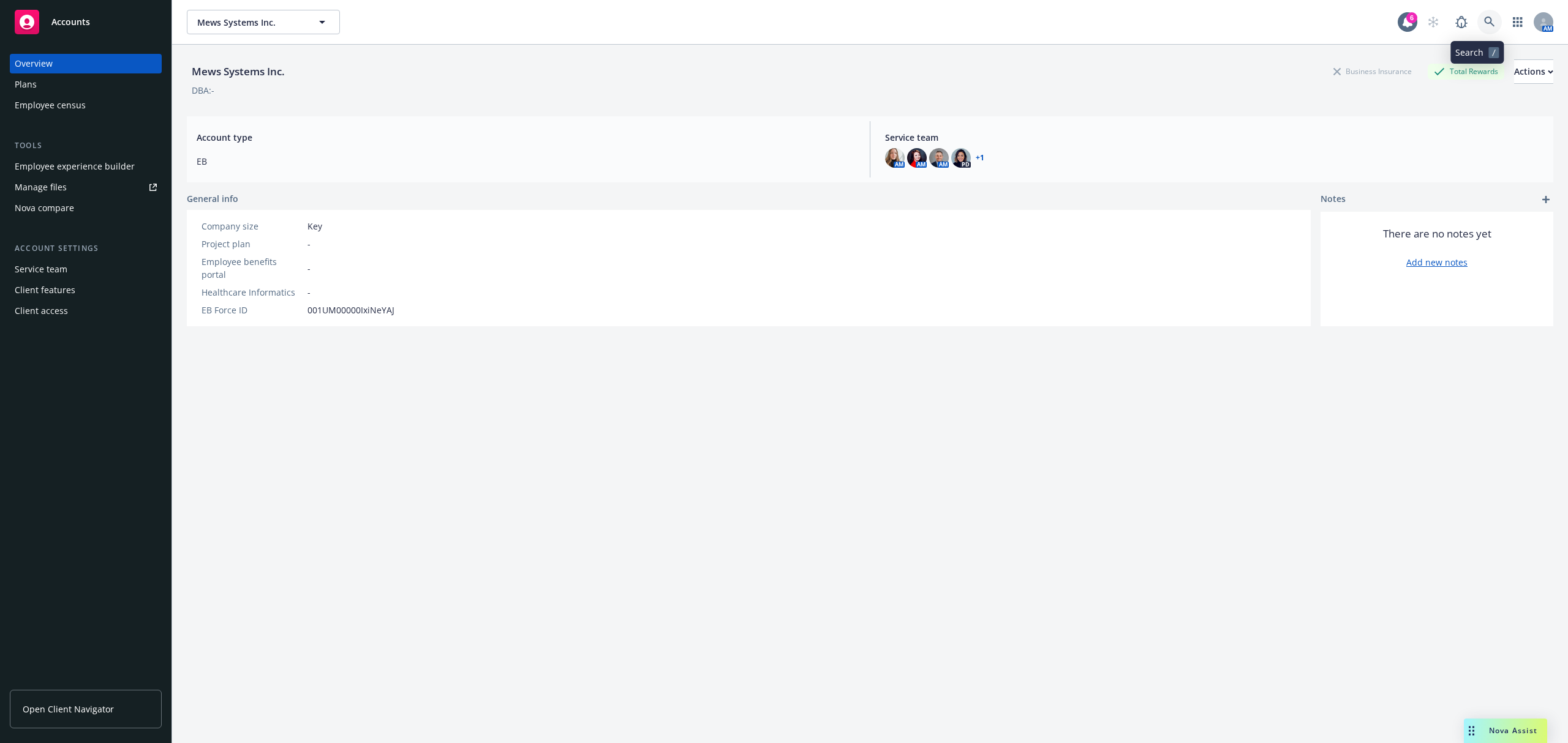
click at [1484, 20] on icon at bounding box center [1490, 22] width 11 height 11
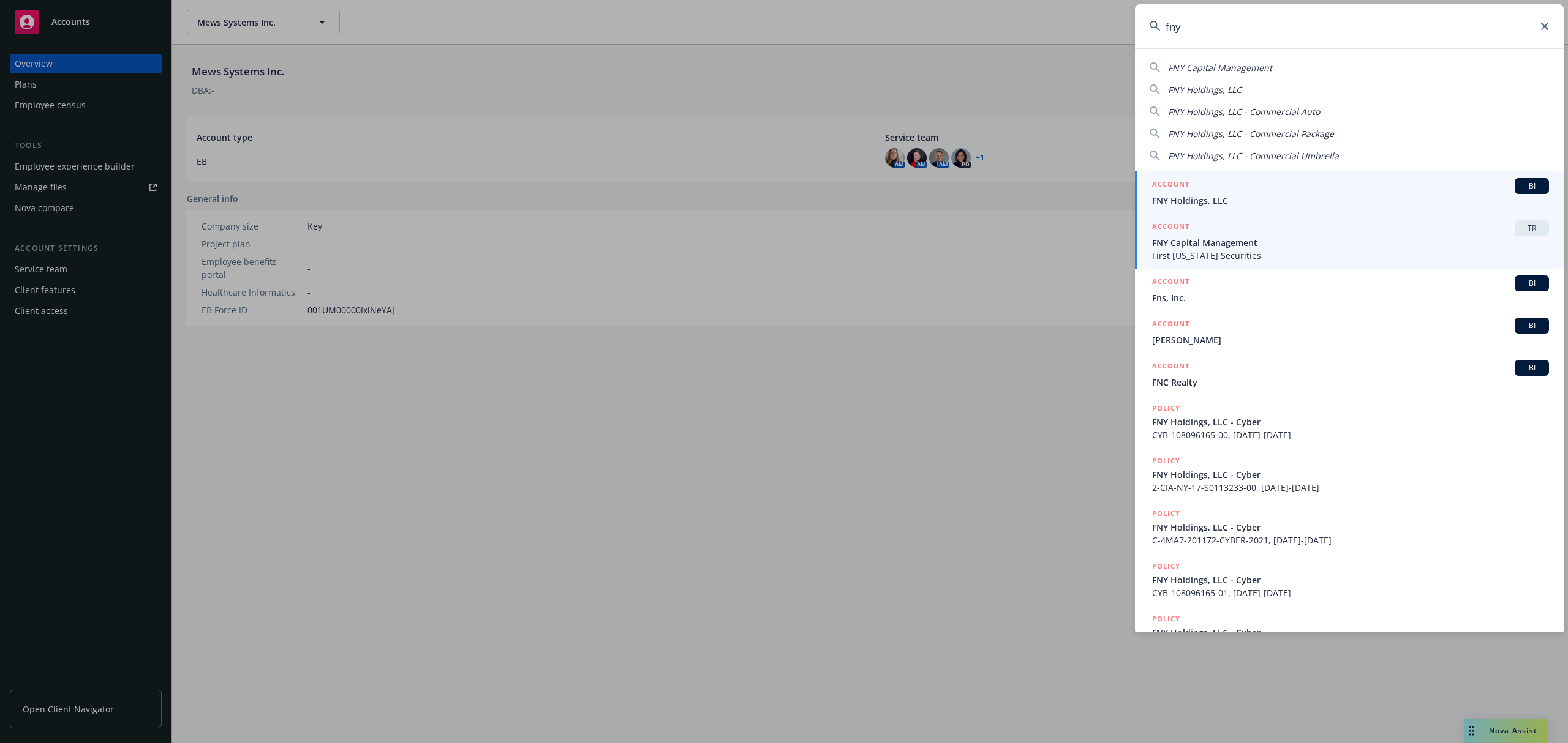
type input "fny"
click at [1282, 243] on span "FNY Capital Management" at bounding box center [1350, 242] width 397 height 13
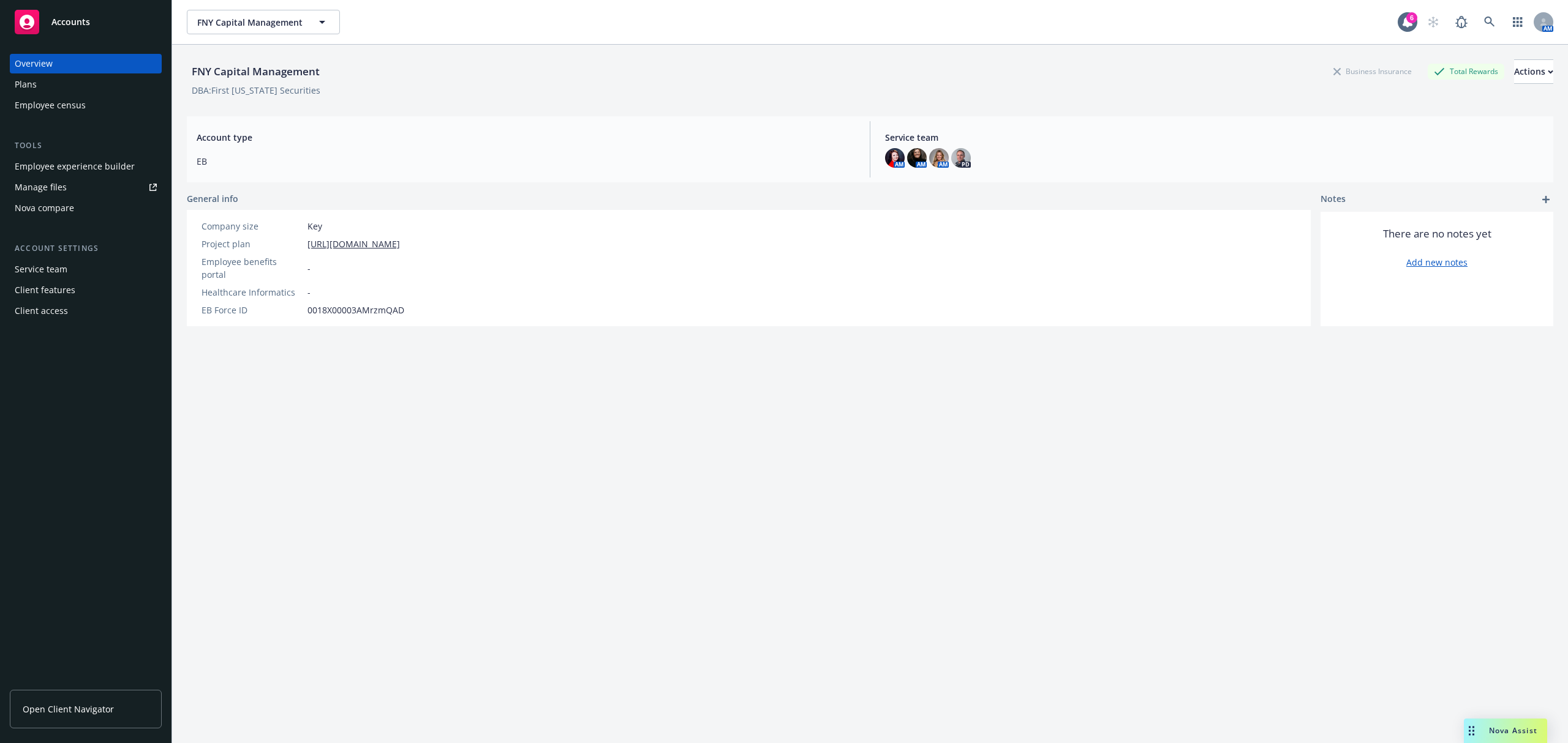
click at [91, 156] on div "Employee experience builder" at bounding box center [74, 166] width 120 height 20
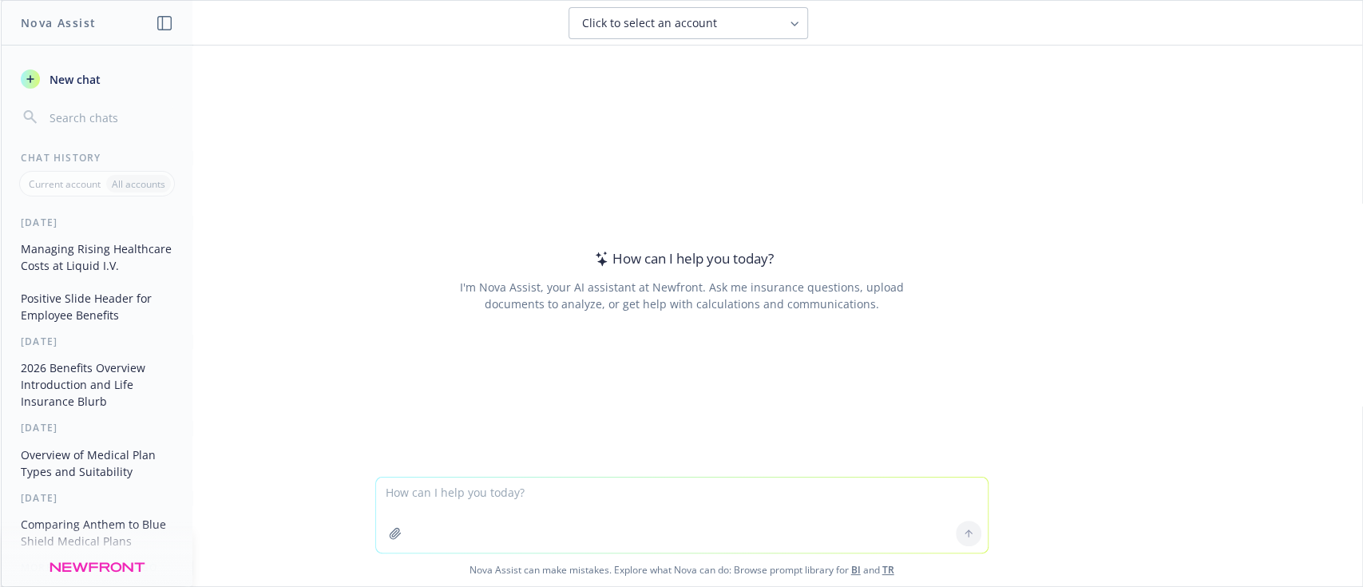
click at [532, 514] on textarea at bounding box center [682, 515] width 612 height 75
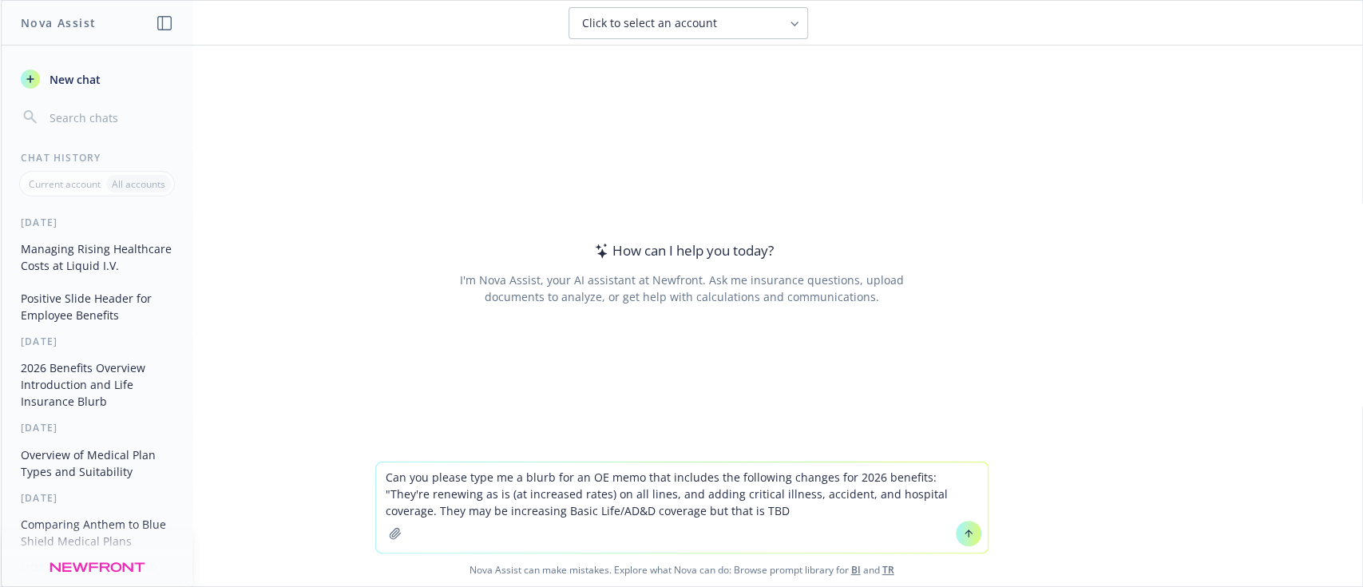
type textarea "Can you please type me a blurb for an OE memo that includes the following chang…"
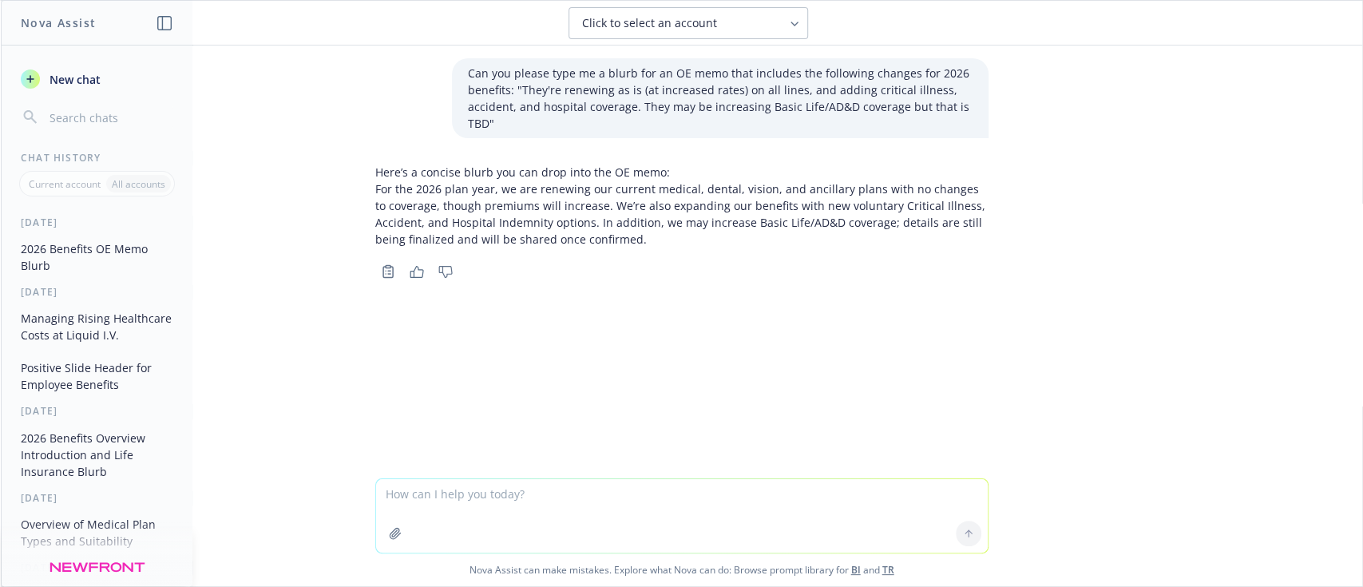
click at [581, 500] on textarea at bounding box center [682, 515] width 612 height 73
type textarea "can you explain the inccrease in premiums to not be so negative"
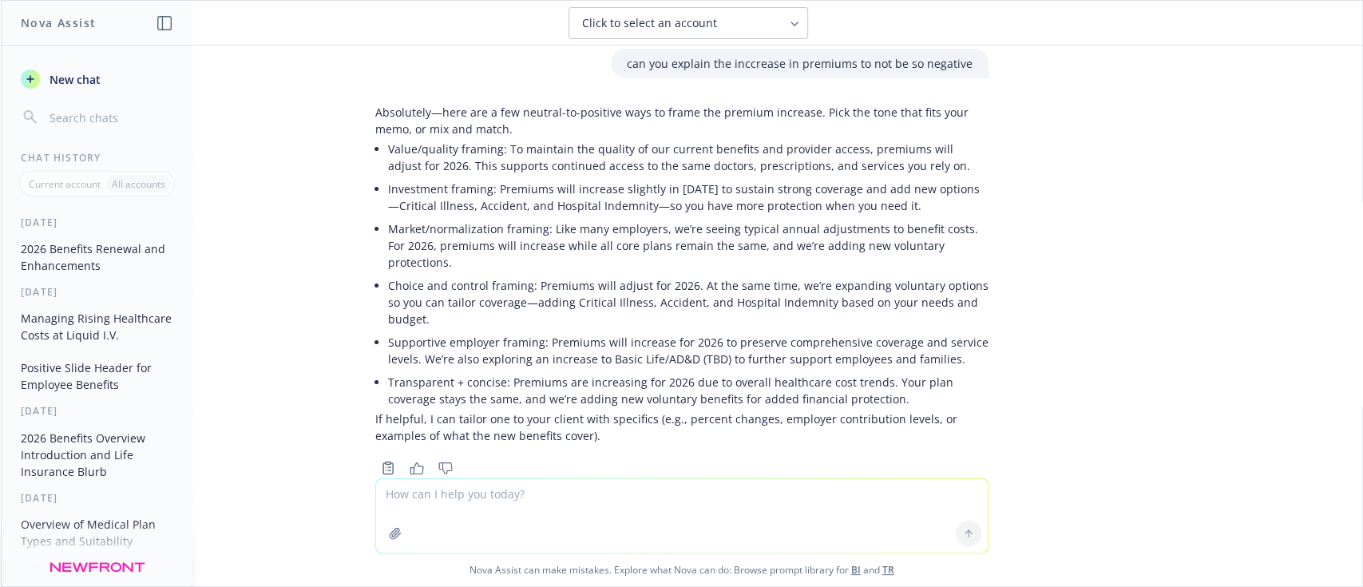
scroll to position [258, 0]
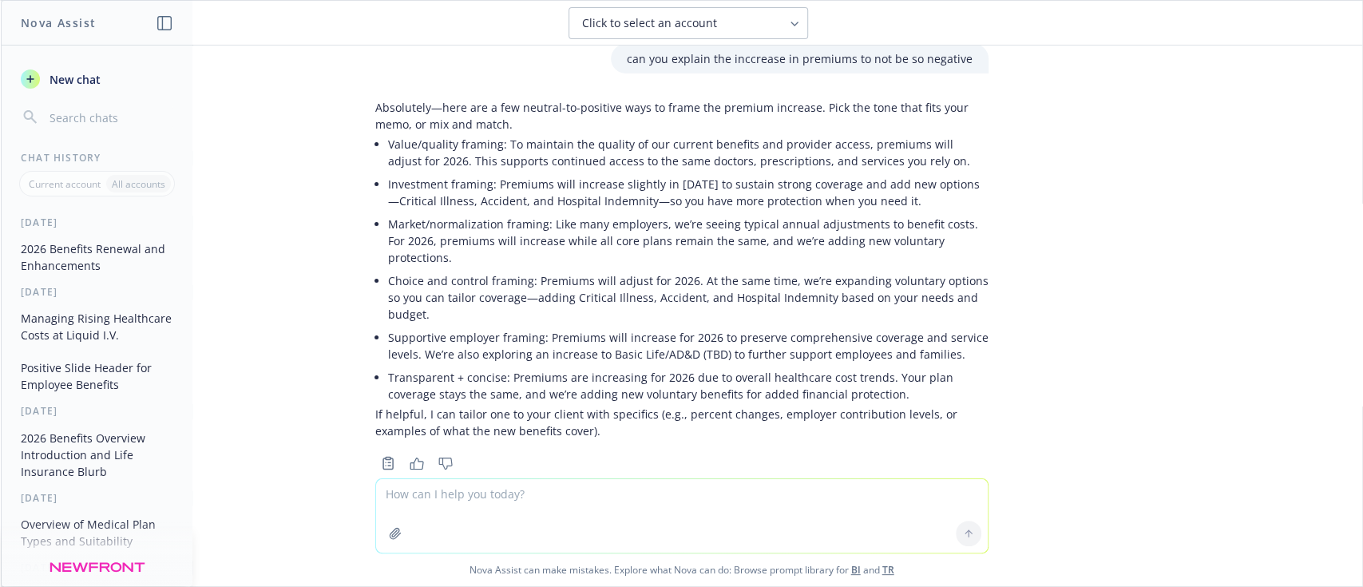
click at [556, 508] on textarea at bounding box center [682, 515] width 612 height 73
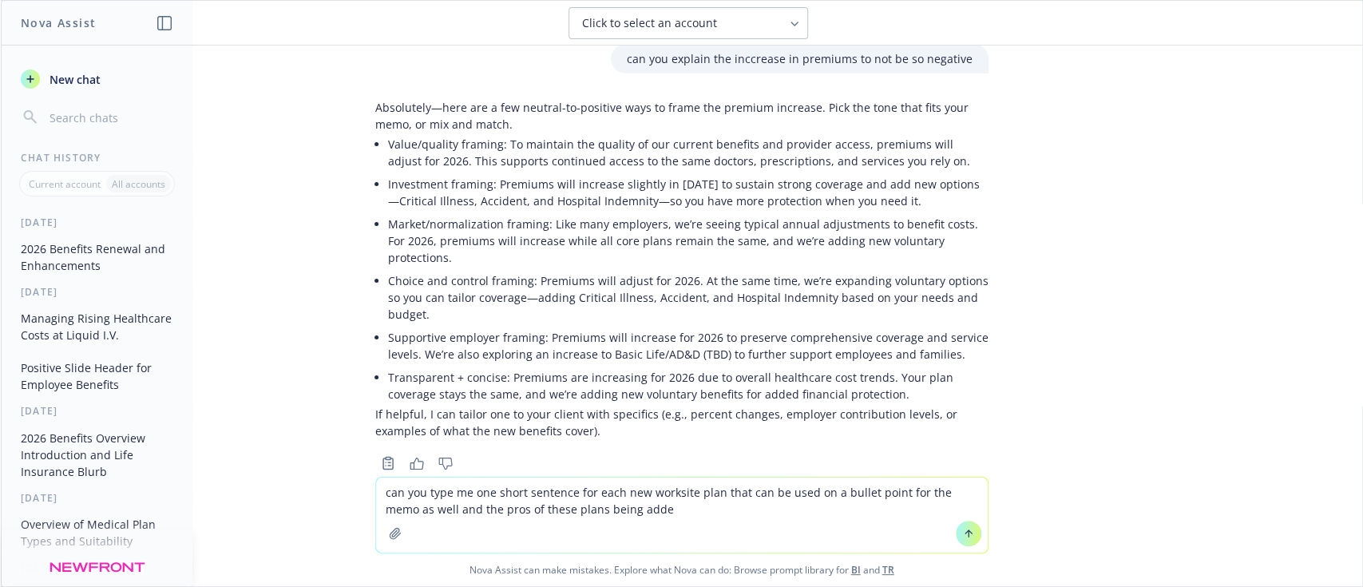
type textarea "can you type me one short sentence for each new worksite plan that can be used …"
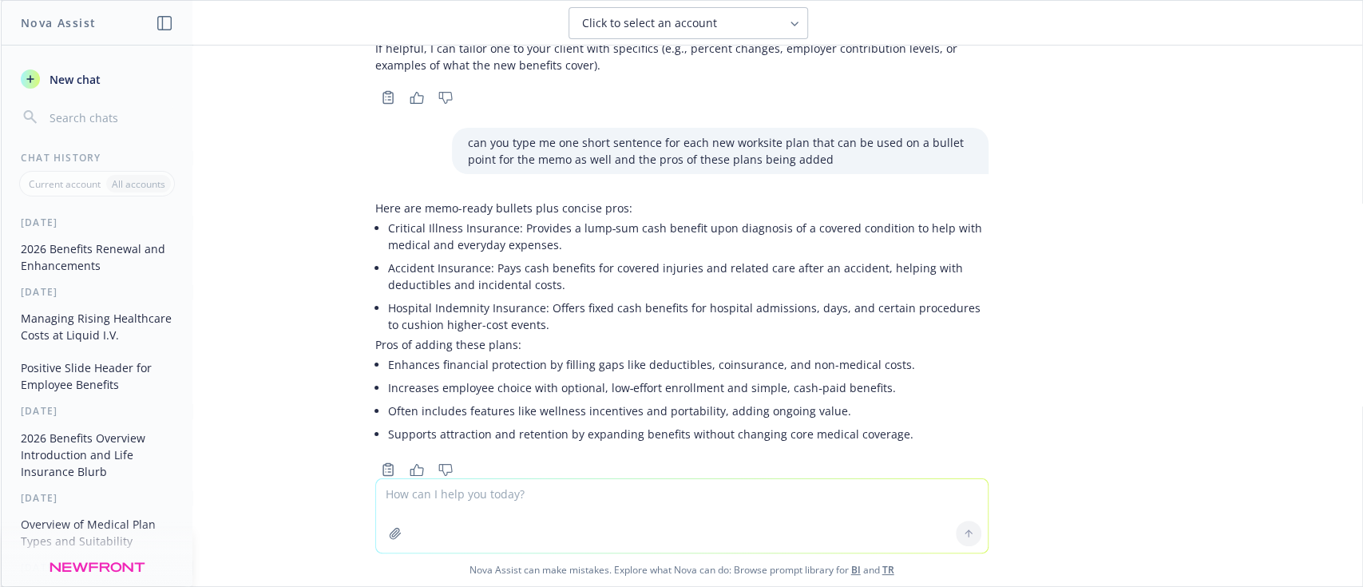
scroll to position [631, 0]
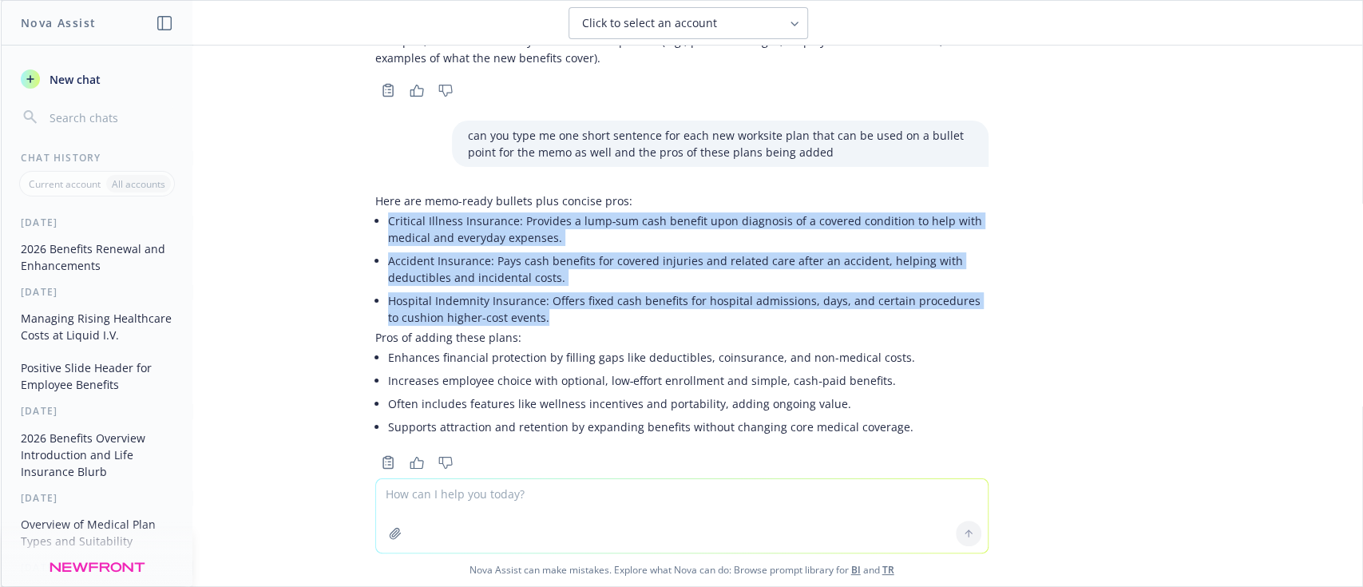
drag, startPoint x: 516, startPoint y: 280, endPoint x: 372, endPoint y: 189, distance: 170.1
click at [388, 209] on ul "Critical Illness Insurance: Provides a lump‑sum cash benefit upon diagnosis of …" at bounding box center [688, 269] width 601 height 120
copy ul "Critical Illness Insurance: Provides a lump‑sum cash benefit upon diagnosis of …"
